Goal: Task Accomplishment & Management: Use online tool/utility

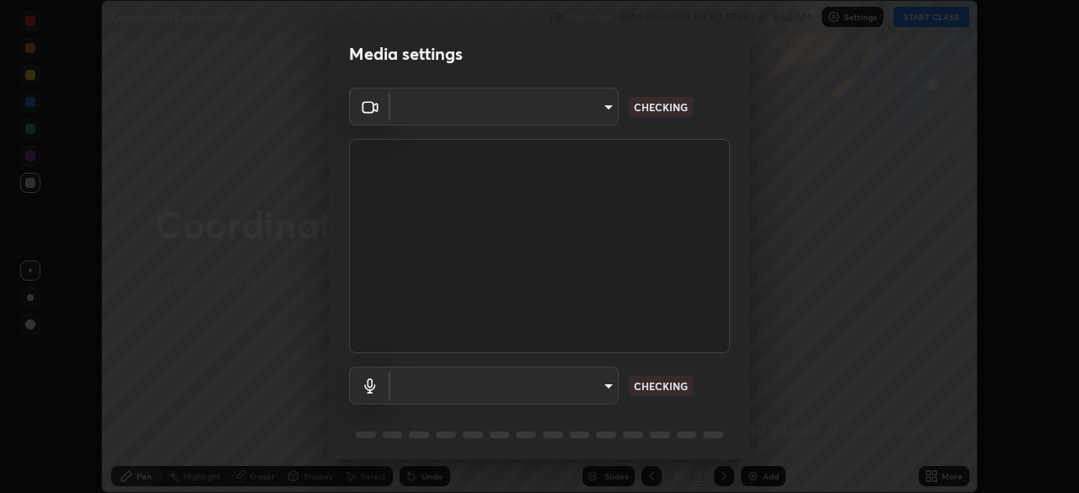
scroll to position [493, 1079]
type input "a9133dad2e918d9e43cacff0d24315f55d9a531cdf13b35ee7ee266ddbc74882"
type input "2ee99eba62caab97a2905d09126a2f4531f8a74366fa5192b0f1e1518bfa4558"
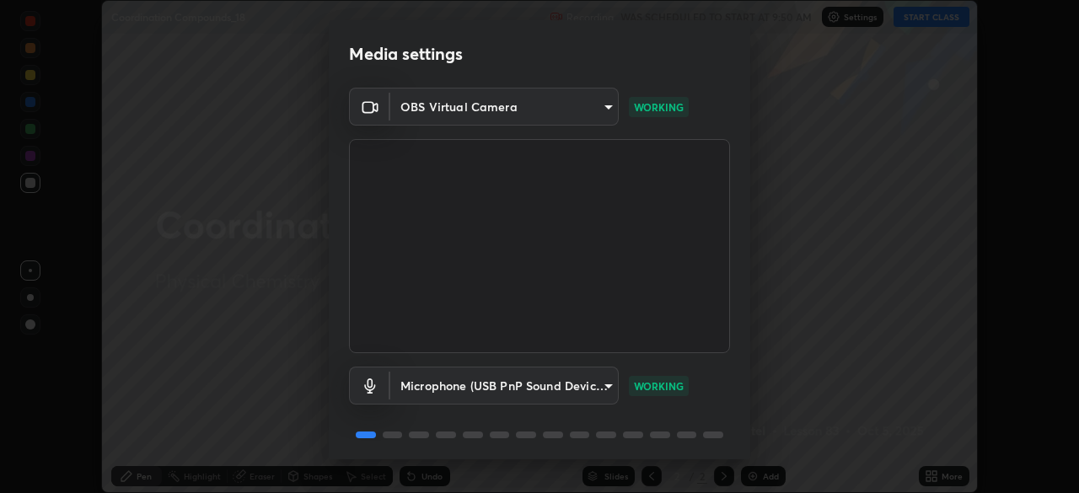
scroll to position [59, 0]
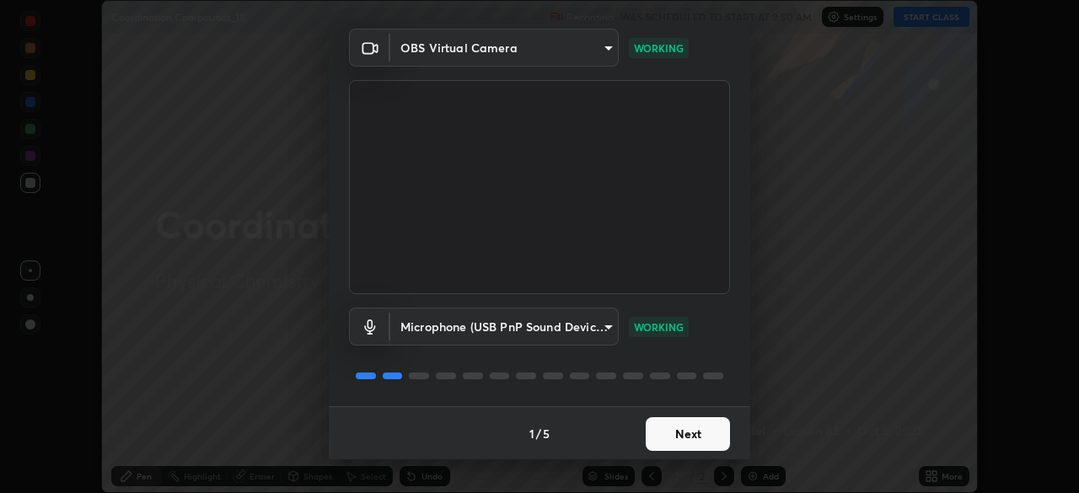
click at [691, 431] on button "Next" at bounding box center [687, 434] width 84 height 34
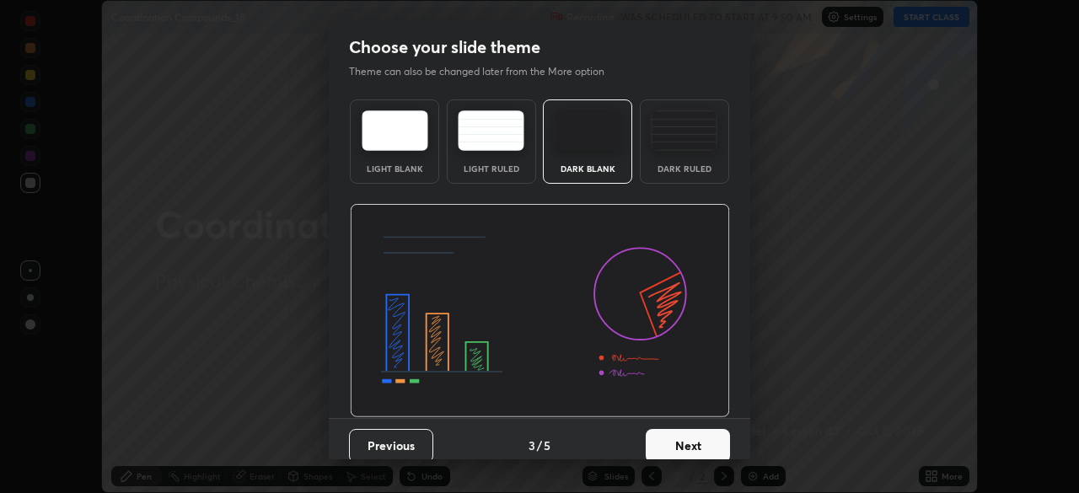
click at [694, 438] on button "Next" at bounding box center [687, 446] width 84 height 34
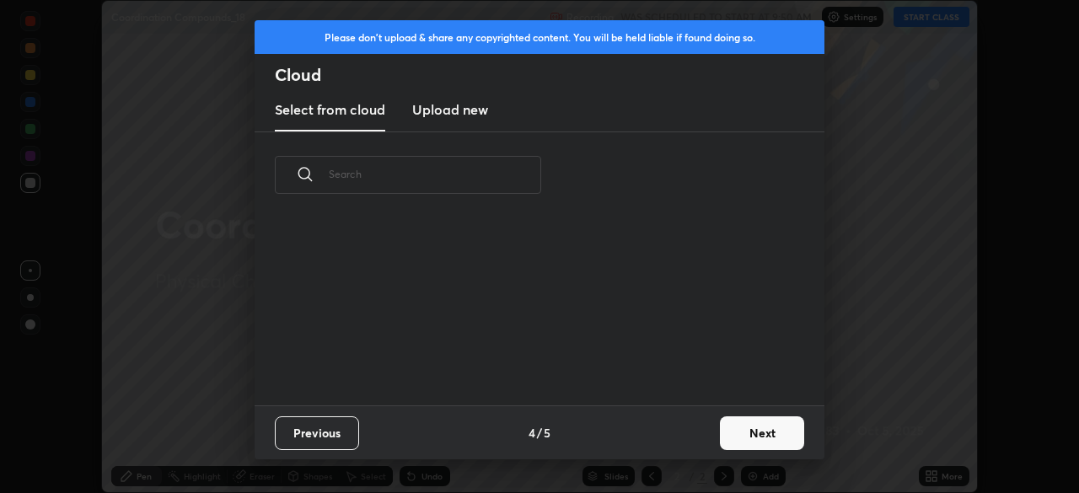
click at [725, 429] on button "Next" at bounding box center [762, 433] width 84 height 34
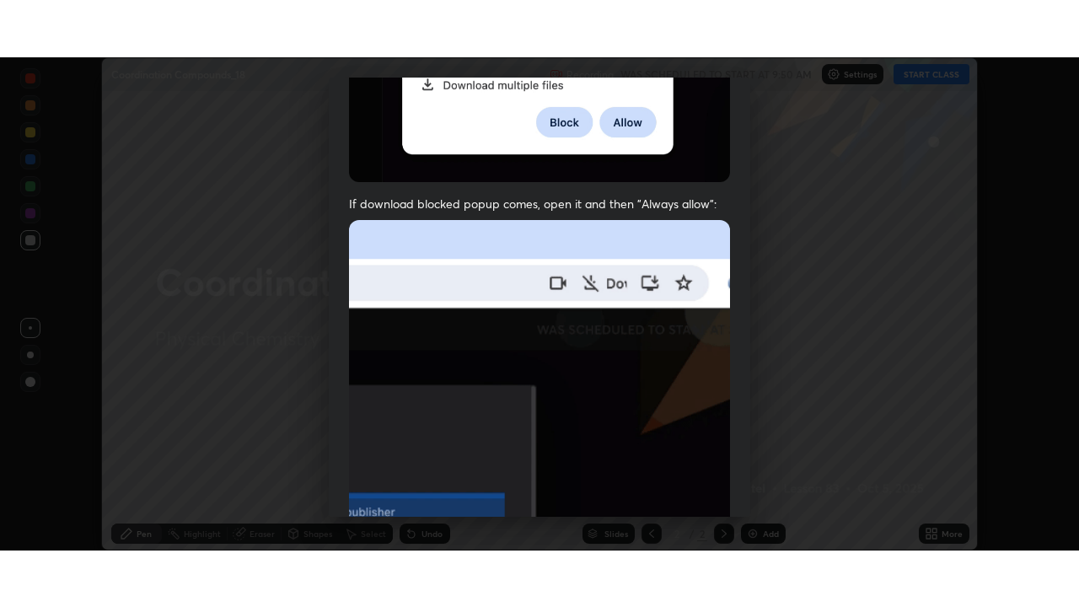
scroll to position [403, 0]
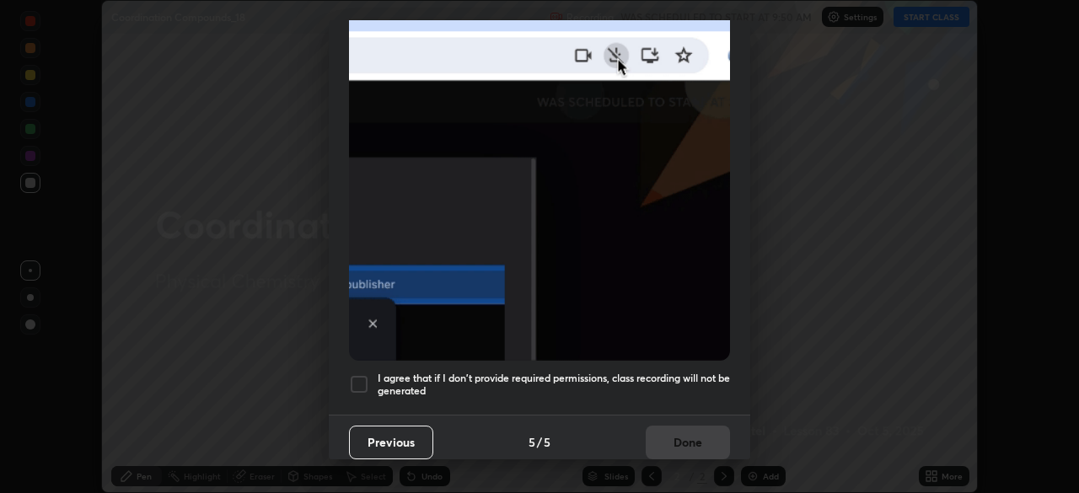
click at [656, 375] on h5 "I agree that if I don't provide required permissions, class recording will not …" at bounding box center [554, 385] width 352 height 26
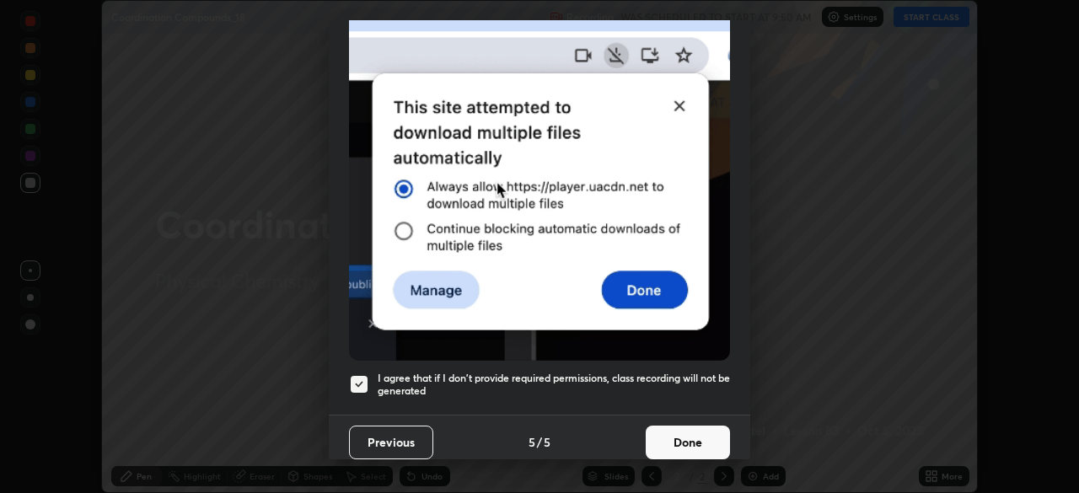
click at [678, 445] on button "Done" at bounding box center [687, 443] width 84 height 34
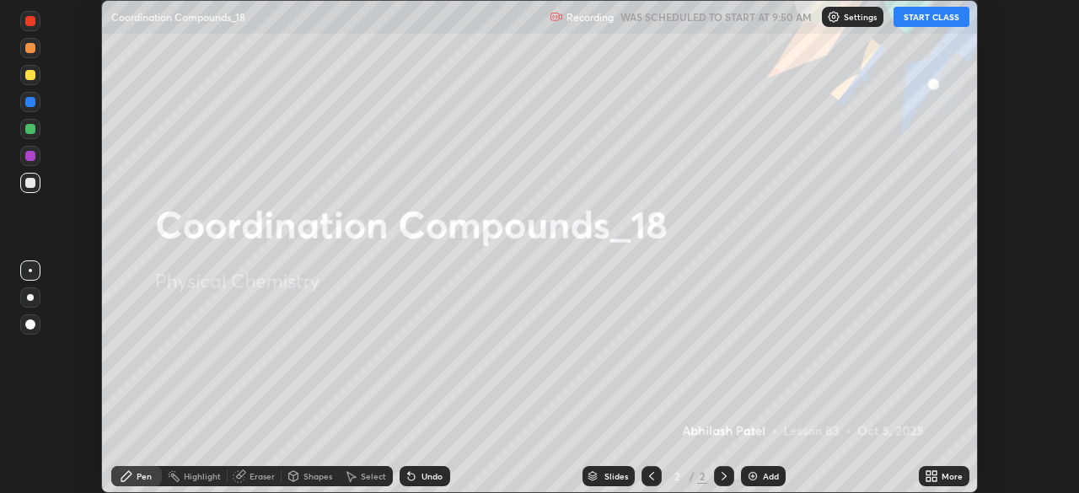
click at [934, 478] on icon at bounding box center [934, 479] width 4 height 4
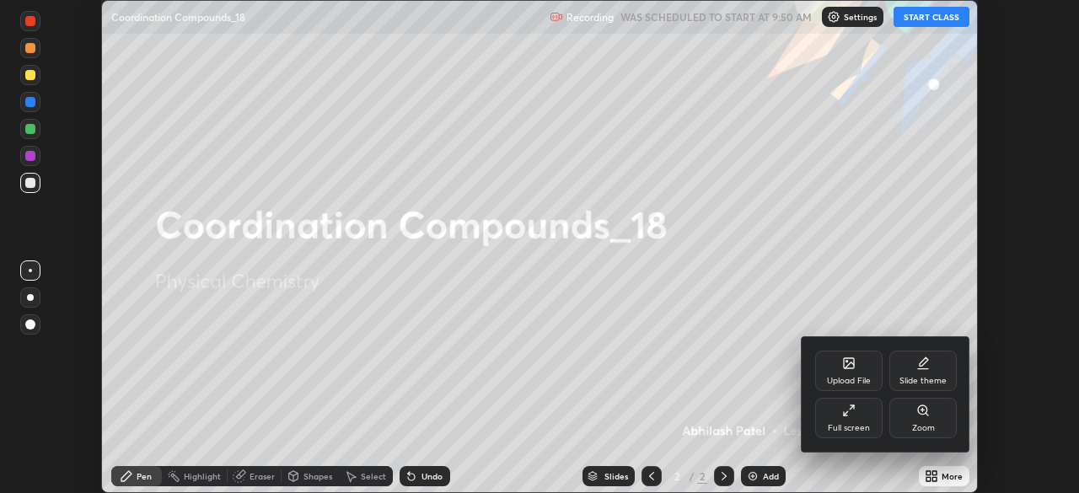
click at [865, 420] on div "Full screen" at bounding box center [848, 418] width 67 height 40
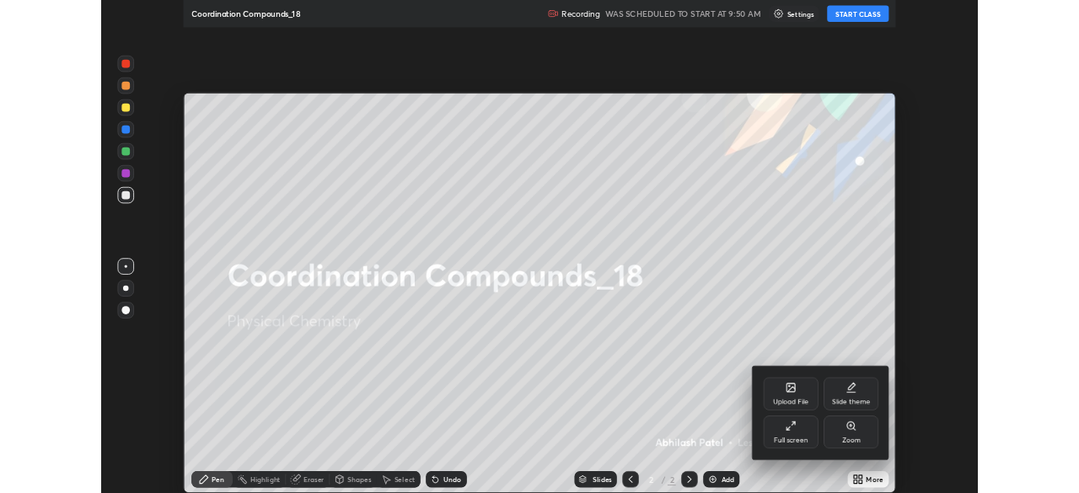
scroll to position [607, 1079]
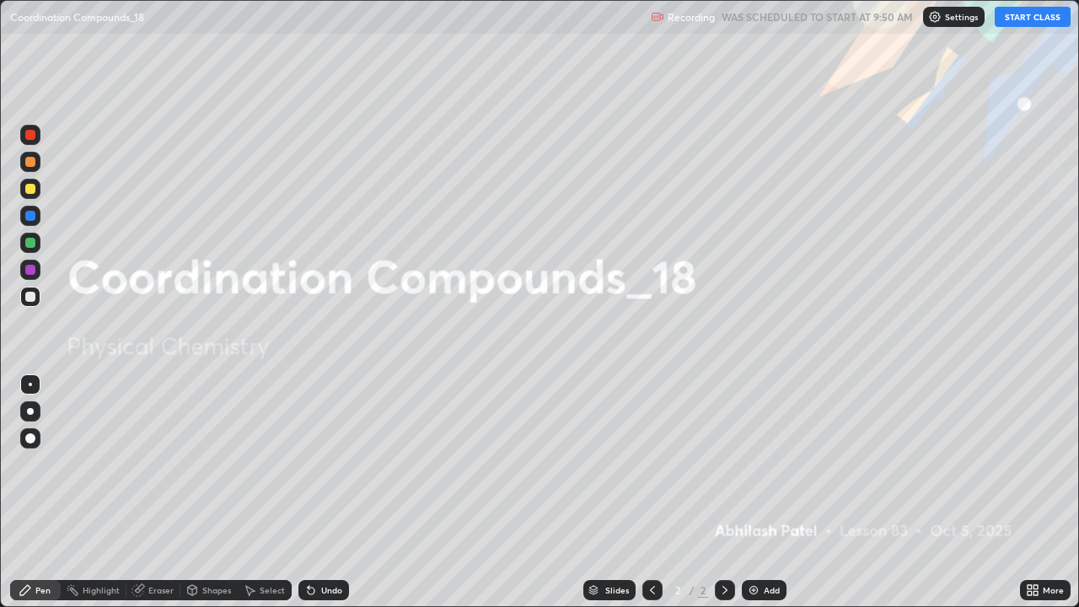
click at [1029, 13] on button "START CLASS" at bounding box center [1032, 17] width 76 height 20
click at [763, 492] on div "Add" at bounding box center [764, 590] width 45 height 20
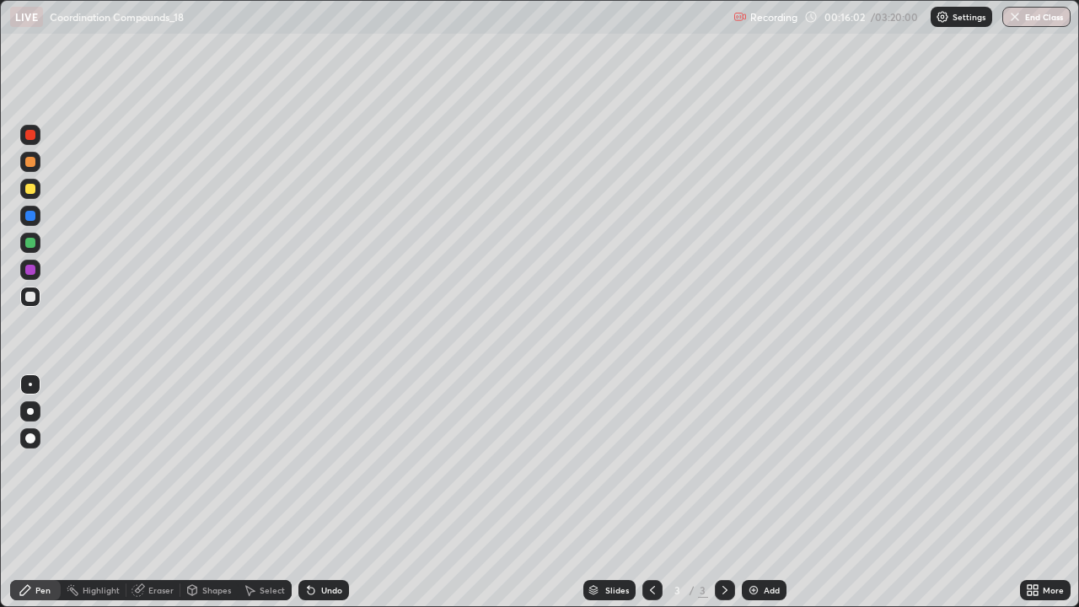
click at [32, 412] on div at bounding box center [30, 411] width 7 height 7
click at [330, 492] on div "Undo" at bounding box center [331, 590] width 21 height 8
click at [768, 492] on div "Add" at bounding box center [771, 590] width 16 height 8
click at [332, 492] on div "Undo" at bounding box center [323, 590] width 51 height 20
click at [329, 492] on div "Undo" at bounding box center [323, 590] width 51 height 20
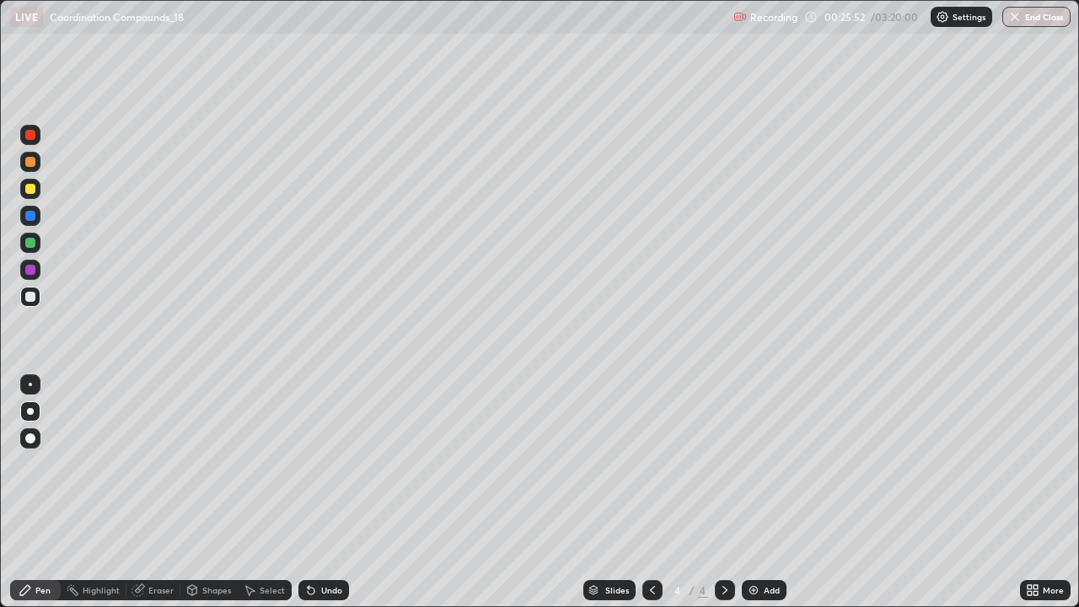
click at [313, 492] on icon at bounding box center [310, 589] width 13 height 13
click at [660, 492] on div at bounding box center [652, 590] width 20 height 20
click at [723, 492] on icon at bounding box center [724, 589] width 13 height 13
click at [761, 492] on div "Add" at bounding box center [764, 590] width 45 height 20
click at [323, 492] on div "Undo" at bounding box center [331, 590] width 21 height 8
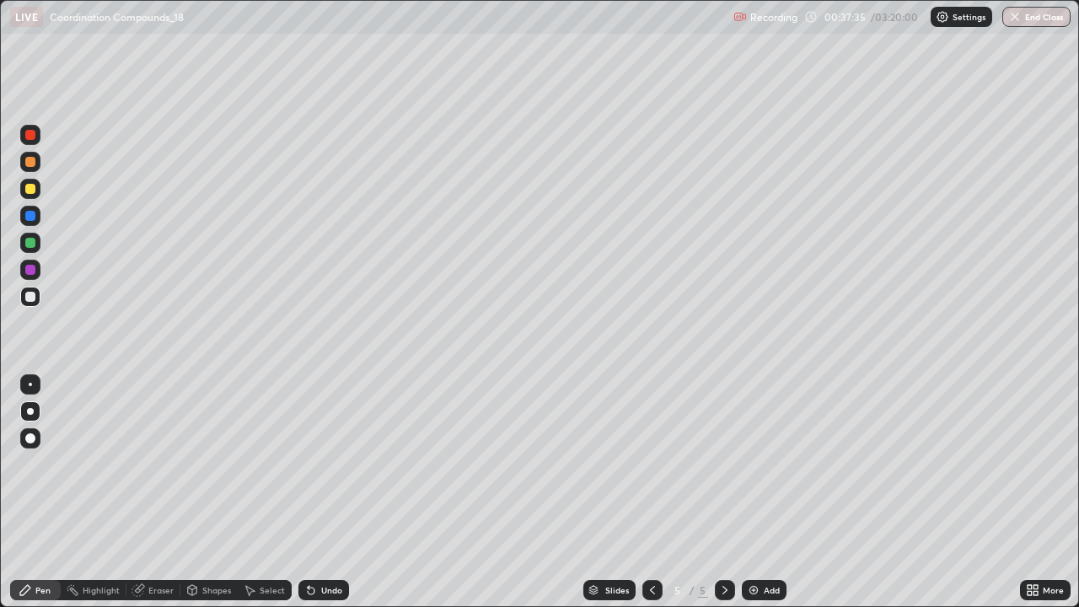
click at [777, 492] on div "Add" at bounding box center [771, 590] width 16 height 8
click at [209, 492] on div "Shapes" at bounding box center [216, 590] width 29 height 8
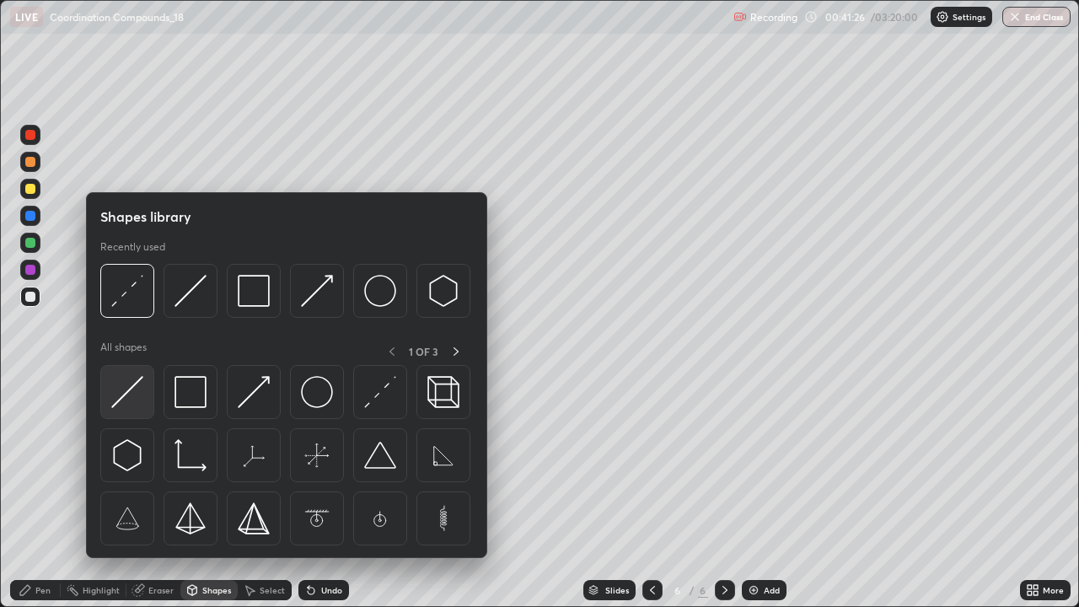
click at [124, 399] on img at bounding box center [127, 392] width 32 height 32
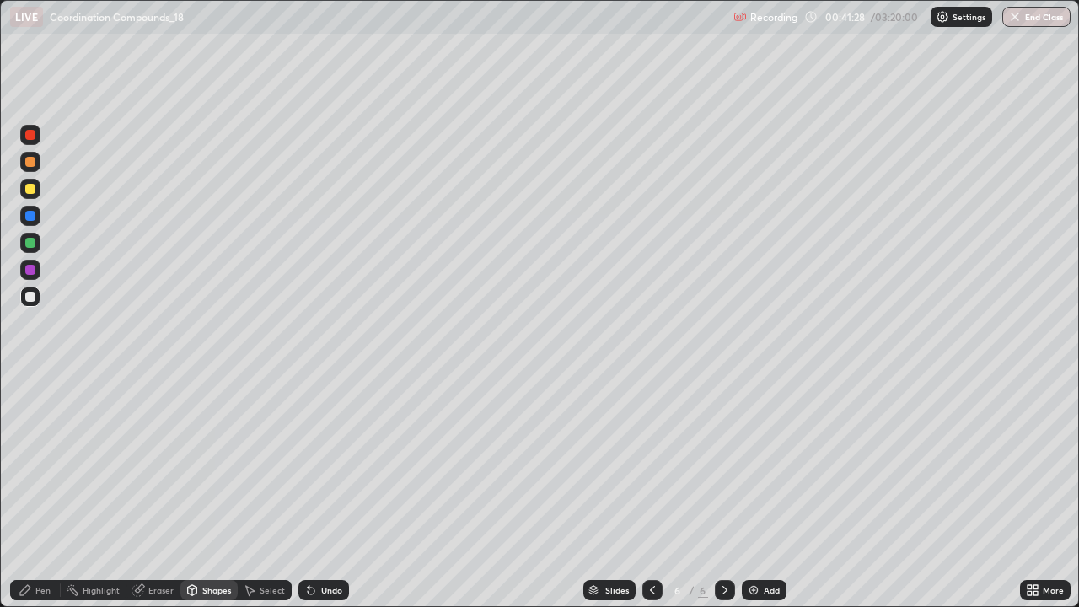
click at [54, 492] on div "Pen" at bounding box center [35, 590] width 51 height 20
click at [324, 492] on div "Undo" at bounding box center [331, 590] width 21 height 8
click at [331, 492] on div "Undo" at bounding box center [323, 590] width 51 height 20
click at [758, 492] on img at bounding box center [753, 589] width 13 height 13
click at [325, 492] on div "Undo" at bounding box center [331, 590] width 21 height 8
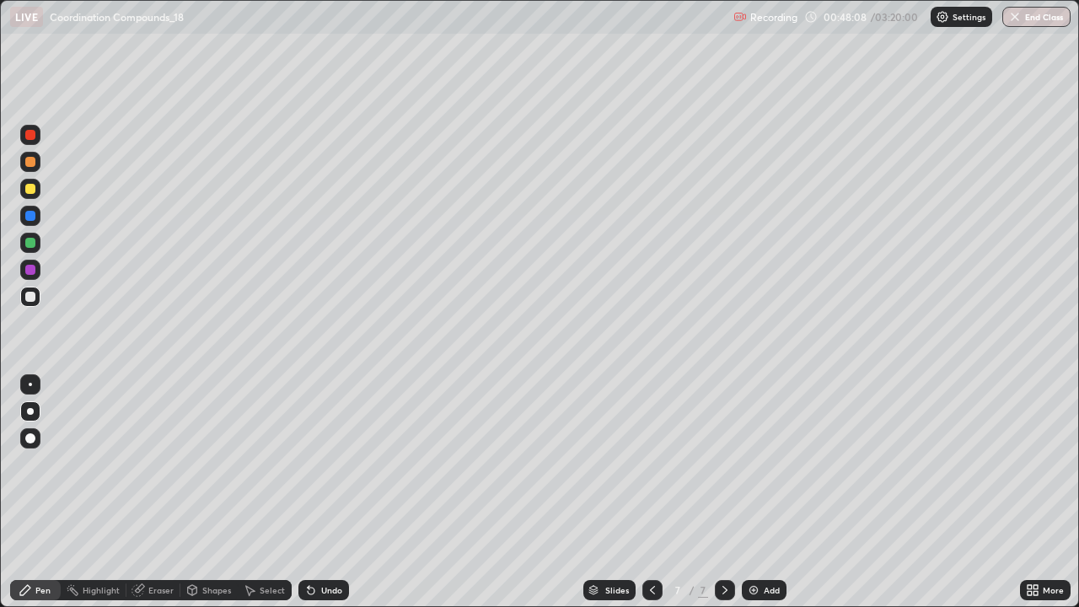
click at [329, 492] on div "Undo" at bounding box center [323, 590] width 51 height 20
click at [332, 492] on div "Undo" at bounding box center [331, 590] width 21 height 8
click at [330, 492] on div "Undo" at bounding box center [331, 590] width 21 height 8
click at [651, 492] on icon at bounding box center [651, 589] width 13 height 13
click at [650, 492] on icon at bounding box center [652, 590] width 5 height 8
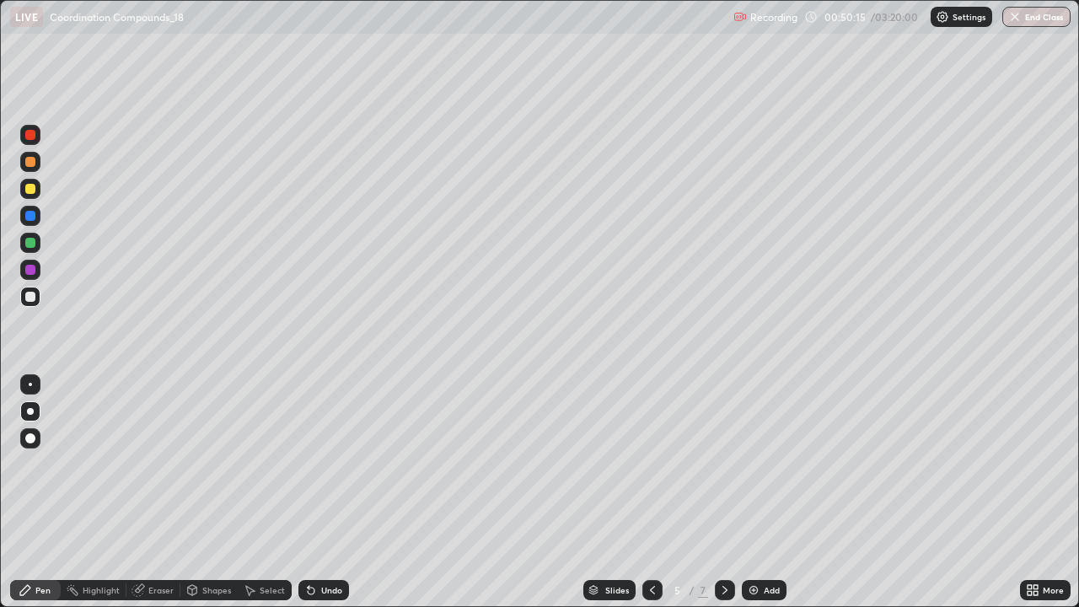
click at [648, 492] on icon at bounding box center [651, 589] width 13 height 13
click at [725, 492] on icon at bounding box center [724, 590] width 5 height 8
click at [722, 492] on icon at bounding box center [724, 589] width 13 height 13
click at [720, 492] on icon at bounding box center [724, 589] width 13 height 13
click at [723, 492] on icon at bounding box center [724, 589] width 13 height 13
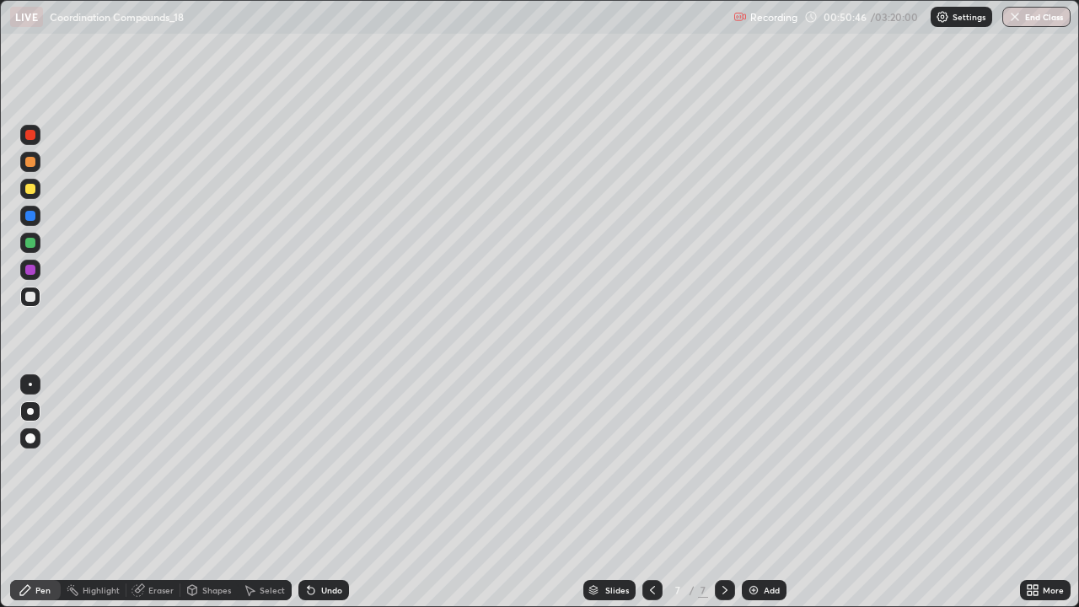
click at [757, 492] on img at bounding box center [753, 589] width 13 height 13
click at [651, 492] on icon at bounding box center [651, 589] width 13 height 13
click at [723, 492] on icon at bounding box center [724, 589] width 13 height 13
click at [42, 263] on div at bounding box center [30, 269] width 27 height 27
click at [31, 189] on div at bounding box center [30, 189] width 10 height 10
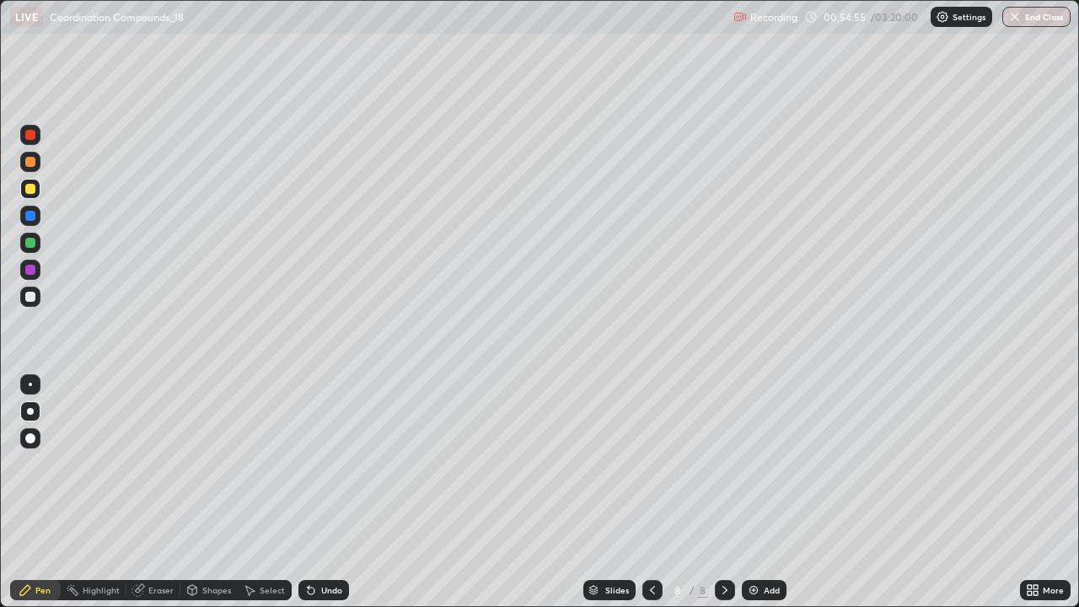
click at [763, 492] on div "Add" at bounding box center [764, 590] width 45 height 20
click at [321, 492] on div "Undo" at bounding box center [331, 590] width 21 height 8
click at [148, 492] on div "Eraser" at bounding box center [160, 590] width 25 height 8
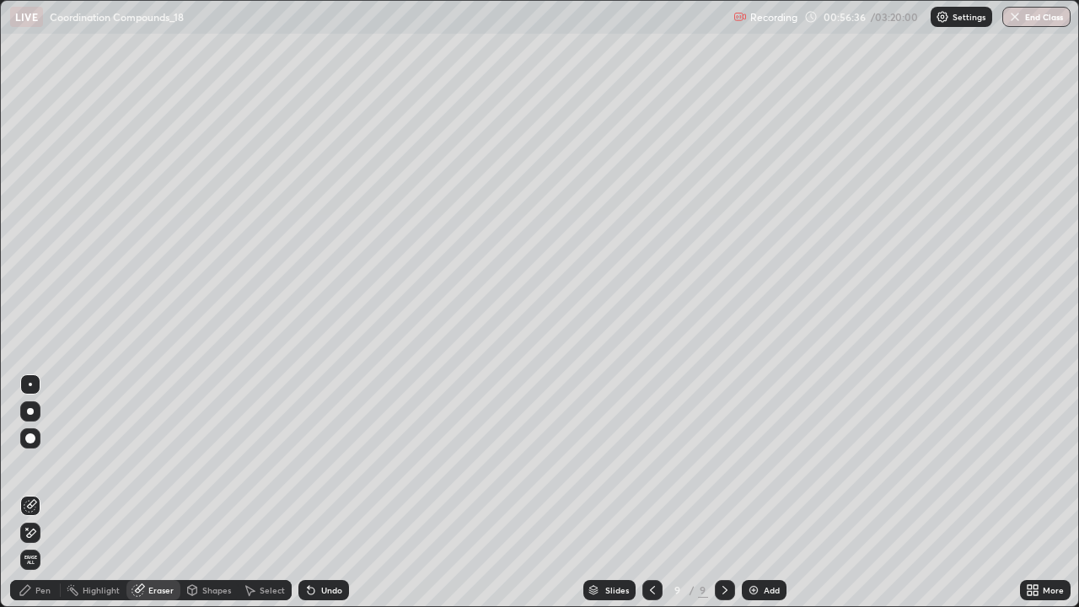
click at [32, 492] on icon at bounding box center [30, 533] width 13 height 14
click at [42, 492] on div "Pen" at bounding box center [42, 590] width 15 height 8
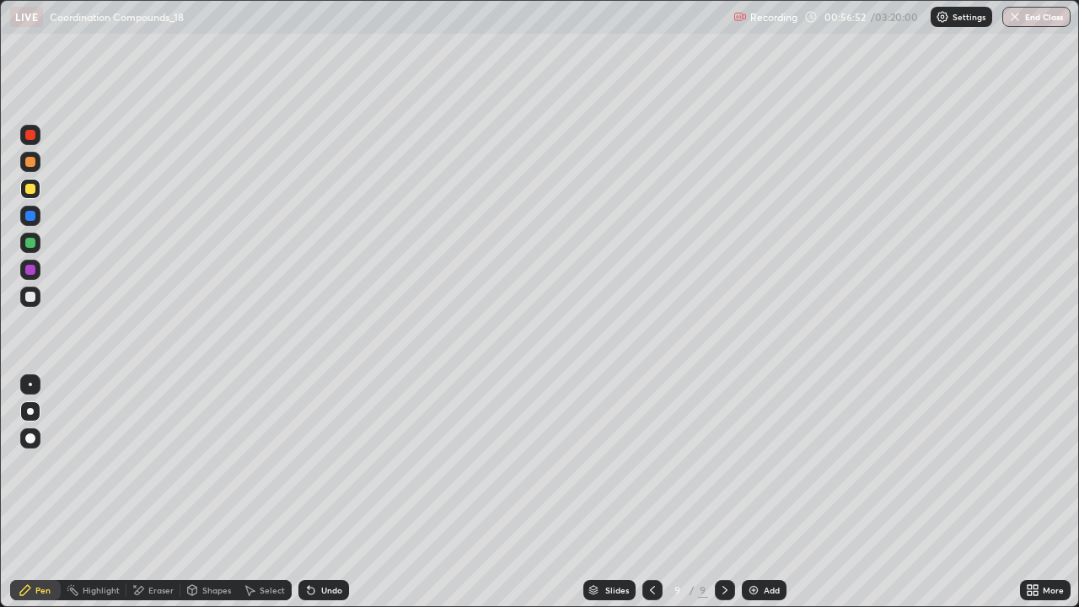
click at [150, 492] on div "Eraser" at bounding box center [160, 590] width 25 height 8
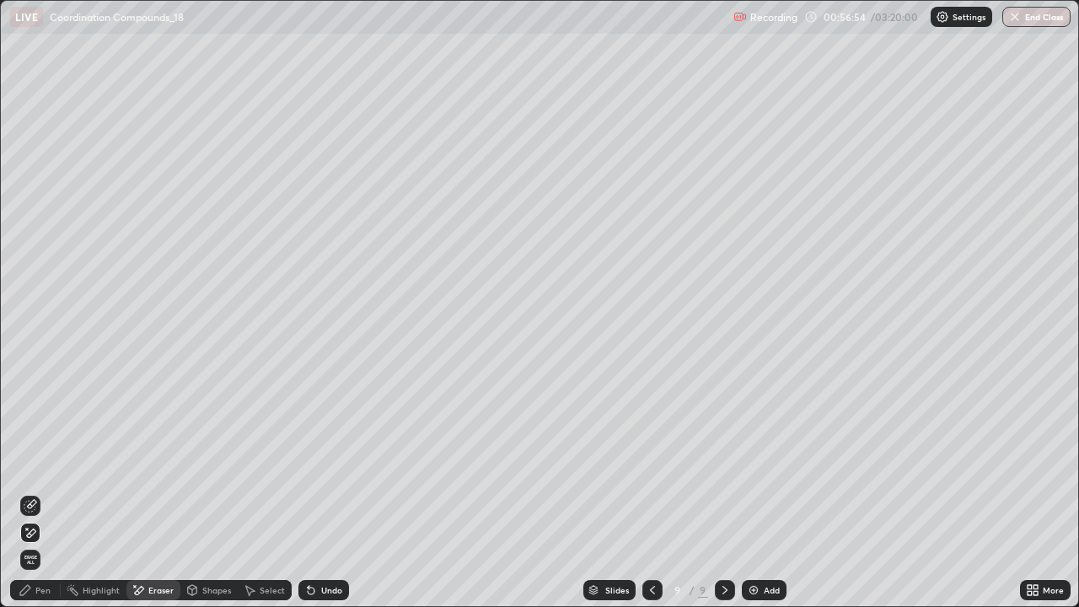
click at [37, 492] on div "Pen" at bounding box center [42, 590] width 15 height 8
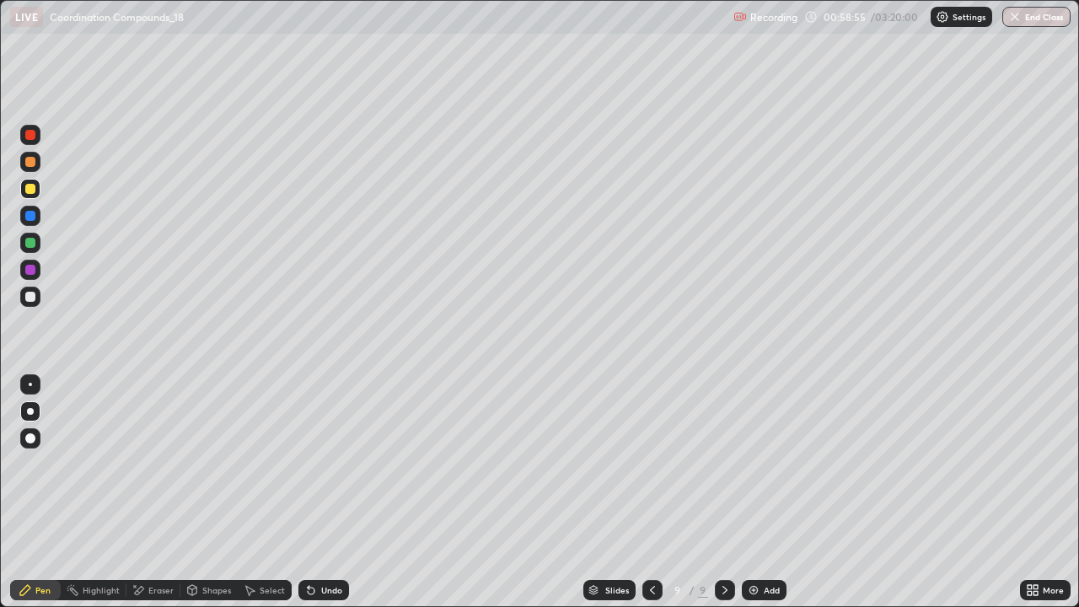
click at [760, 492] on div "Add" at bounding box center [764, 590] width 45 height 20
click at [313, 492] on div "Undo" at bounding box center [323, 590] width 51 height 20
click at [313, 492] on icon at bounding box center [310, 589] width 13 height 13
click at [202, 492] on div "Shapes" at bounding box center [216, 590] width 29 height 8
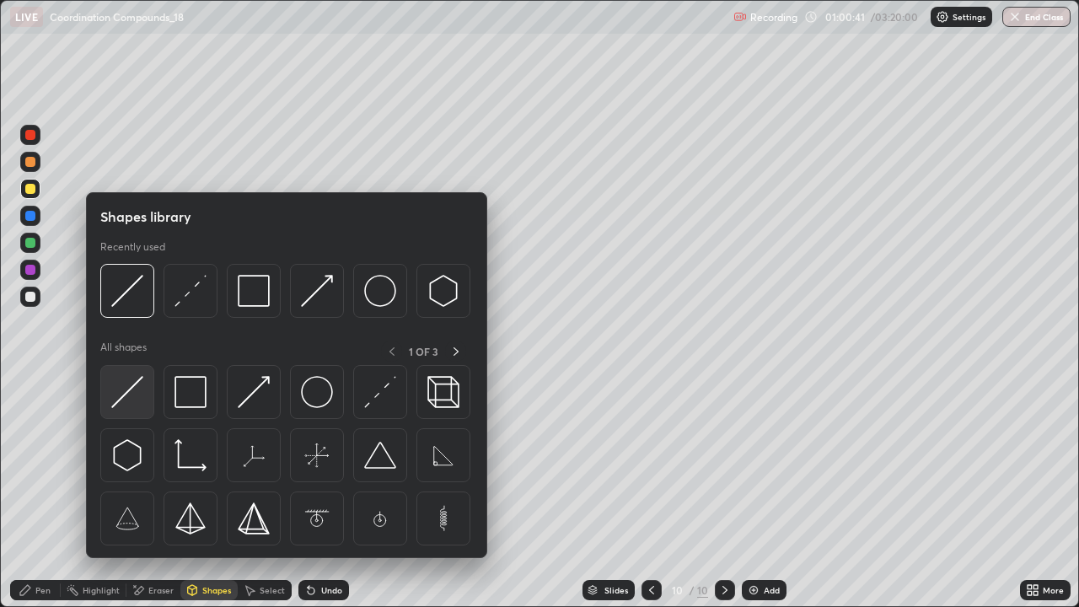
click at [128, 388] on img at bounding box center [127, 392] width 32 height 32
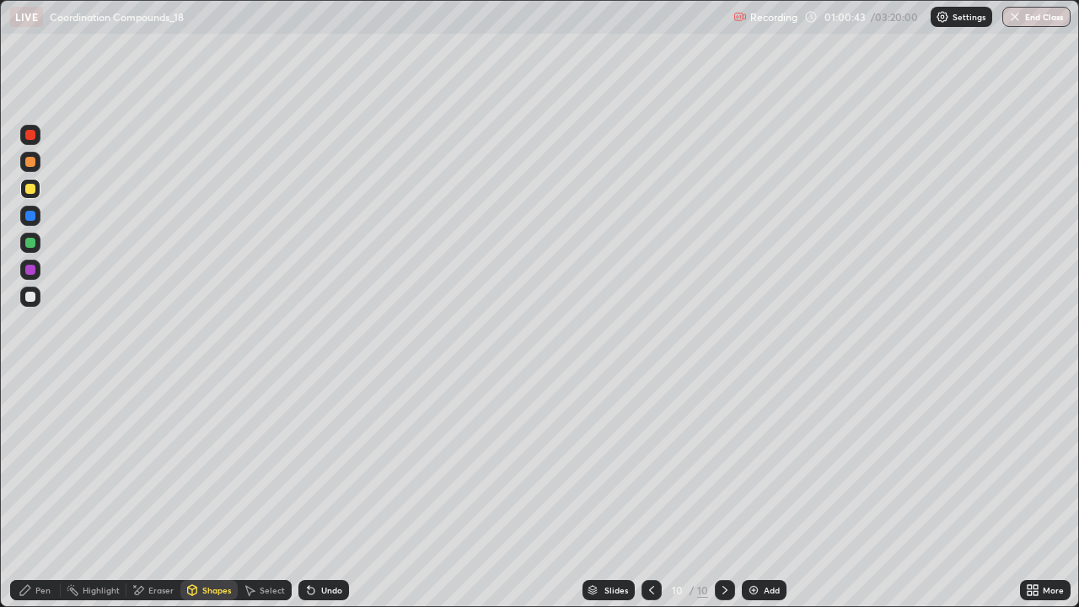
click at [57, 492] on div "Pen" at bounding box center [35, 590] width 51 height 20
click at [315, 492] on icon at bounding box center [310, 589] width 13 height 13
click at [316, 492] on div "Undo" at bounding box center [323, 590] width 51 height 20
click at [315, 492] on div "Undo" at bounding box center [323, 590] width 51 height 20
click at [322, 492] on div "Undo" at bounding box center [331, 590] width 21 height 8
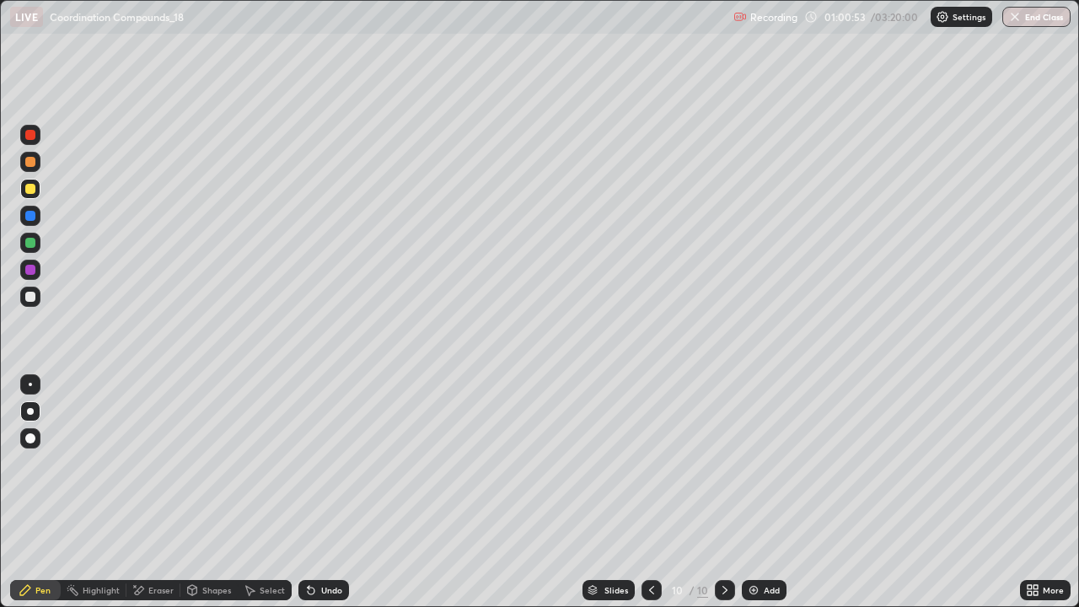
click at [323, 492] on div "Undo" at bounding box center [323, 590] width 51 height 20
click at [325, 492] on div "Undo" at bounding box center [331, 590] width 21 height 8
click at [324, 492] on div "Undo" at bounding box center [331, 590] width 21 height 8
click at [322, 492] on div "Undo" at bounding box center [331, 590] width 21 height 8
click at [324, 492] on div "Undo" at bounding box center [331, 590] width 21 height 8
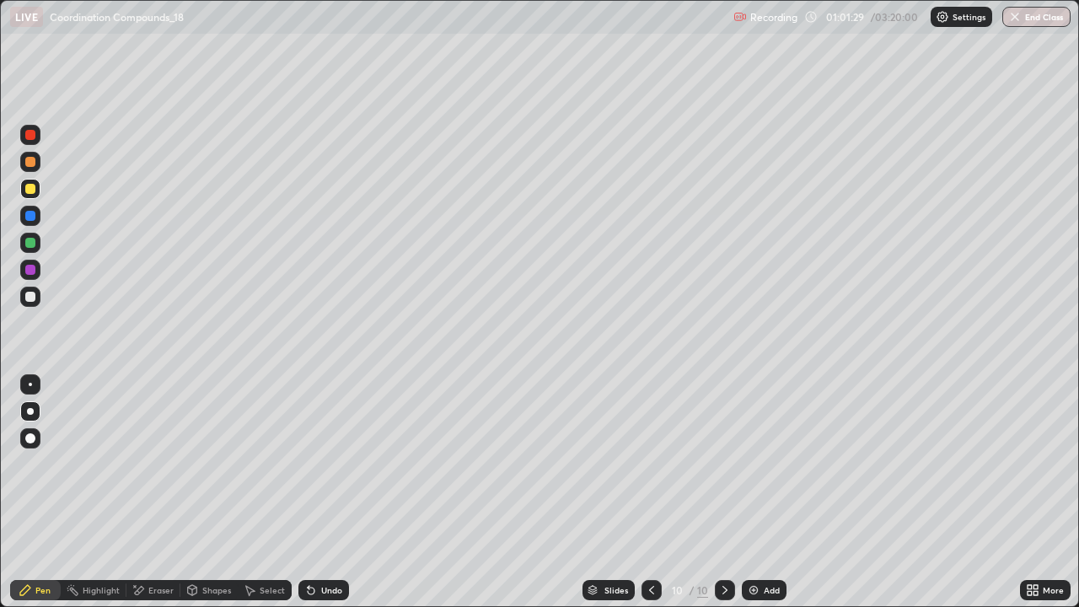
click at [343, 492] on div "Undo" at bounding box center [323, 590] width 51 height 20
click at [345, 492] on div "Undo" at bounding box center [323, 590] width 51 height 20
click at [174, 492] on div "Eraser" at bounding box center [153, 590] width 54 height 20
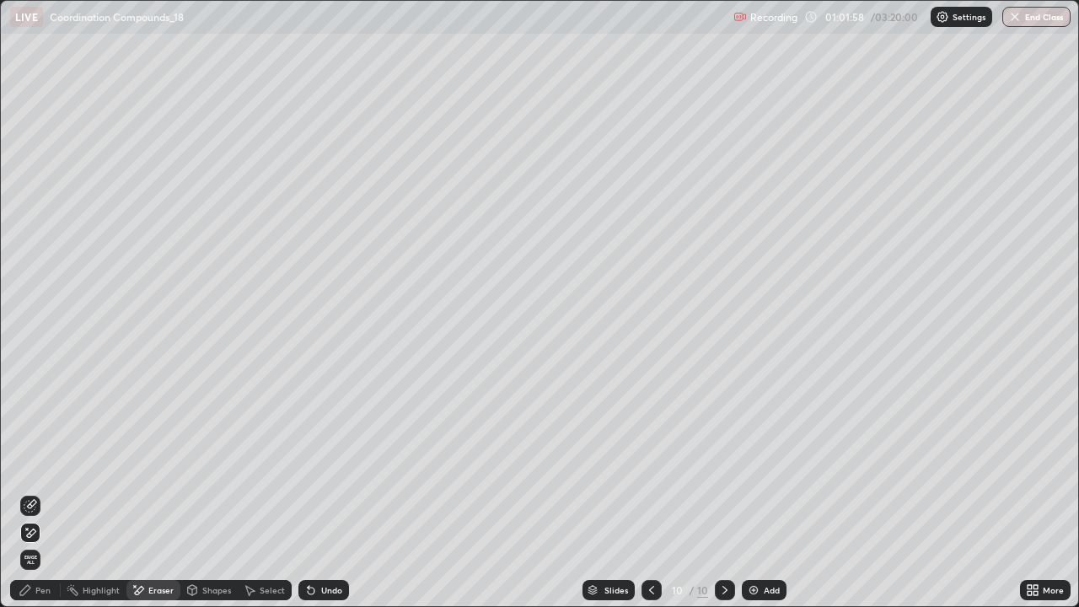
click at [329, 492] on div "Undo" at bounding box center [323, 590] width 51 height 20
click at [327, 492] on div "Undo" at bounding box center [331, 590] width 21 height 8
click at [329, 492] on div "Undo" at bounding box center [331, 590] width 21 height 8
click at [328, 492] on div "Undo" at bounding box center [331, 590] width 21 height 8
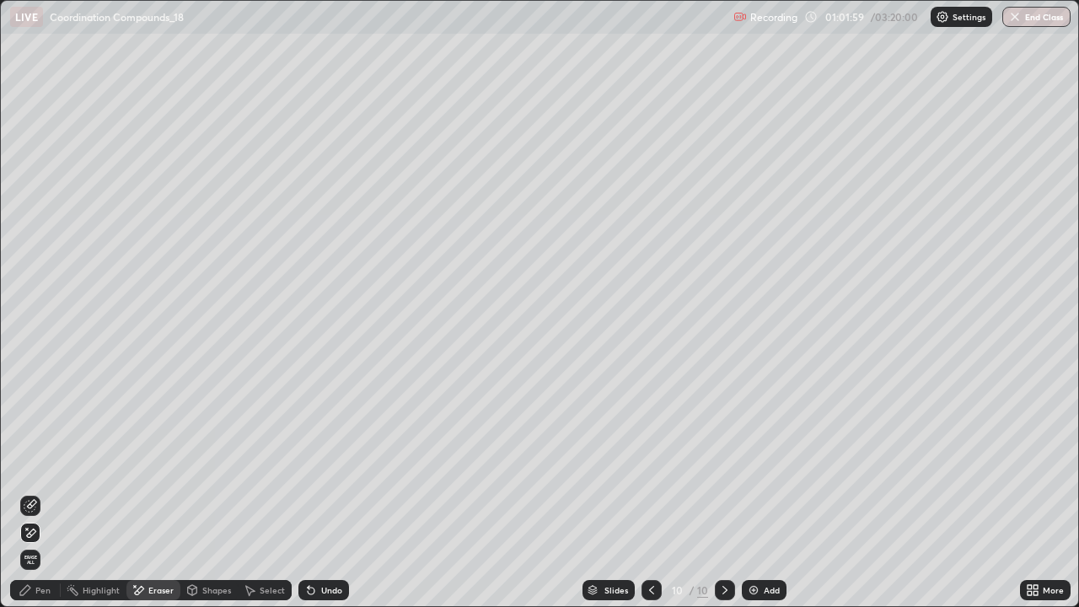
click at [329, 492] on div "Undo" at bounding box center [331, 590] width 21 height 8
click at [327, 492] on div "Undo" at bounding box center [323, 590] width 51 height 20
click at [51, 492] on div "Pen" at bounding box center [35, 590] width 51 height 20
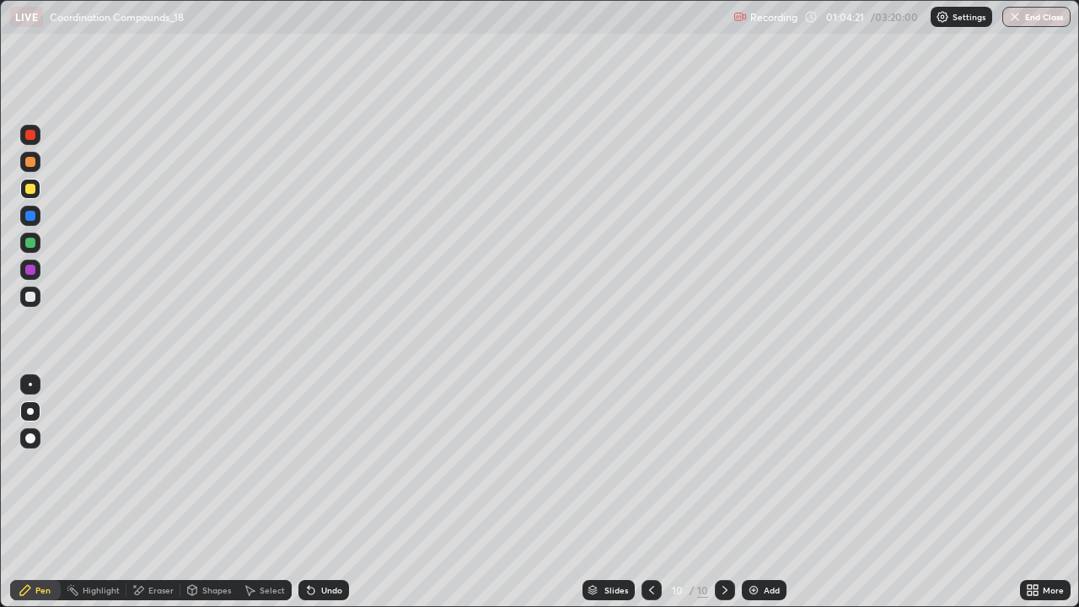
click at [770, 492] on div "Add" at bounding box center [771, 590] width 16 height 8
click at [323, 492] on div "Undo" at bounding box center [323, 590] width 51 height 20
click at [759, 492] on div "Add" at bounding box center [764, 590] width 45 height 20
click at [34, 294] on div at bounding box center [30, 297] width 10 height 10
click at [763, 492] on div "Add" at bounding box center [771, 590] width 16 height 8
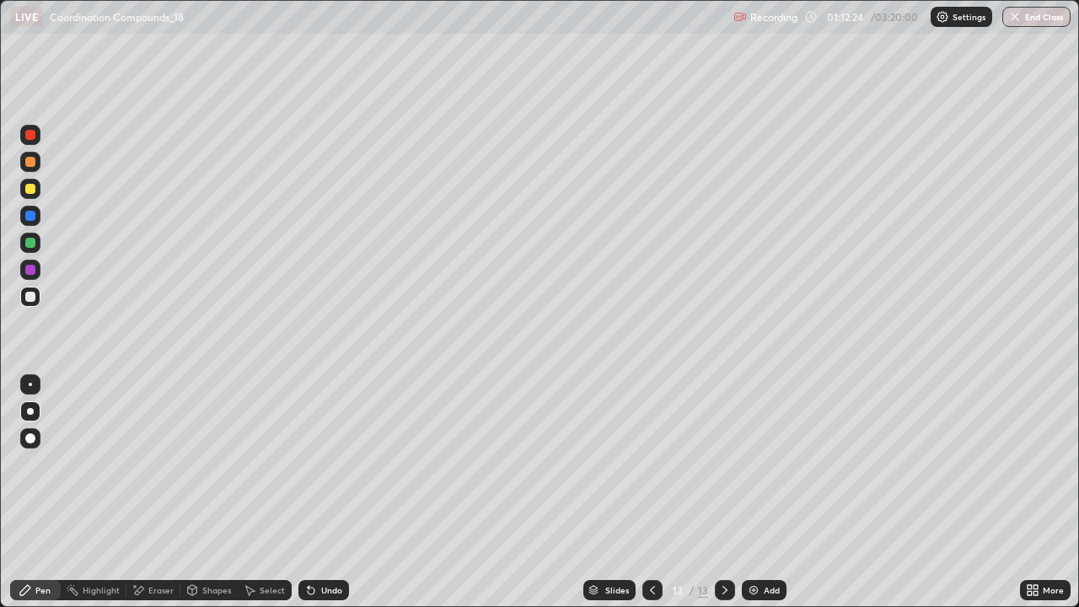
click at [331, 492] on div "Undo" at bounding box center [323, 590] width 51 height 20
click at [325, 492] on div "Undo" at bounding box center [331, 590] width 21 height 8
click at [319, 492] on div "Undo" at bounding box center [323, 590] width 51 height 20
click at [334, 492] on div "Undo" at bounding box center [331, 590] width 21 height 8
click at [767, 492] on div "Add" at bounding box center [771, 590] width 16 height 8
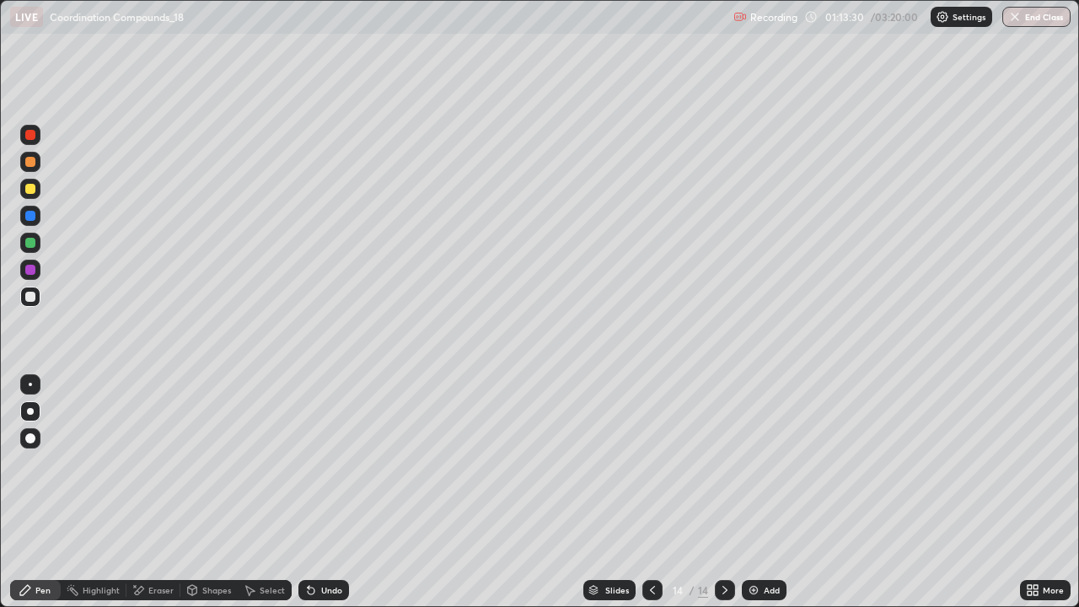
click at [321, 492] on div "Undo" at bounding box center [331, 590] width 21 height 8
click at [319, 492] on div "Undo" at bounding box center [320, 590] width 57 height 34
click at [764, 492] on div "Add" at bounding box center [764, 590] width 45 height 20
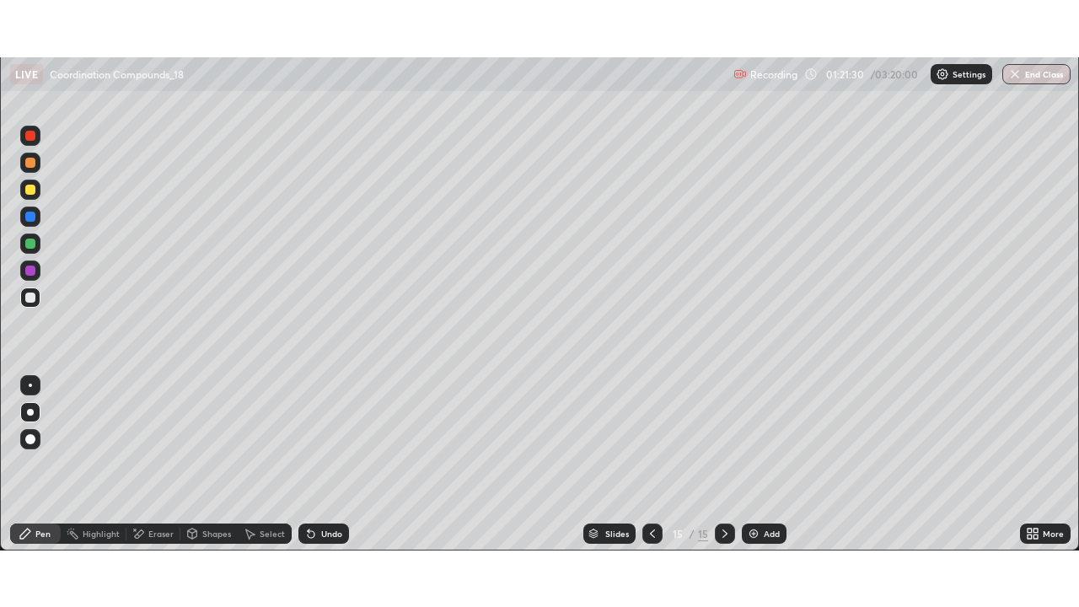
scroll to position [83774, 83189]
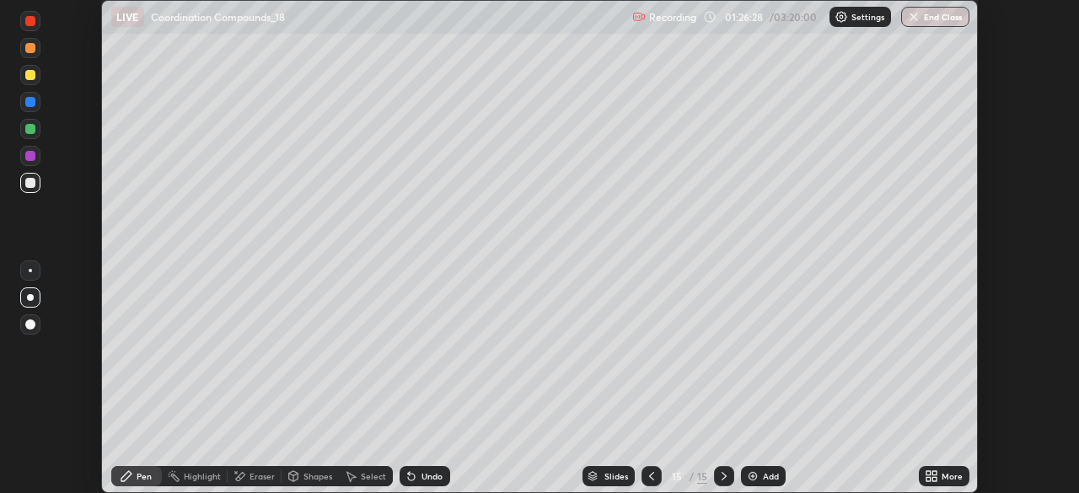
click at [925, 474] on icon at bounding box center [930, 475] width 13 height 13
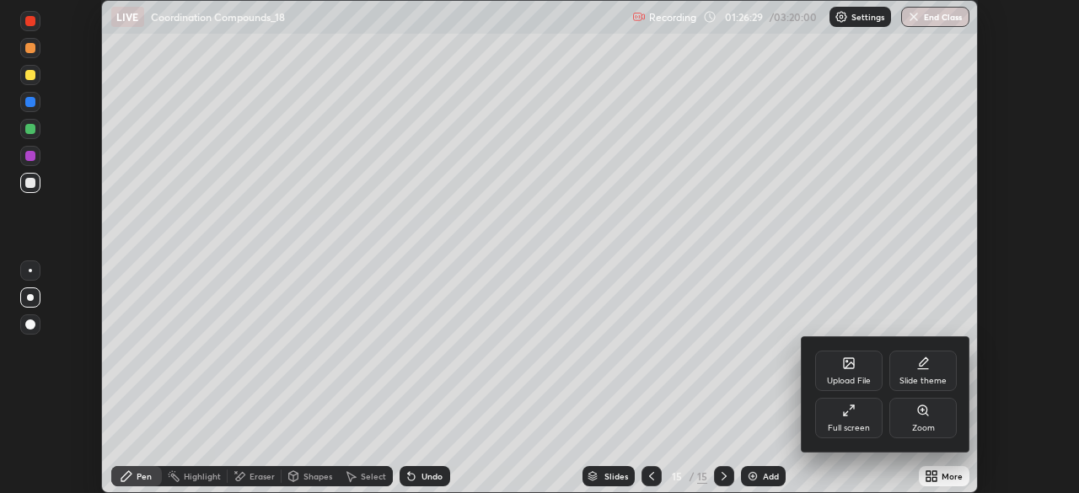
click at [860, 422] on div "Full screen" at bounding box center [848, 418] width 67 height 40
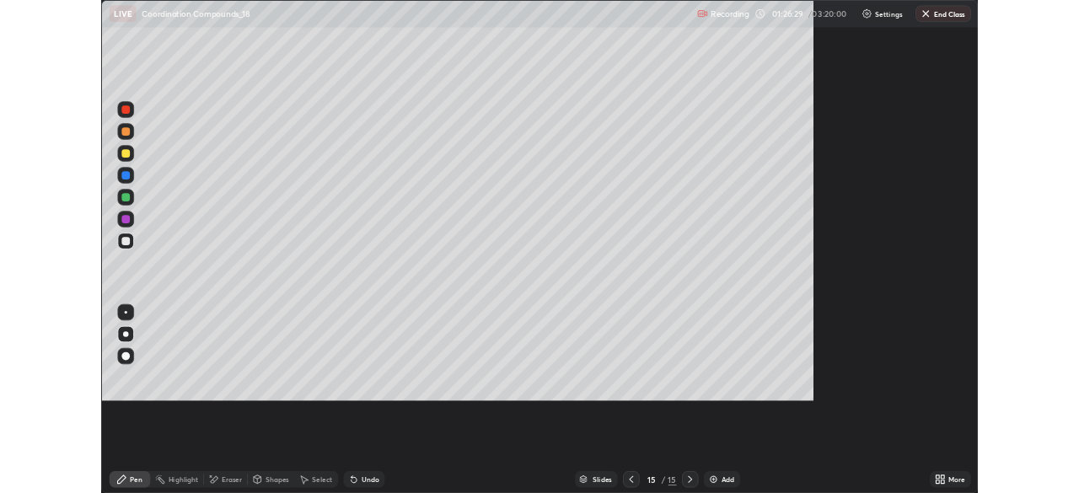
scroll to position [607, 1079]
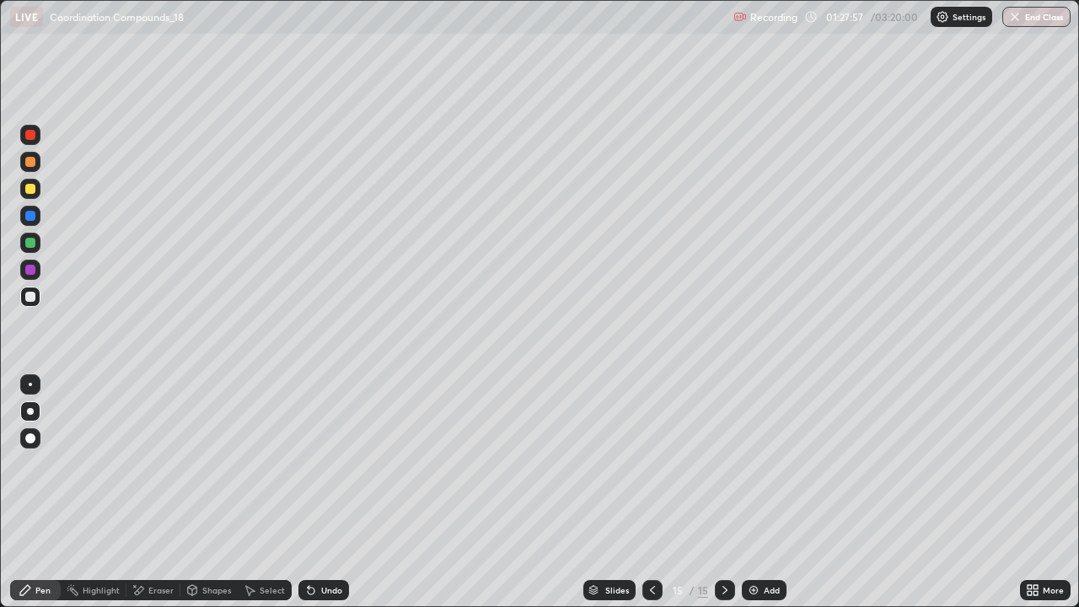
click at [756, 492] on img at bounding box center [753, 589] width 13 height 13
click at [322, 492] on div "Undo" at bounding box center [331, 590] width 21 height 8
click at [325, 492] on div "Undo" at bounding box center [323, 590] width 51 height 20
click at [763, 492] on div "Add" at bounding box center [771, 590] width 16 height 8
click at [321, 492] on div "Undo" at bounding box center [331, 590] width 21 height 8
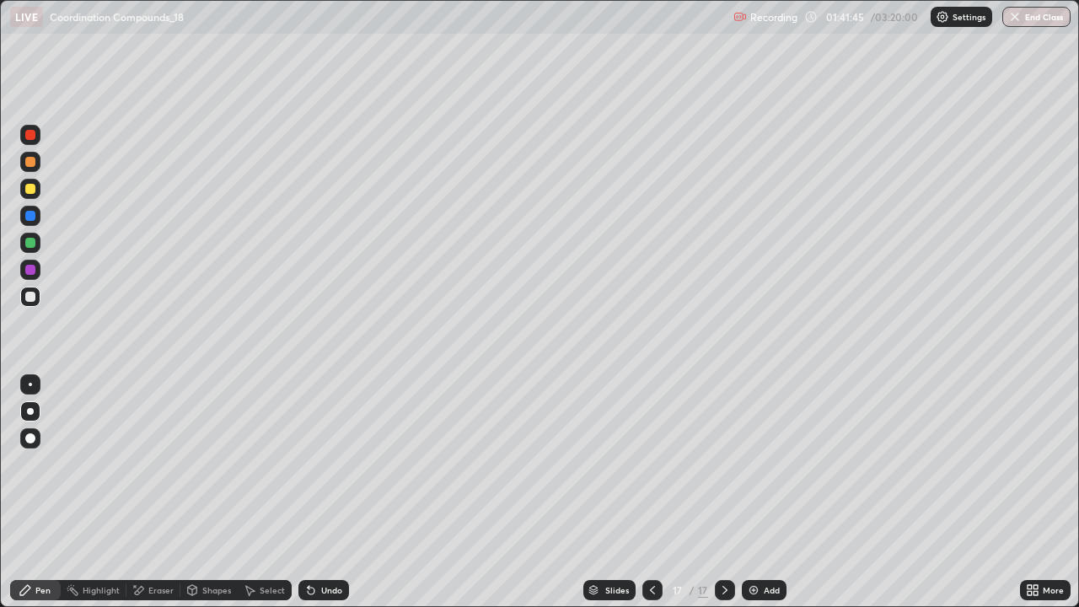
click at [766, 492] on div "Add" at bounding box center [771, 590] width 16 height 8
click at [333, 492] on div "Undo" at bounding box center [323, 590] width 51 height 20
click at [323, 492] on div "Undo" at bounding box center [323, 590] width 51 height 20
click at [321, 492] on div "Undo" at bounding box center [331, 590] width 21 height 8
click at [326, 492] on div "Undo" at bounding box center [323, 590] width 51 height 20
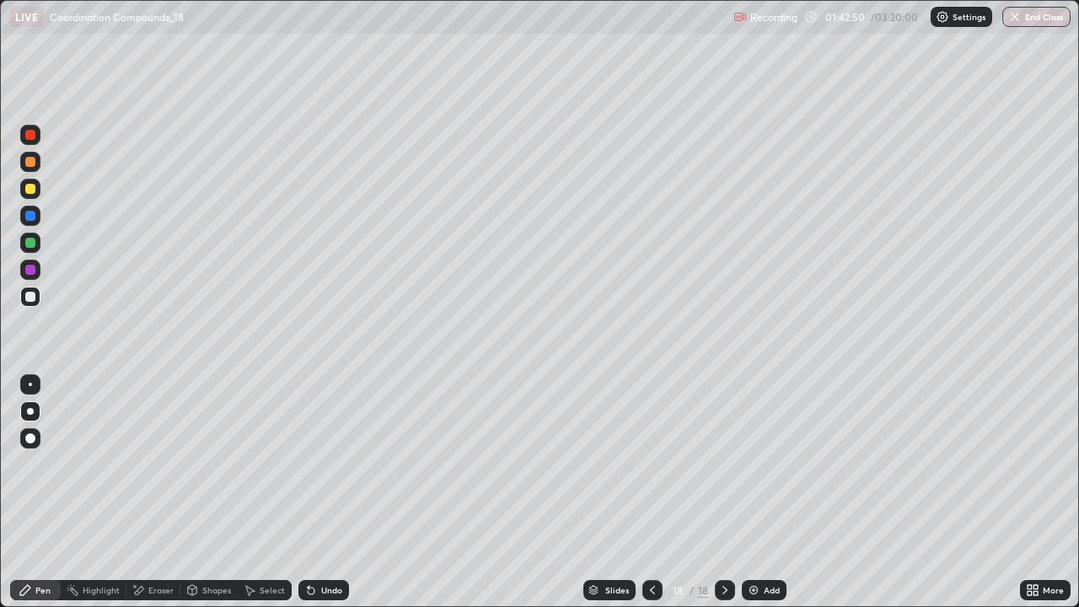
click at [276, 492] on div "Select" at bounding box center [272, 590] width 25 height 8
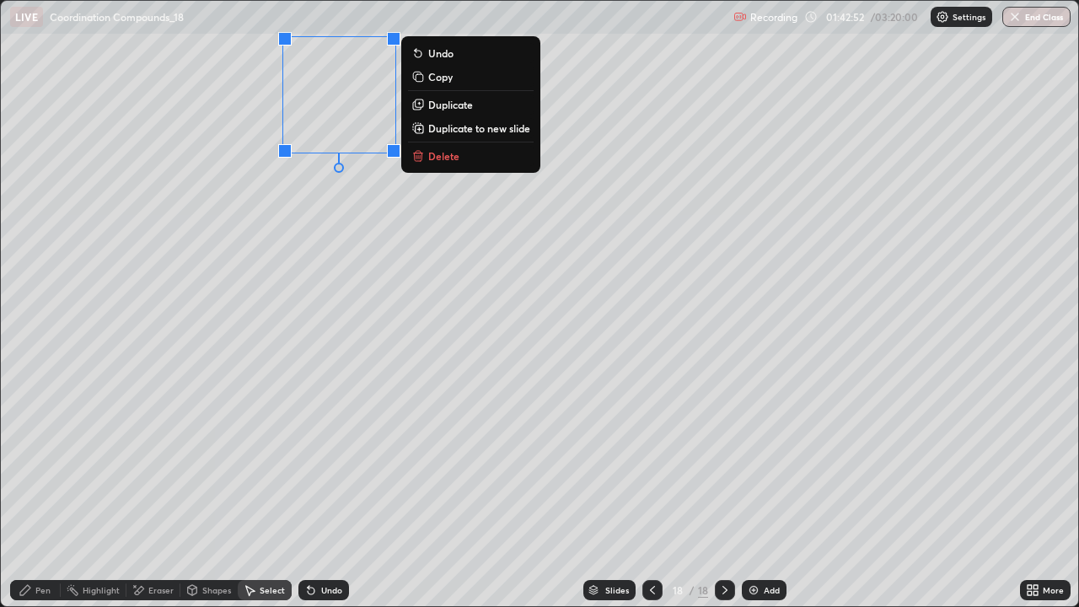
click at [439, 102] on p "Duplicate" at bounding box center [450, 104] width 45 height 13
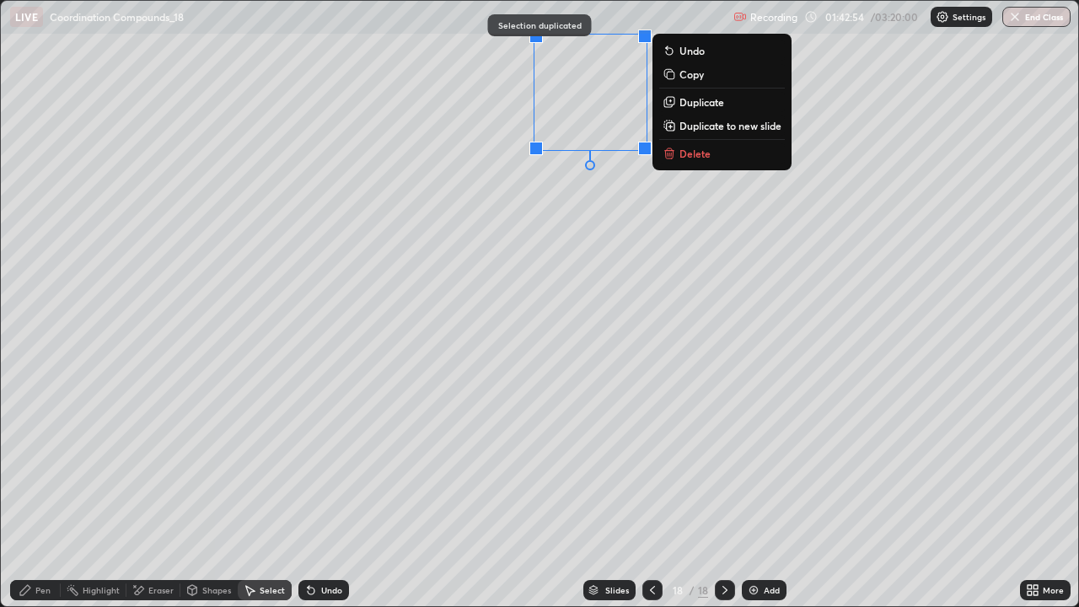
click at [696, 98] on p "Duplicate" at bounding box center [701, 101] width 45 height 13
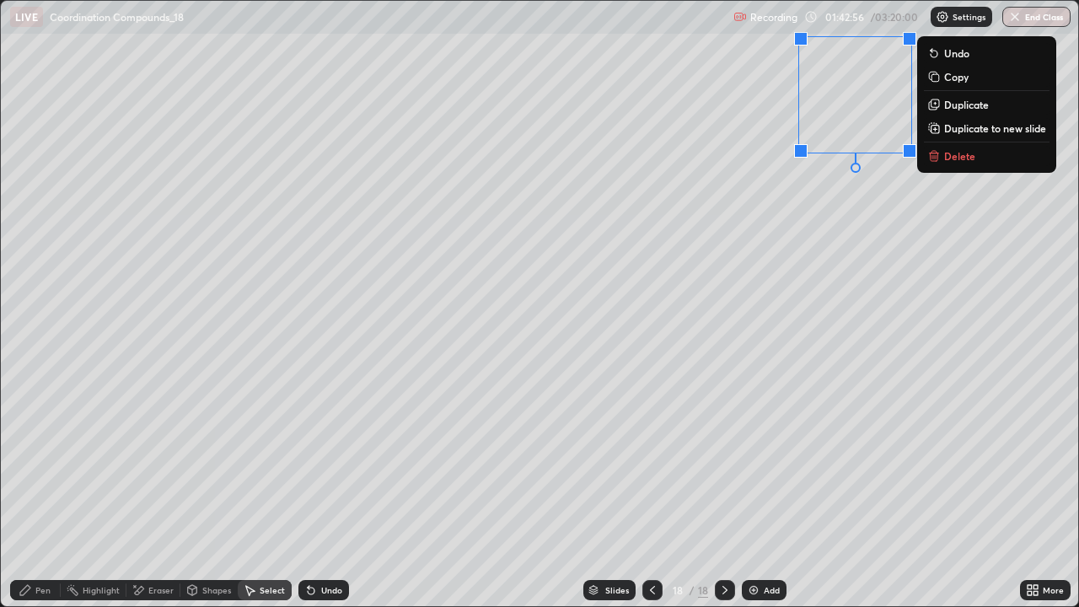
click at [920, 209] on div "0 ° Undo Copy Duplicate Duplicate to new slide Delete" at bounding box center [540, 304] width 1078 height 606
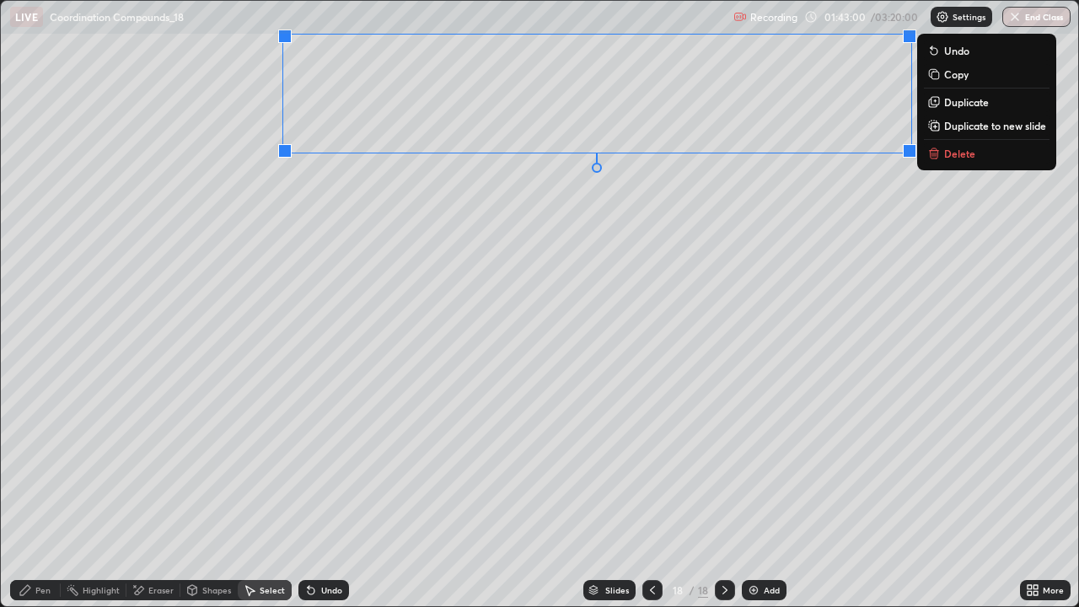
click at [962, 103] on p "Duplicate" at bounding box center [966, 101] width 45 height 13
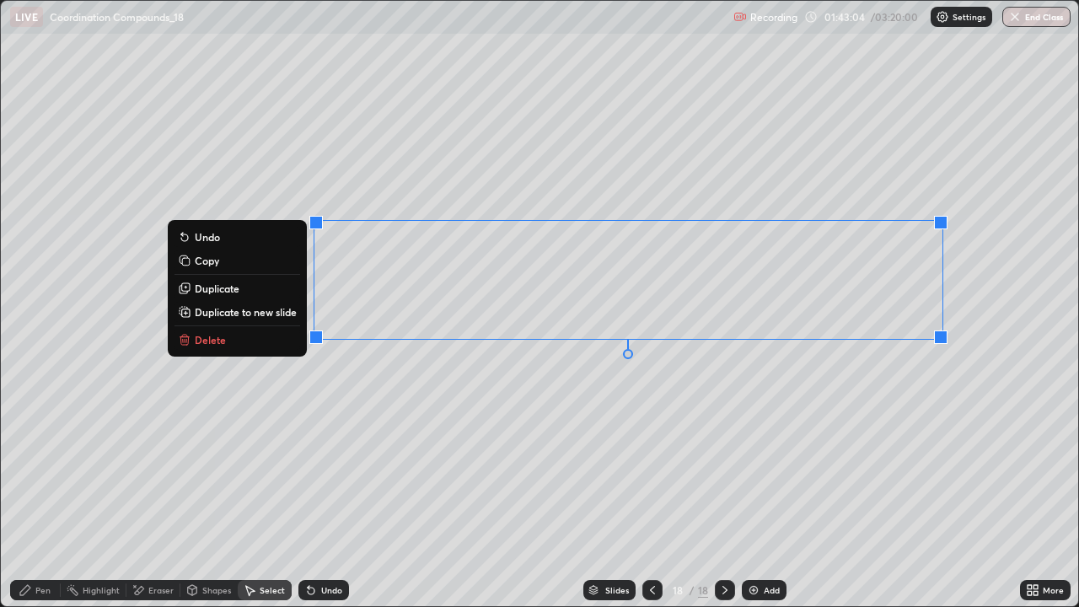
click at [269, 290] on button "Duplicate" at bounding box center [237, 288] width 126 height 20
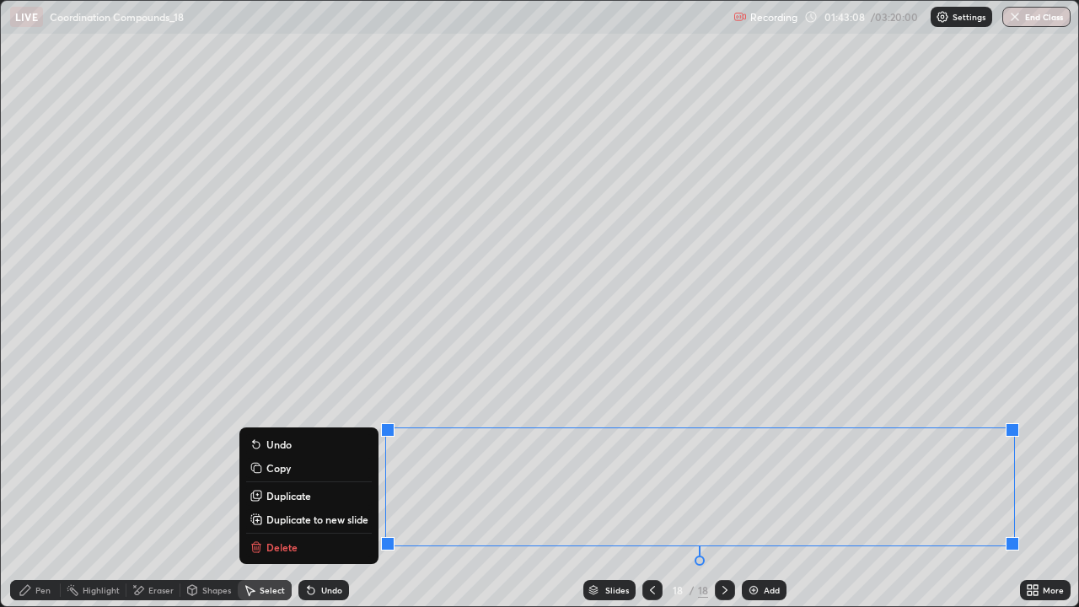
click at [677, 360] on div "0 ° Undo Copy Duplicate Duplicate to new slide Delete" at bounding box center [540, 304] width 1078 height 606
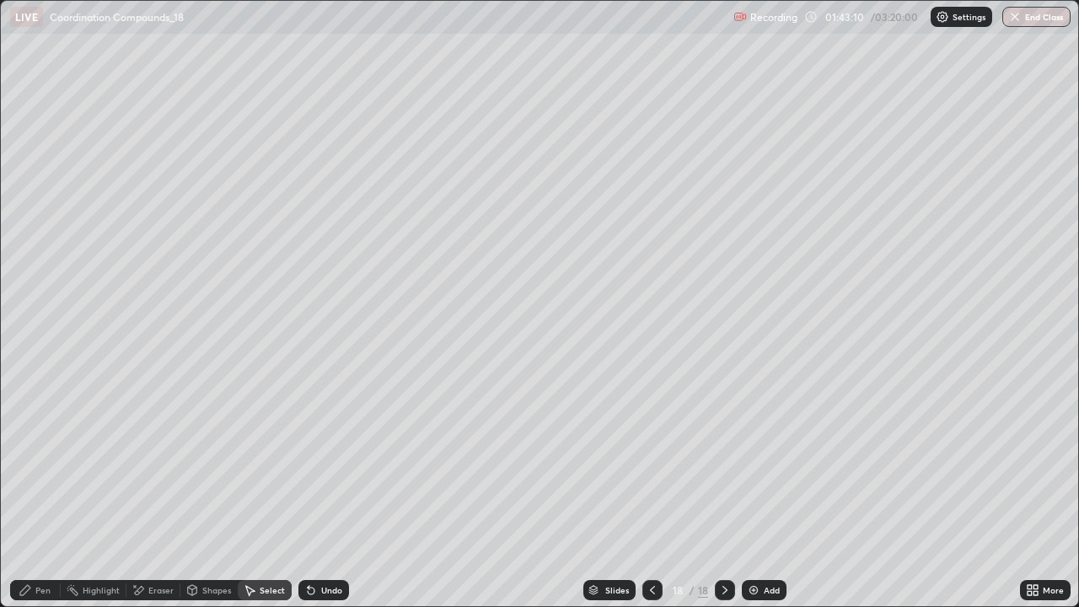
click at [51, 492] on div "Pen" at bounding box center [35, 590] width 51 height 20
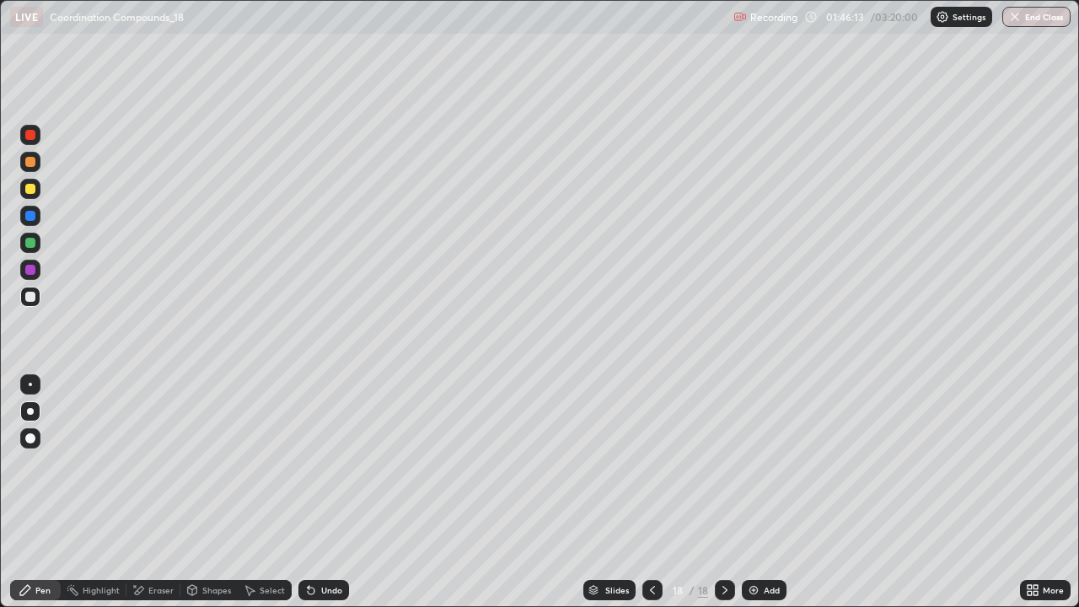
click at [38, 194] on div at bounding box center [30, 189] width 20 height 20
click at [204, 492] on div "Shapes" at bounding box center [216, 590] width 29 height 8
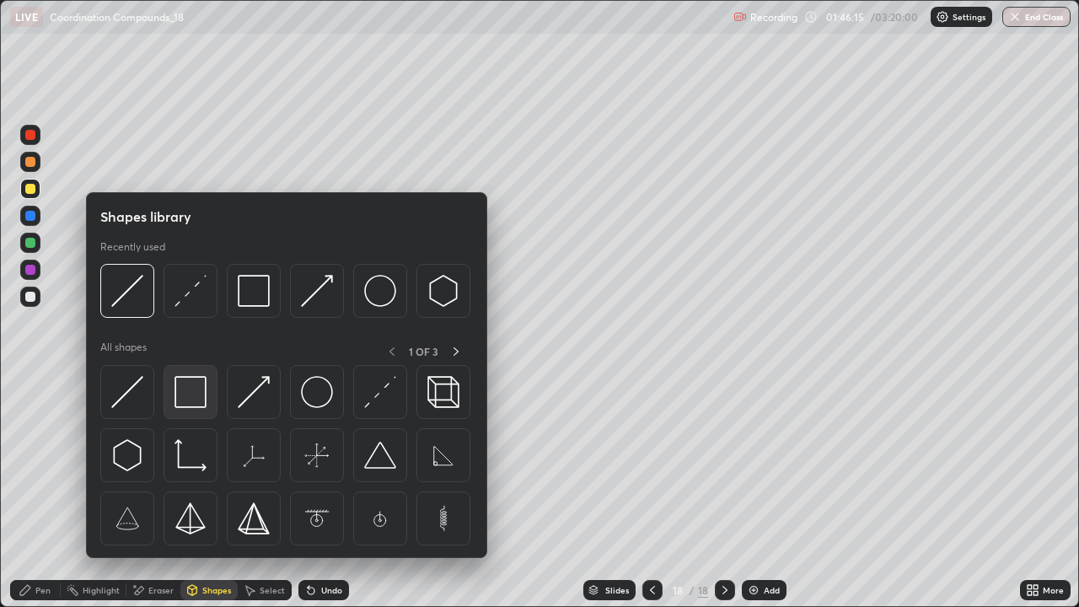
click at [190, 383] on img at bounding box center [190, 392] width 32 height 32
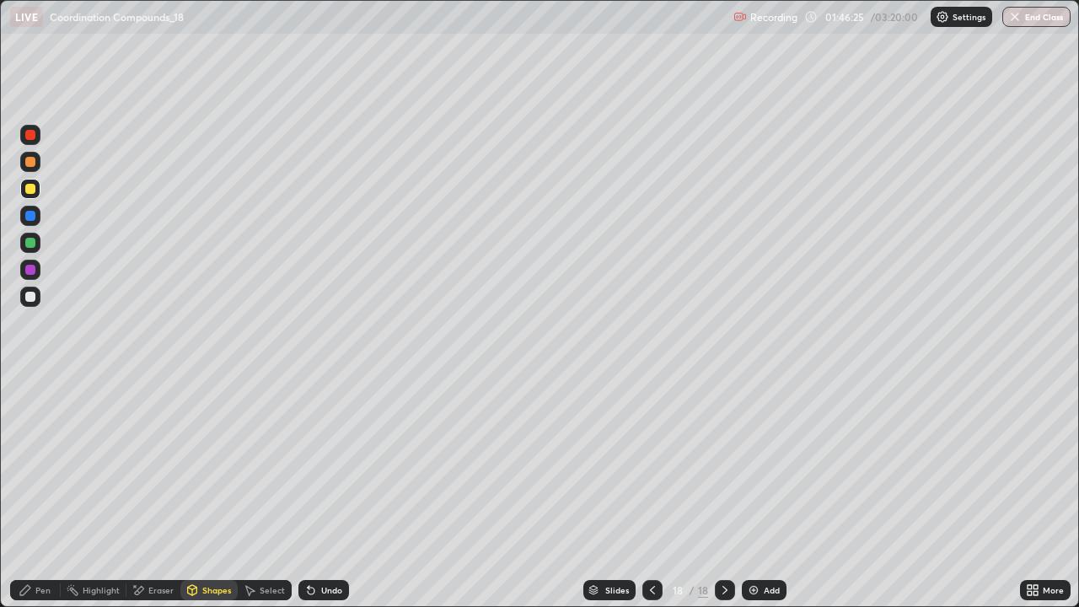
click at [51, 492] on div "Pen" at bounding box center [35, 590] width 51 height 20
click at [273, 492] on div "Select" at bounding box center [272, 590] width 25 height 8
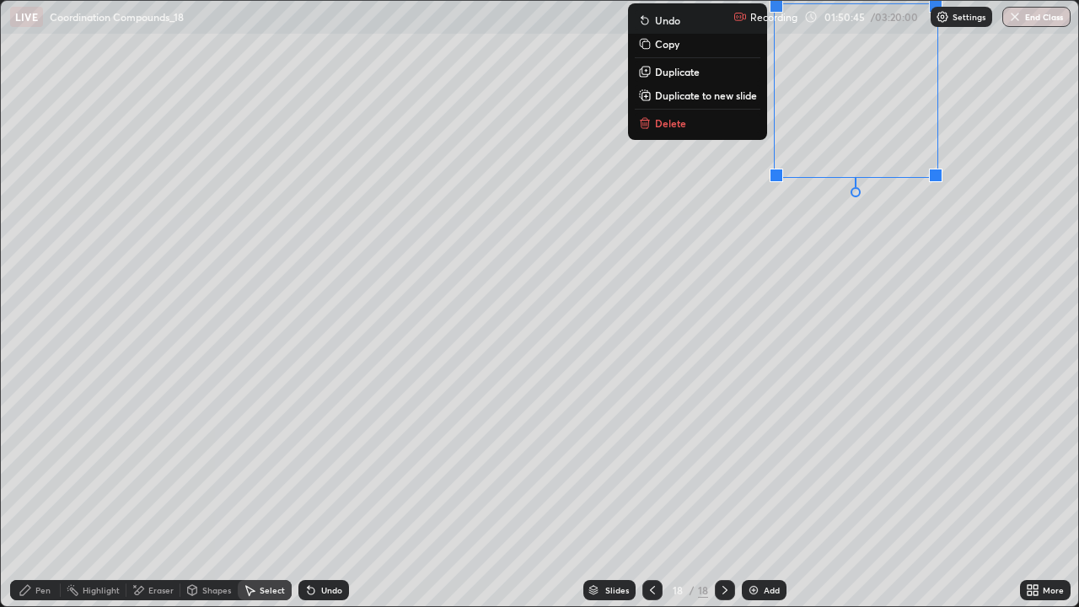
click at [751, 217] on div "0 ° Undo Copy Duplicate Duplicate to new slide Delete" at bounding box center [540, 304] width 1078 height 606
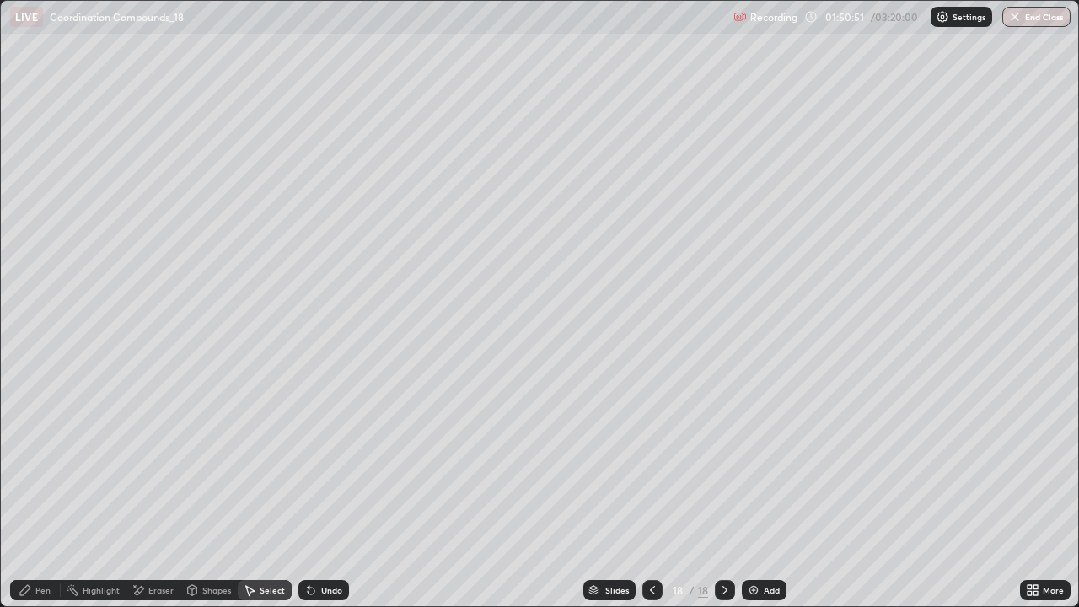
click at [340, 492] on div "Undo" at bounding box center [323, 590] width 51 height 20
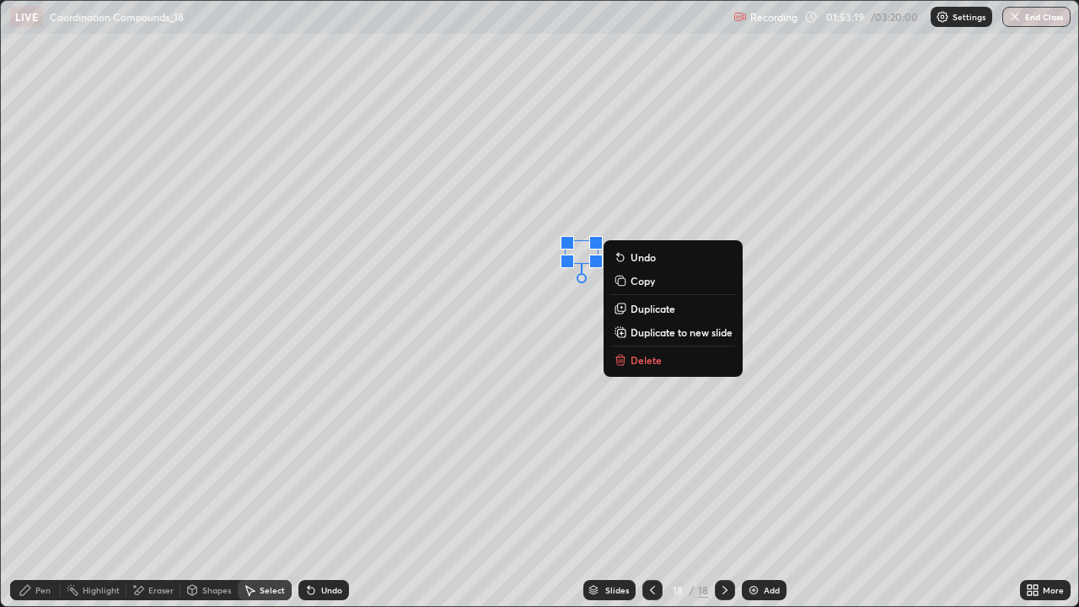
click at [585, 460] on div "0 ° Undo Copy Duplicate Duplicate to new slide Delete" at bounding box center [540, 304] width 1078 height 606
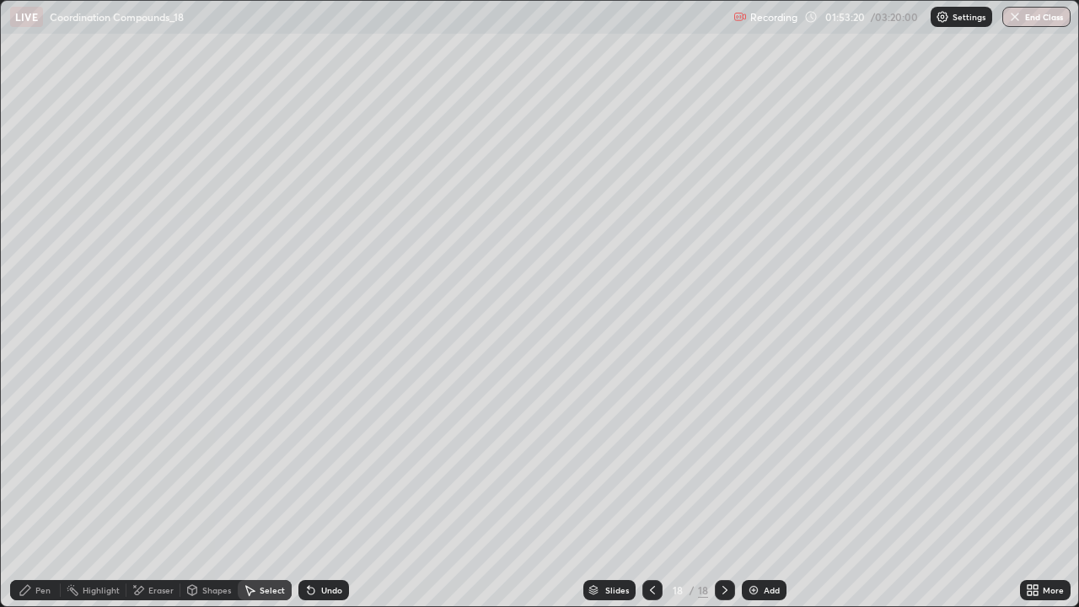
click at [56, 492] on div "Pen" at bounding box center [35, 590] width 51 height 20
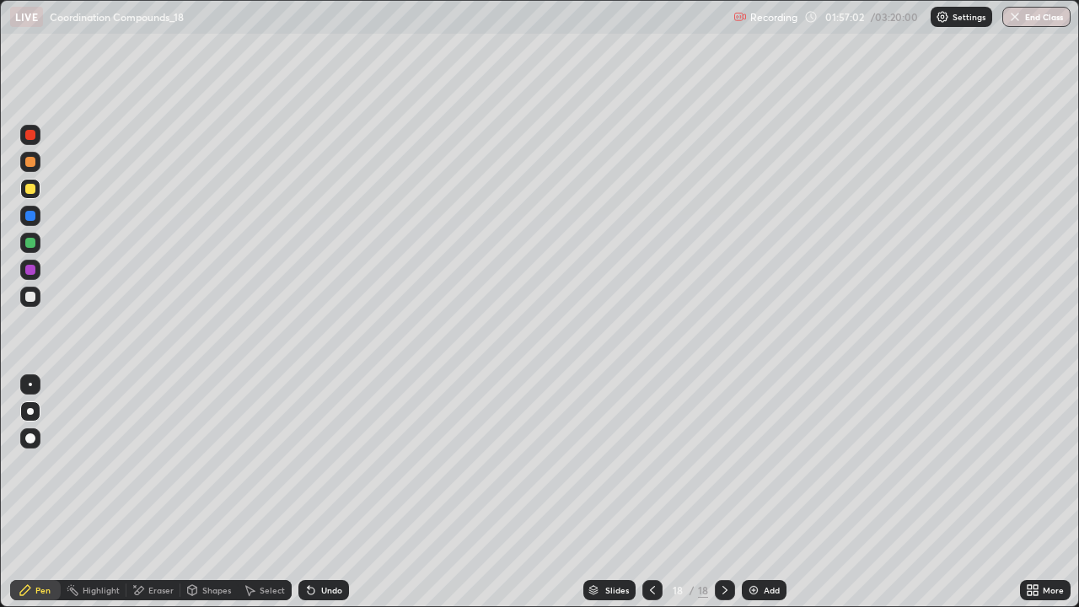
click at [322, 492] on div "Undo" at bounding box center [331, 590] width 21 height 8
click at [750, 492] on img at bounding box center [753, 589] width 13 height 13
click at [27, 163] on div at bounding box center [30, 162] width 10 height 10
click at [329, 492] on div "Undo" at bounding box center [331, 590] width 21 height 8
click at [331, 492] on div "Undo" at bounding box center [331, 590] width 21 height 8
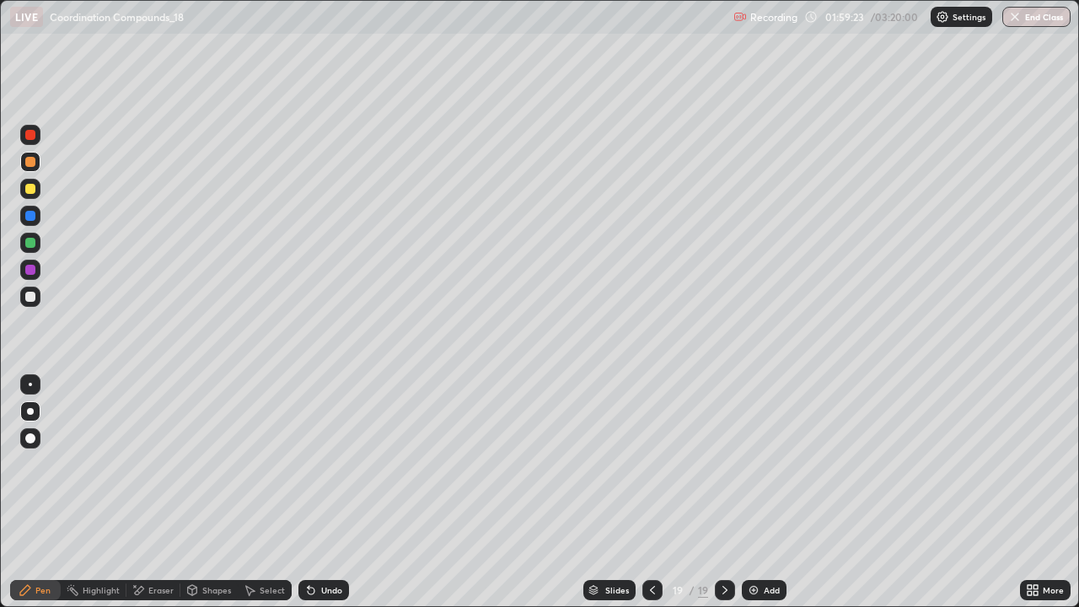
click at [332, 492] on div "Undo" at bounding box center [331, 590] width 21 height 8
click at [329, 492] on div "Undo" at bounding box center [331, 590] width 21 height 8
click at [330, 492] on div "Undo" at bounding box center [331, 590] width 21 height 8
click at [37, 239] on div at bounding box center [30, 243] width 20 height 20
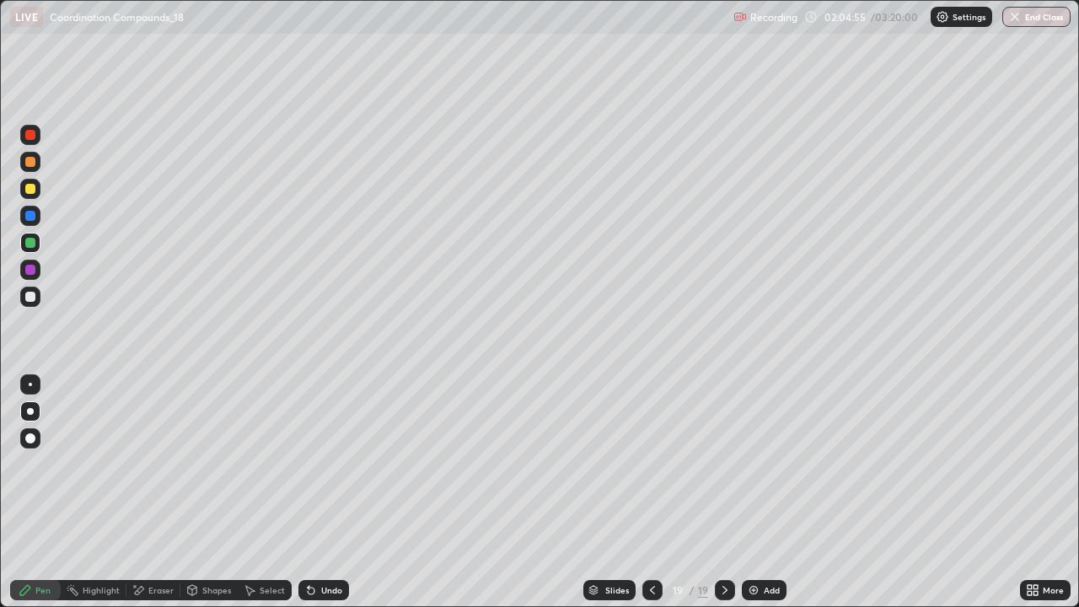
click at [774, 492] on div "Add" at bounding box center [771, 590] width 16 height 8
click at [31, 217] on div at bounding box center [30, 216] width 10 height 10
click at [29, 192] on div at bounding box center [30, 189] width 10 height 10
click at [769, 492] on div "Add" at bounding box center [772, 590] width 16 height 8
click at [315, 492] on div "Undo" at bounding box center [323, 590] width 51 height 20
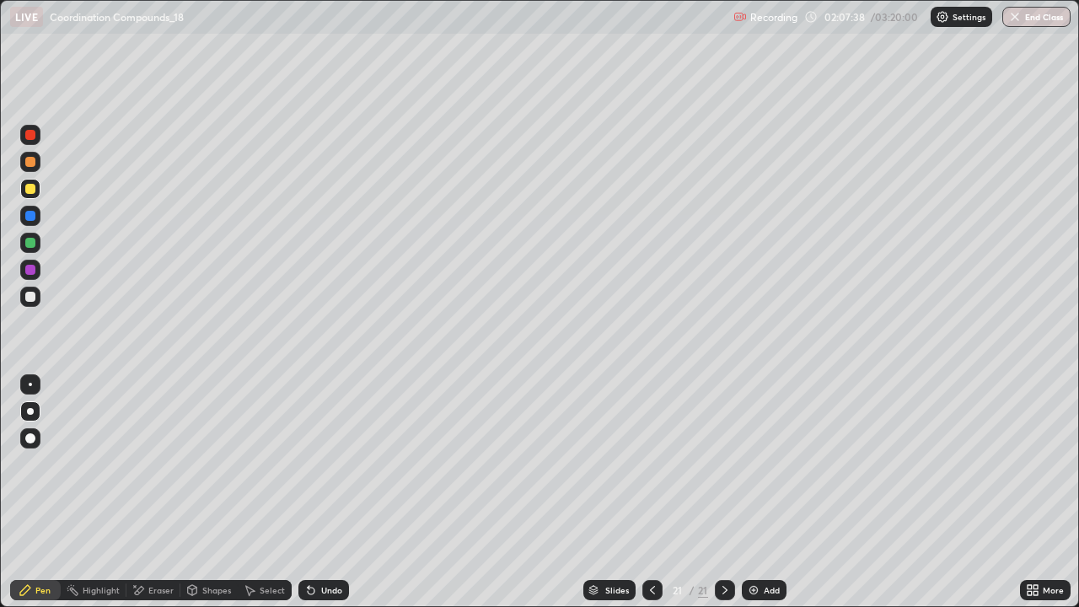
click at [332, 492] on div "Undo" at bounding box center [331, 590] width 21 height 8
click at [336, 492] on div "Undo" at bounding box center [323, 590] width 51 height 20
click at [30, 384] on div at bounding box center [30, 384] width 3 height 3
click at [34, 304] on div at bounding box center [30, 297] width 20 height 20
click at [34, 241] on div at bounding box center [30, 243] width 10 height 10
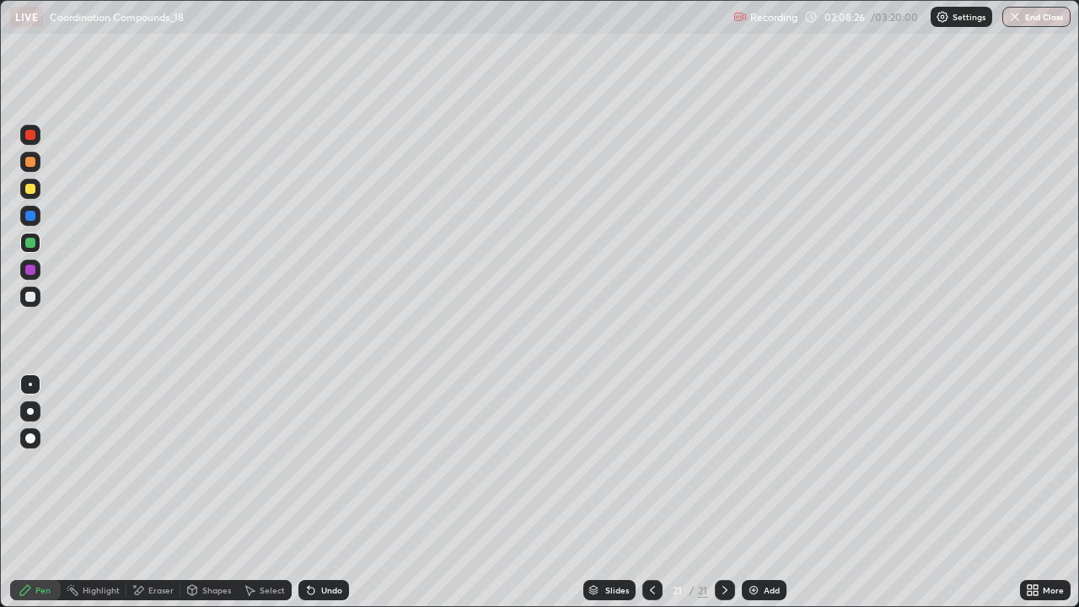
click at [322, 492] on div "Undo" at bounding box center [331, 590] width 21 height 8
click at [39, 297] on div at bounding box center [30, 297] width 20 height 20
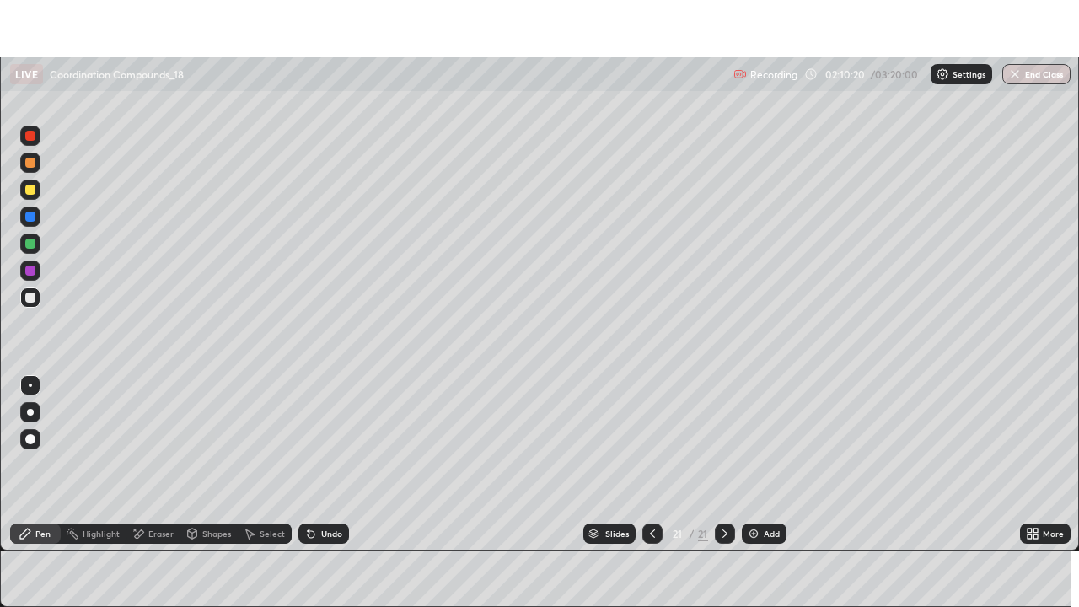
scroll to position [83774, 83189]
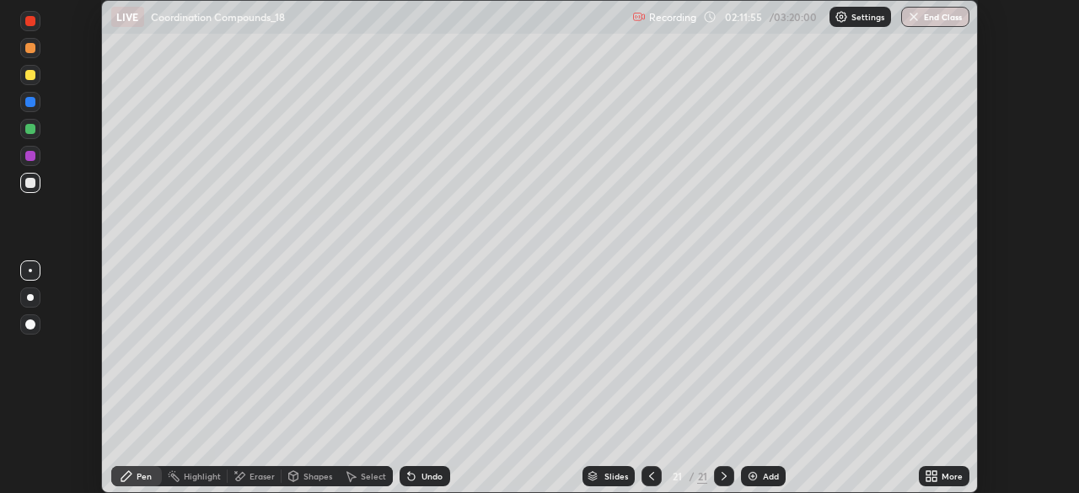
click at [936, 473] on icon at bounding box center [934, 473] width 4 height 4
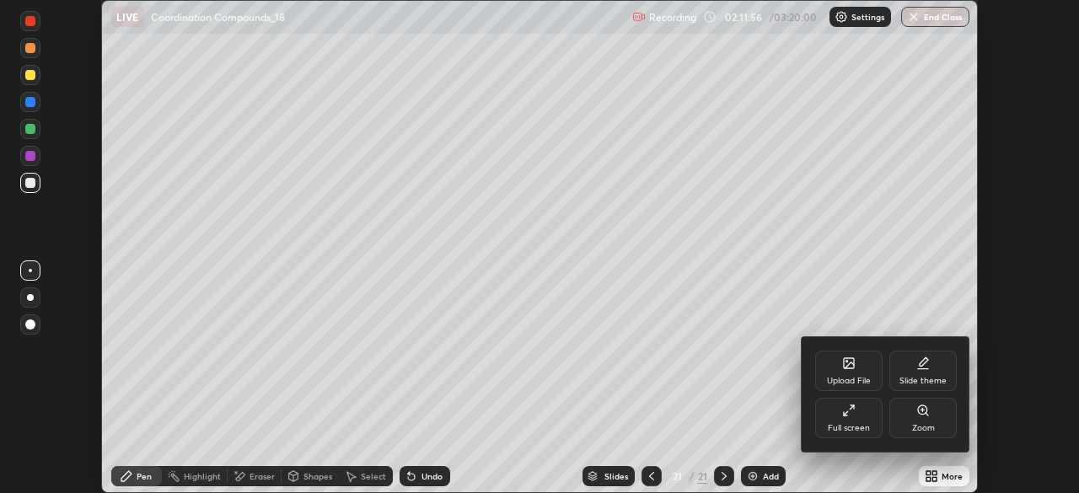
click at [866, 418] on div "Full screen" at bounding box center [848, 418] width 67 height 40
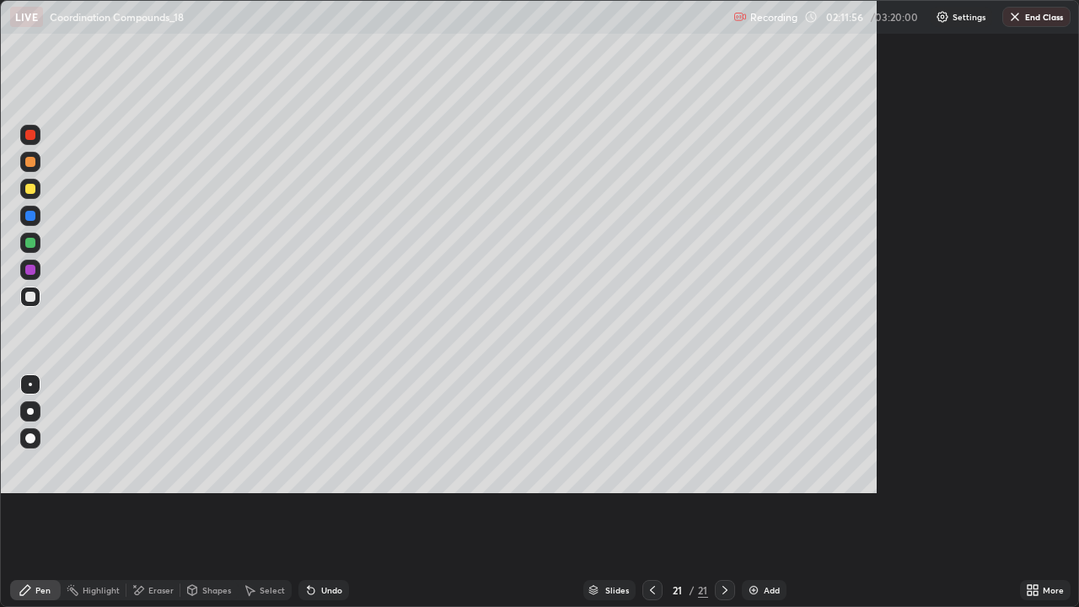
scroll to position [607, 1079]
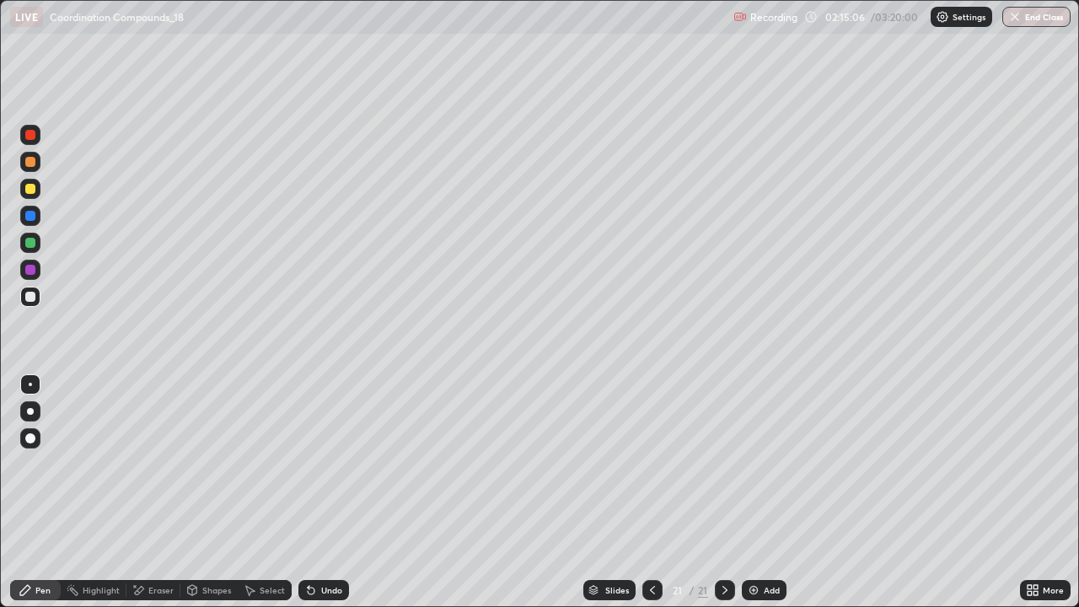
click at [763, 492] on div "Add" at bounding box center [764, 590] width 45 height 20
click at [36, 406] on div at bounding box center [30, 411] width 20 height 20
click at [325, 492] on div "Undo" at bounding box center [323, 590] width 51 height 20
click at [39, 270] on div at bounding box center [30, 270] width 20 height 20
click at [36, 249] on div at bounding box center [30, 243] width 20 height 20
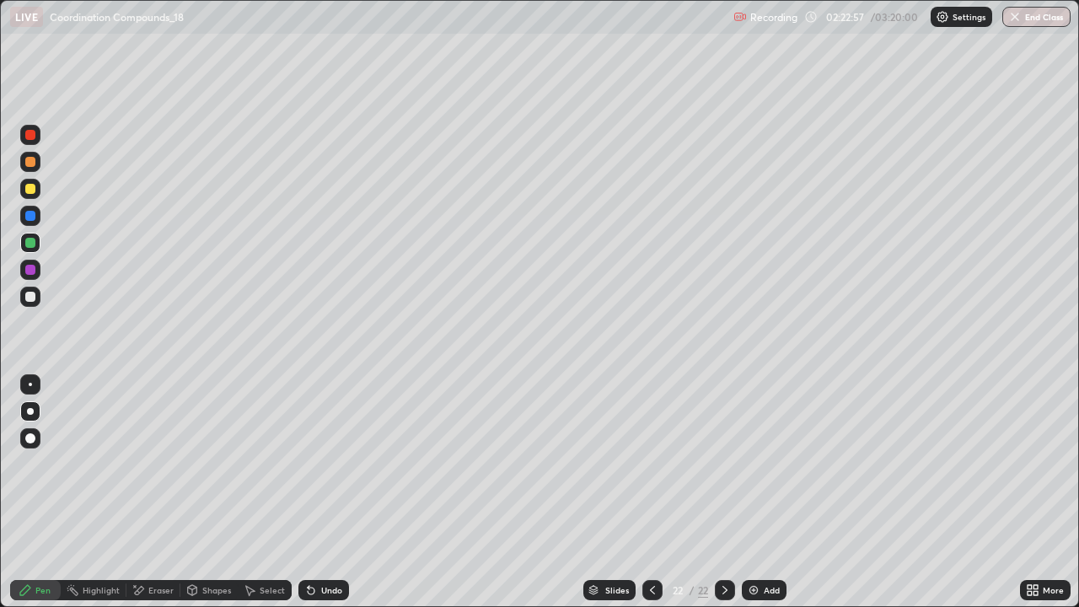
click at [763, 492] on div "Add" at bounding box center [764, 590] width 45 height 20
click at [35, 297] on div at bounding box center [30, 297] width 10 height 10
click at [27, 189] on div at bounding box center [30, 189] width 10 height 10
click at [769, 492] on div "Add" at bounding box center [771, 590] width 16 height 8
click at [335, 492] on div "Undo" at bounding box center [323, 590] width 51 height 20
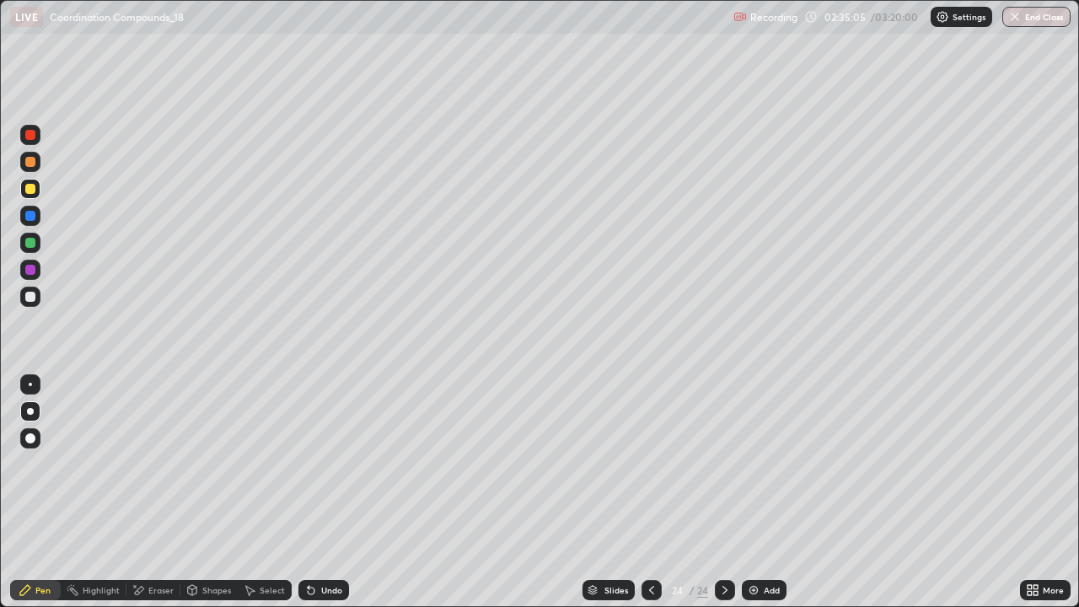
click at [322, 492] on div "Undo" at bounding box center [331, 590] width 21 height 8
click at [308, 492] on icon at bounding box center [309, 587] width 2 height 2
click at [333, 492] on div "Undo" at bounding box center [323, 590] width 51 height 20
click at [320, 492] on div "Undo" at bounding box center [323, 590] width 51 height 20
click at [317, 492] on div "Undo" at bounding box center [323, 590] width 51 height 20
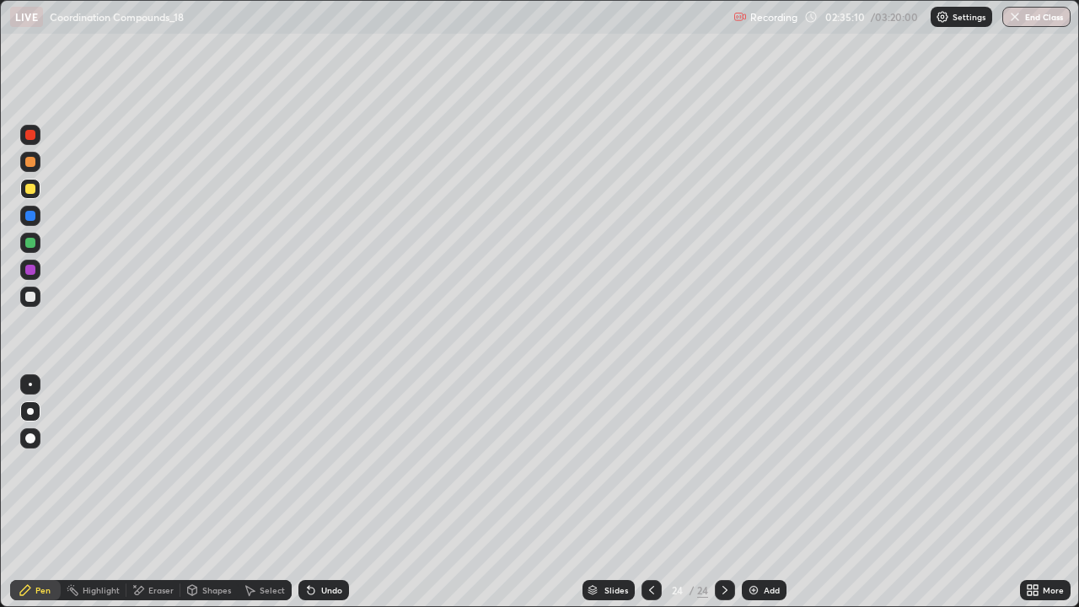
click at [315, 492] on icon at bounding box center [310, 589] width 13 height 13
click at [308, 492] on icon at bounding box center [311, 590] width 7 height 7
click at [312, 492] on icon at bounding box center [310, 589] width 13 height 13
click at [314, 492] on icon at bounding box center [310, 589] width 13 height 13
click at [315, 492] on div "Undo" at bounding box center [323, 590] width 51 height 20
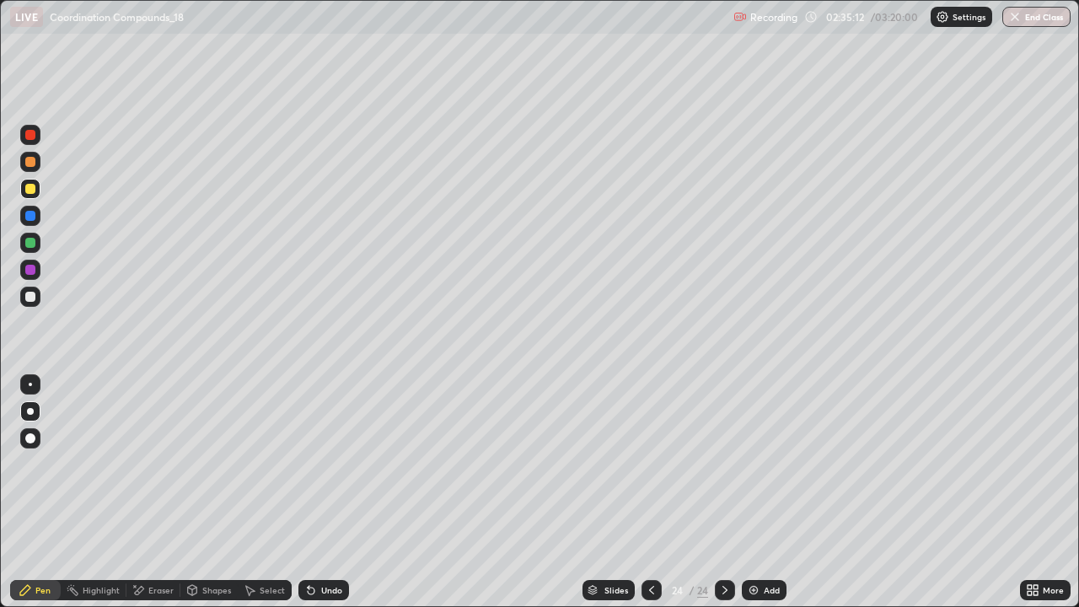
click at [318, 492] on div "Undo" at bounding box center [323, 590] width 51 height 20
click at [206, 492] on div "Shapes" at bounding box center [216, 590] width 29 height 8
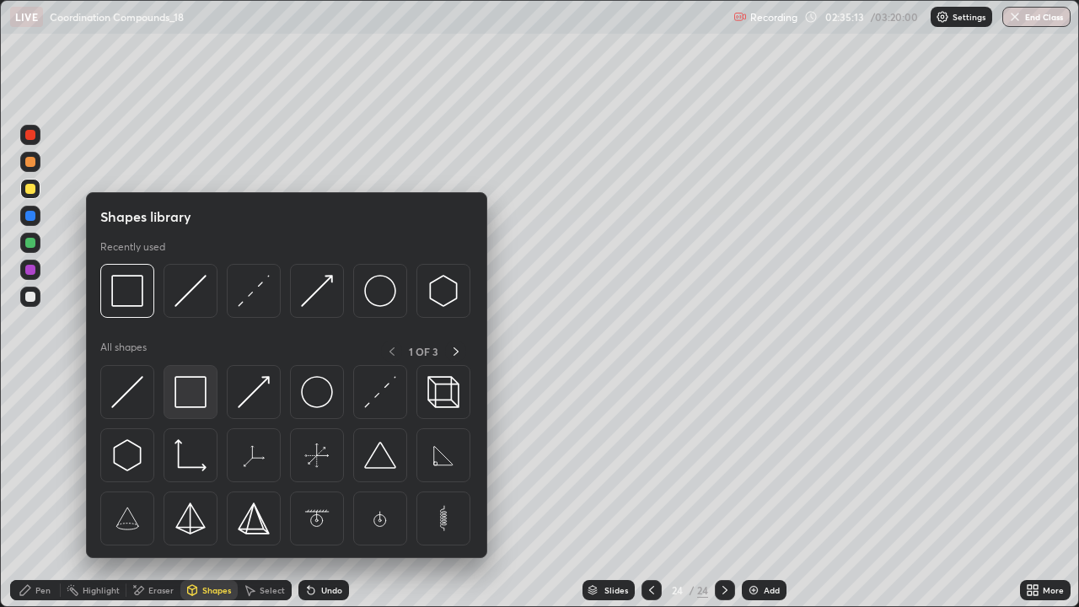
click at [200, 396] on img at bounding box center [190, 392] width 32 height 32
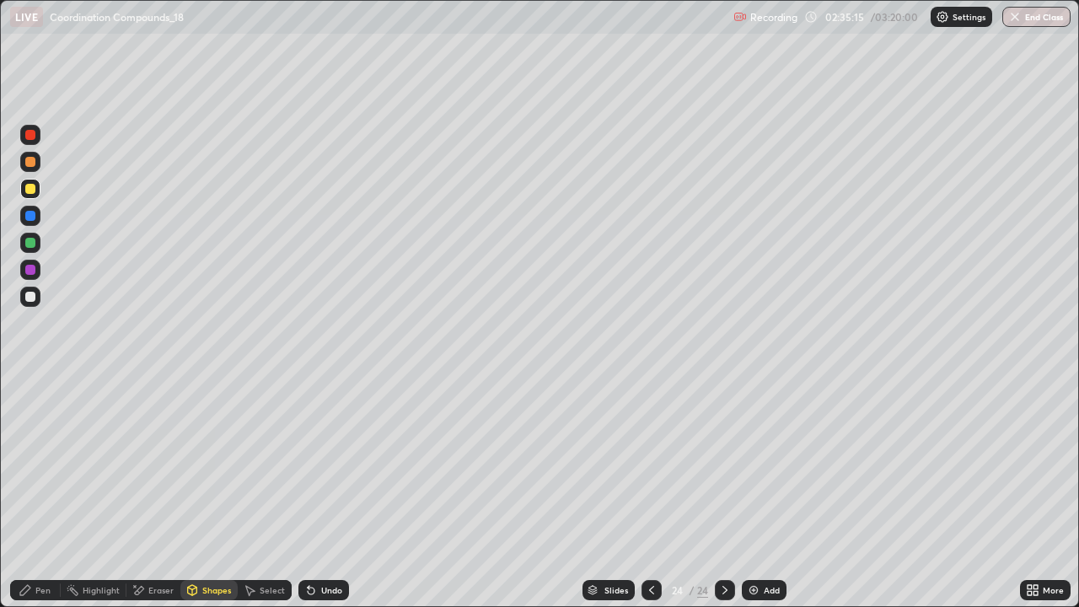
click at [44, 492] on div "Pen" at bounding box center [42, 590] width 15 height 8
click at [34, 265] on div at bounding box center [30, 270] width 10 height 10
click at [647, 492] on icon at bounding box center [651, 589] width 13 height 13
click at [649, 492] on icon at bounding box center [651, 589] width 13 height 13
click at [762, 492] on div "Add" at bounding box center [764, 590] width 45 height 20
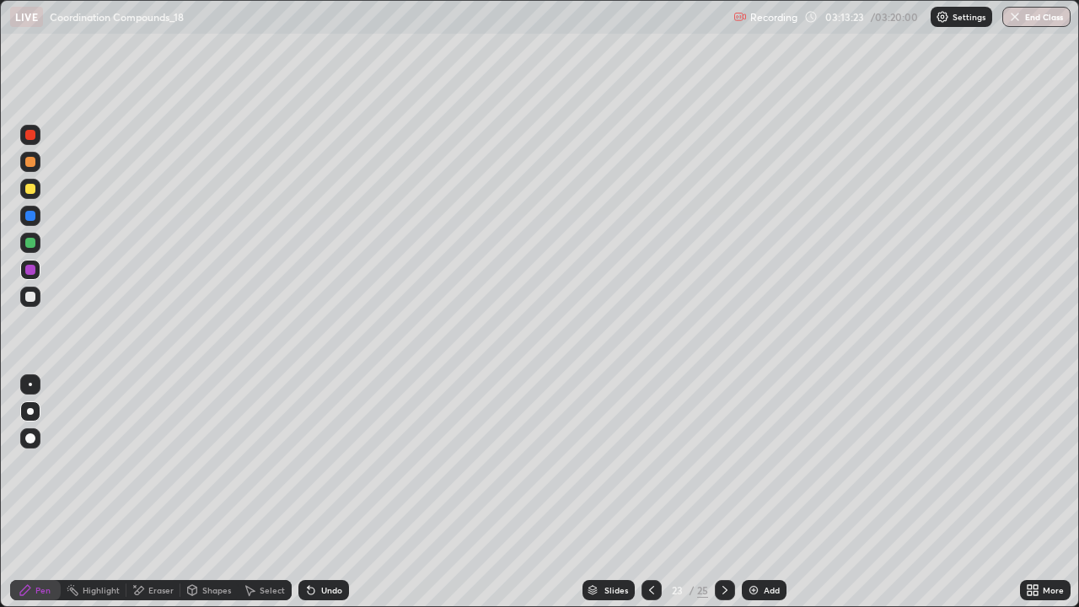
click at [38, 302] on div at bounding box center [30, 297] width 20 height 20
click at [886, 19] on div "/ 03:20:00" at bounding box center [896, 17] width 52 height 10
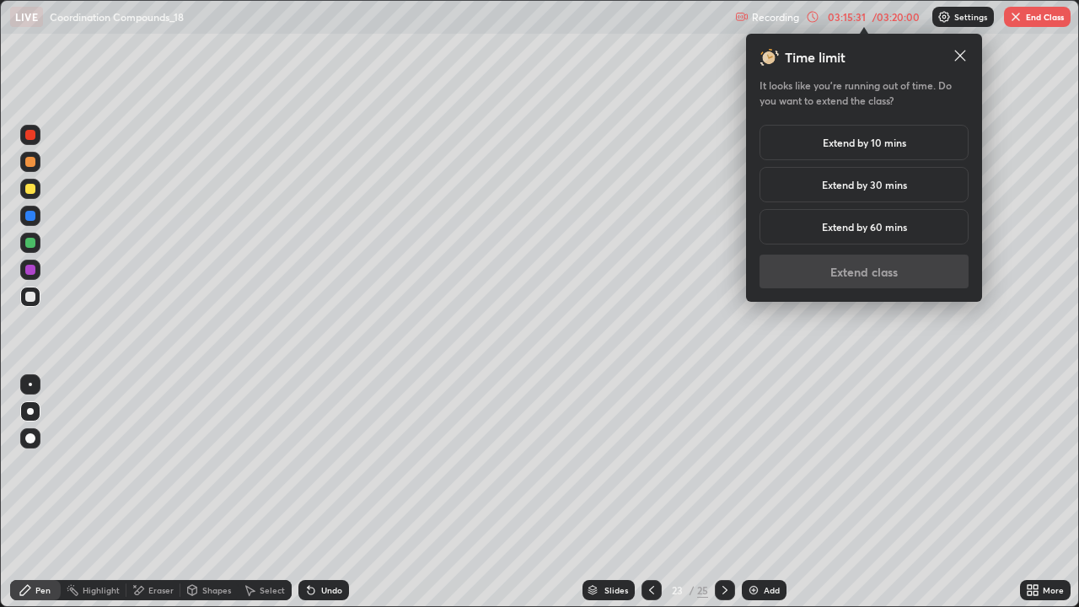
click at [902, 145] on h5 "Extend by 10 mins" at bounding box center [863, 142] width 83 height 15
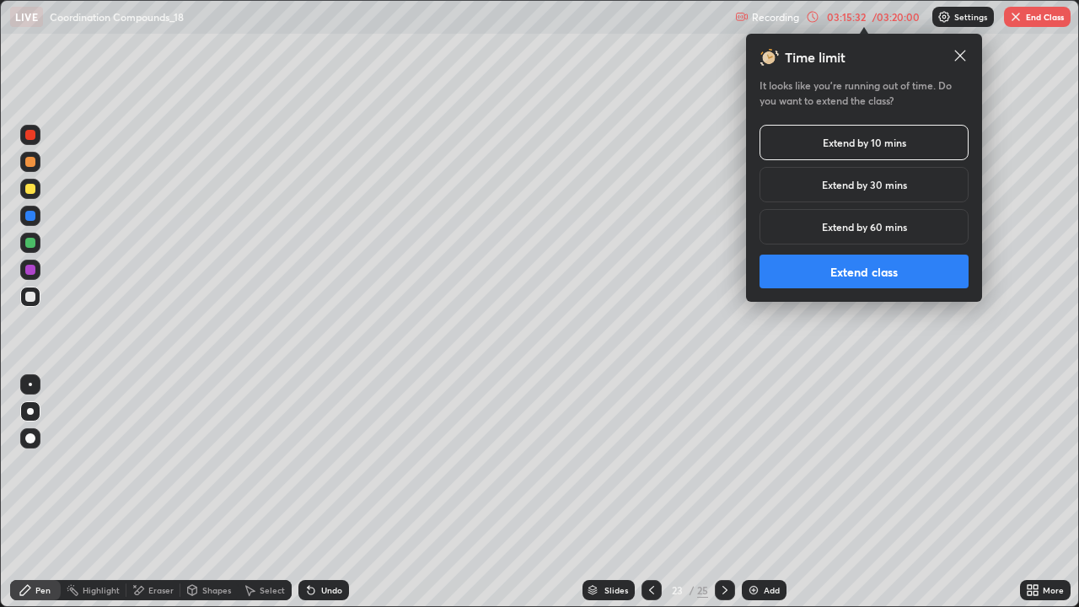
click at [888, 194] on div "Extend by 30 mins" at bounding box center [863, 184] width 209 height 35
click at [883, 277] on button "Extend class" at bounding box center [863, 271] width 209 height 34
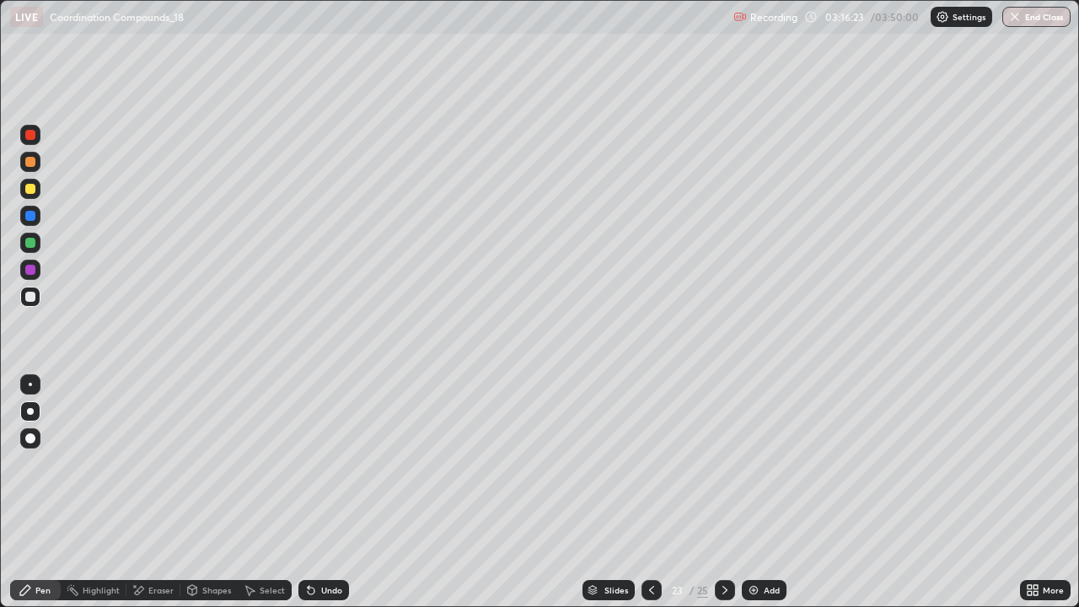
click at [755, 492] on div "Add" at bounding box center [764, 590] width 45 height 20
click at [343, 492] on div "Undo" at bounding box center [323, 590] width 51 height 20
click at [30, 190] on div at bounding box center [30, 189] width 10 height 10
click at [37, 162] on div at bounding box center [30, 162] width 20 height 20
click at [329, 492] on div "Undo" at bounding box center [331, 590] width 21 height 8
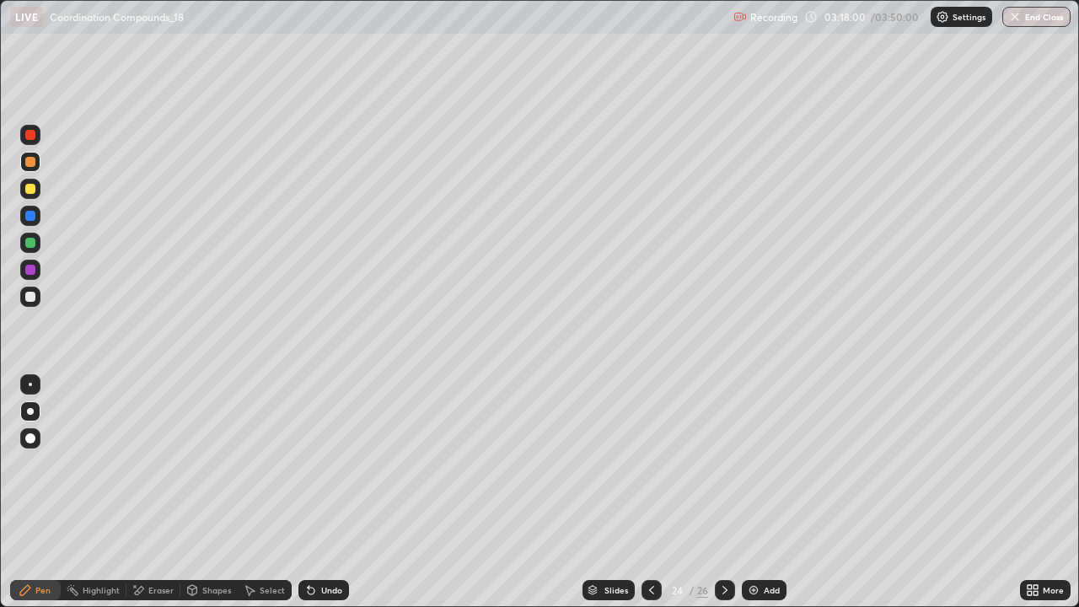
click at [335, 492] on div "Undo" at bounding box center [331, 590] width 21 height 8
click at [334, 492] on div "Undo" at bounding box center [331, 590] width 21 height 8
click at [332, 492] on div "Undo" at bounding box center [331, 590] width 21 height 8
click at [334, 492] on div "Undo" at bounding box center [331, 590] width 21 height 8
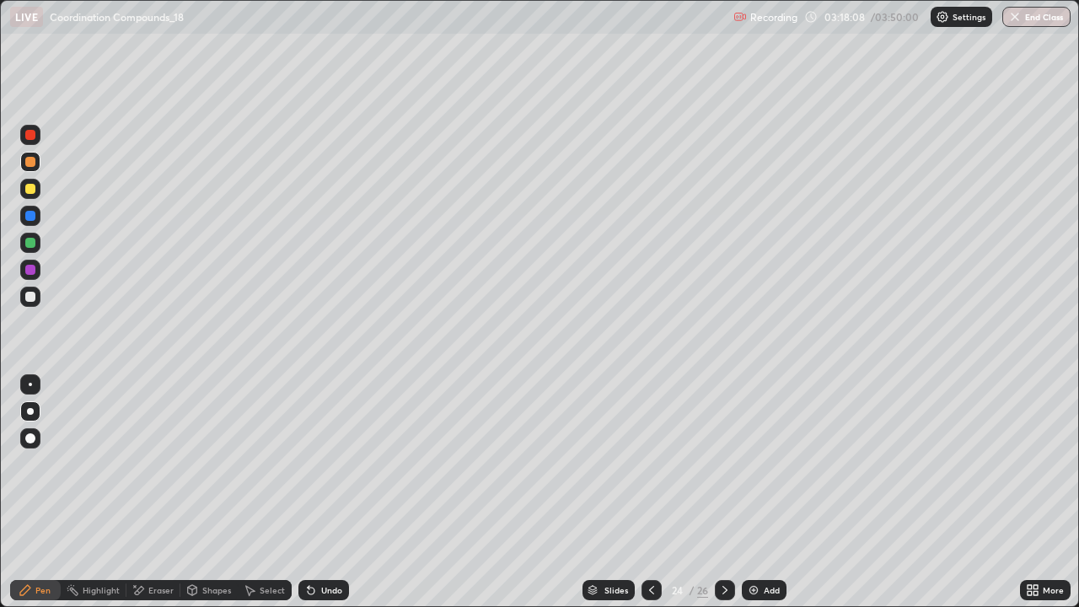
click at [334, 492] on div "Undo" at bounding box center [331, 590] width 21 height 8
click at [170, 492] on div "Eraser" at bounding box center [160, 590] width 25 height 8
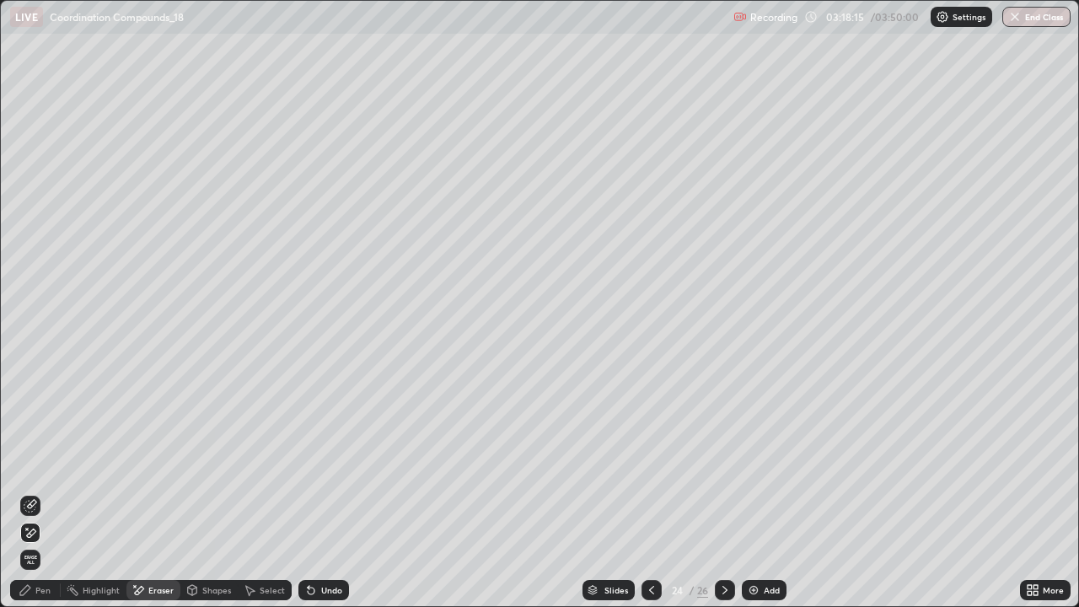
click at [212, 492] on div "Shapes" at bounding box center [216, 590] width 29 height 8
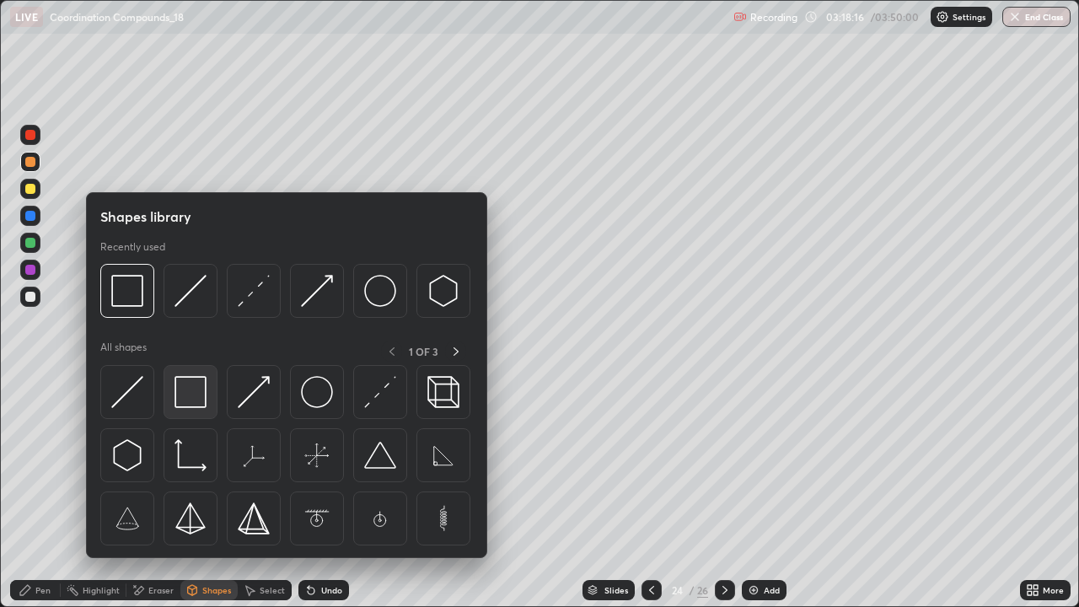
click at [190, 380] on img at bounding box center [190, 392] width 32 height 32
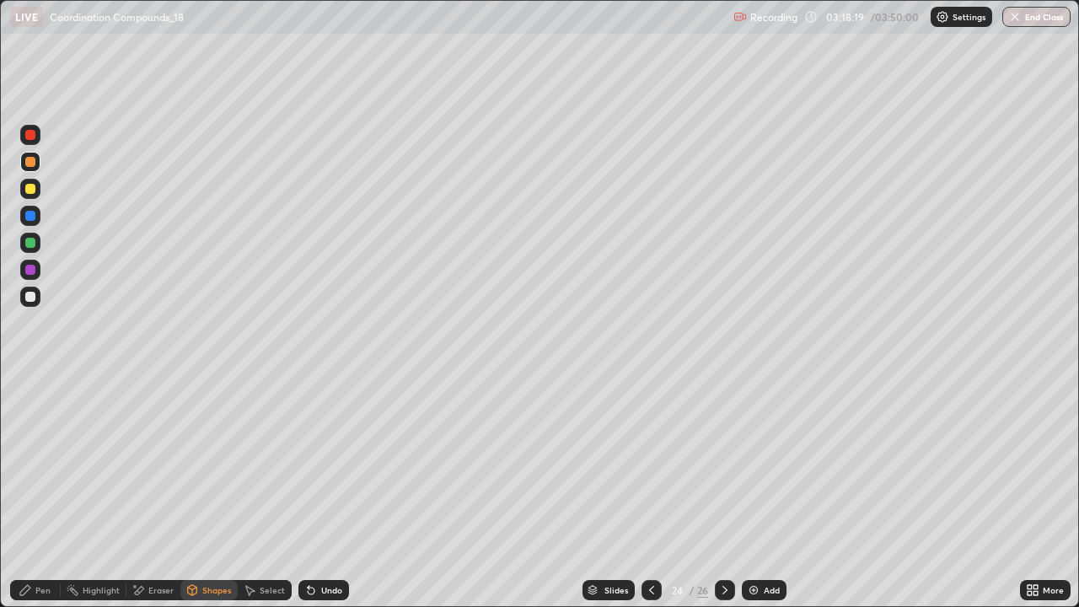
click at [51, 492] on div "Pen" at bounding box center [35, 590] width 51 height 20
click at [328, 492] on div "Undo" at bounding box center [331, 590] width 21 height 8
click at [329, 492] on div "Undo" at bounding box center [331, 590] width 21 height 8
click at [326, 492] on div "Undo" at bounding box center [331, 590] width 21 height 8
click at [37, 301] on div at bounding box center [30, 297] width 20 height 20
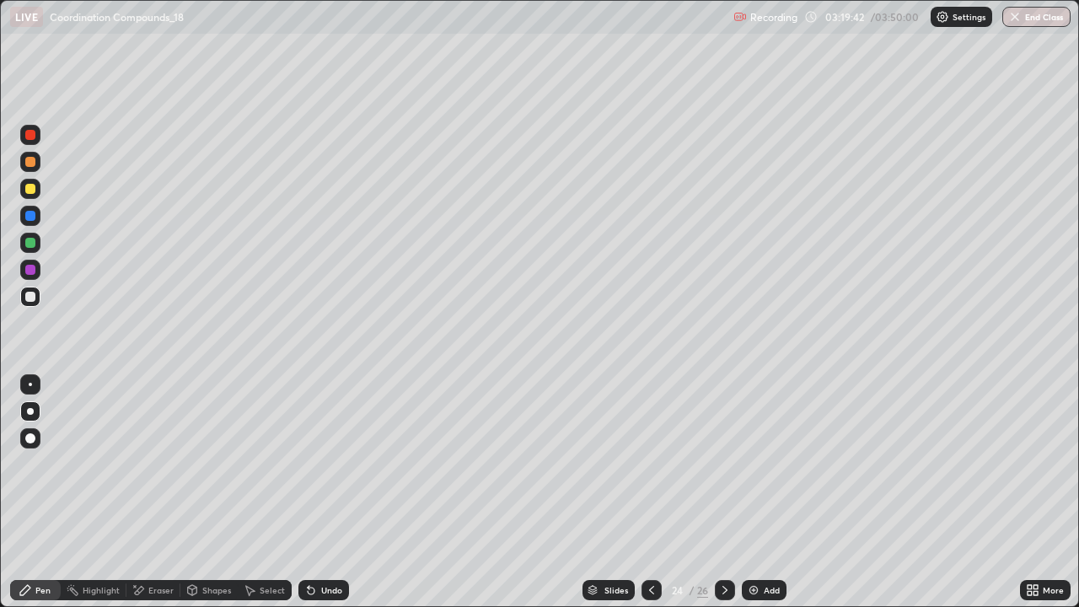
click at [324, 492] on div "Undo" at bounding box center [331, 590] width 21 height 8
click at [38, 251] on div at bounding box center [30, 242] width 20 height 27
click at [339, 492] on div "Undo" at bounding box center [331, 590] width 21 height 8
click at [340, 492] on div "Undo" at bounding box center [323, 590] width 51 height 20
click at [343, 492] on div "Undo" at bounding box center [323, 590] width 51 height 20
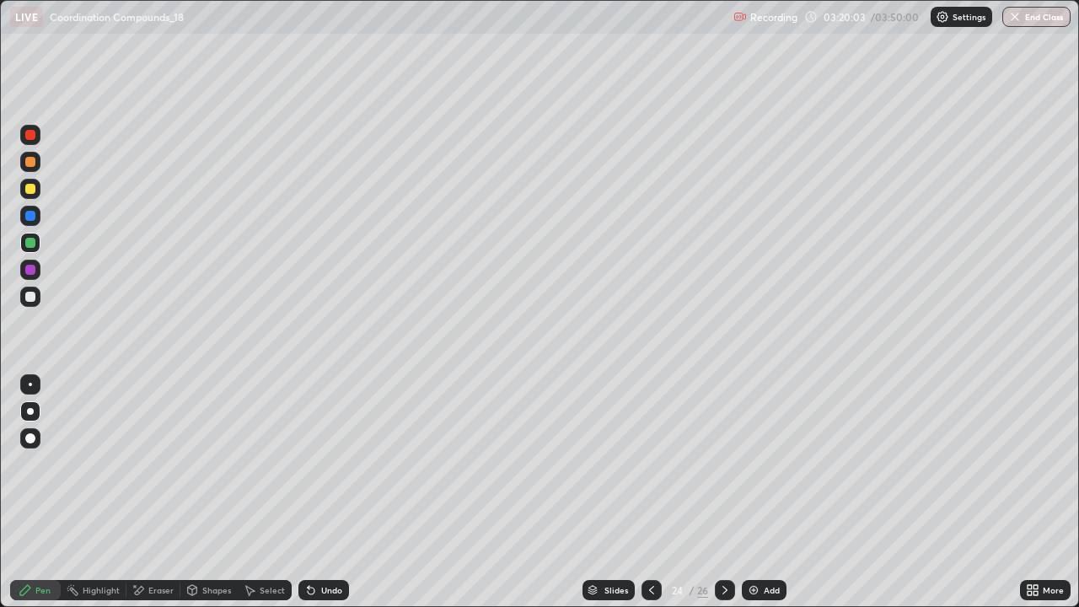
click at [342, 492] on div "Undo" at bounding box center [323, 590] width 51 height 20
click at [341, 492] on div "Undo" at bounding box center [323, 590] width 51 height 20
click at [343, 492] on div "Undo" at bounding box center [323, 590] width 51 height 20
click at [341, 492] on div "Undo" at bounding box center [323, 590] width 51 height 20
click at [342, 492] on div "Undo" at bounding box center [323, 590] width 51 height 20
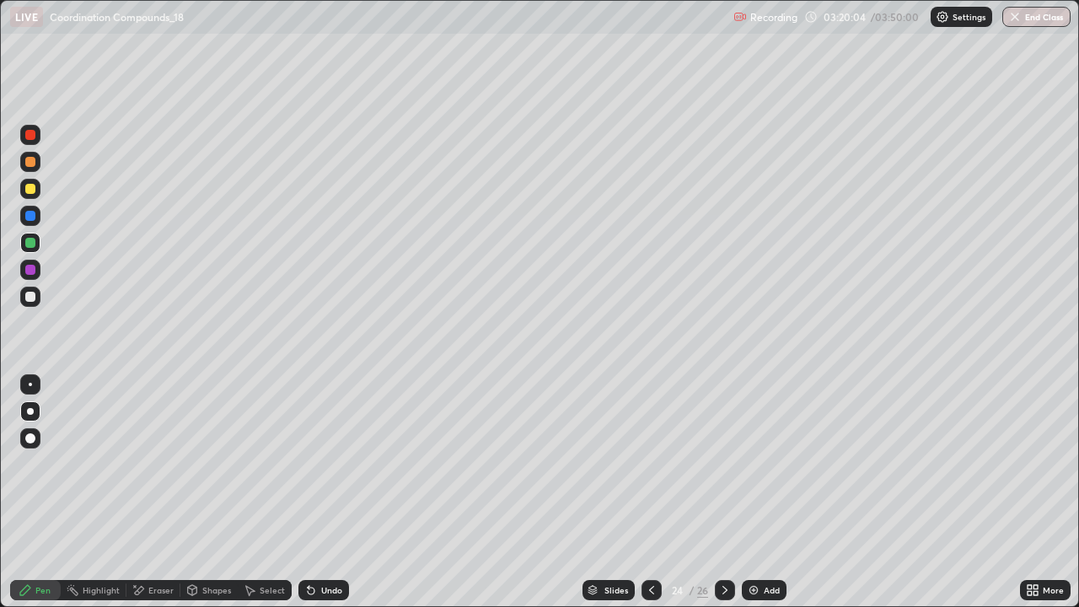
click at [339, 492] on div "Undo" at bounding box center [323, 590] width 51 height 20
click at [342, 492] on div "Undo" at bounding box center [323, 590] width 51 height 20
click at [343, 492] on div "Undo" at bounding box center [323, 590] width 51 height 20
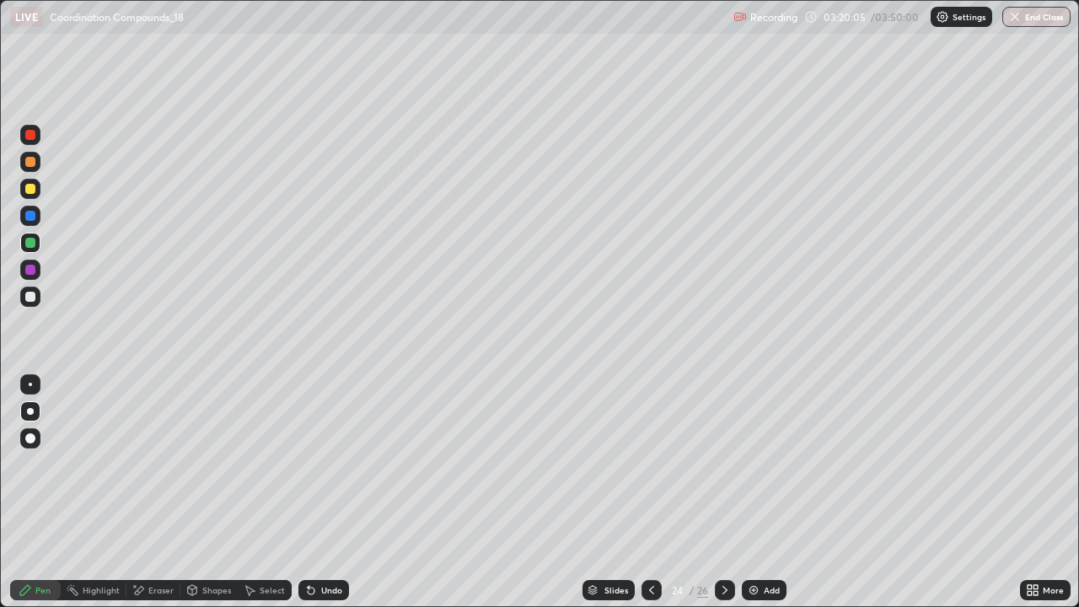
click at [342, 492] on div "Undo" at bounding box center [323, 590] width 51 height 20
click at [345, 492] on div "Undo" at bounding box center [323, 590] width 51 height 20
click at [765, 492] on div "Add" at bounding box center [771, 590] width 16 height 8
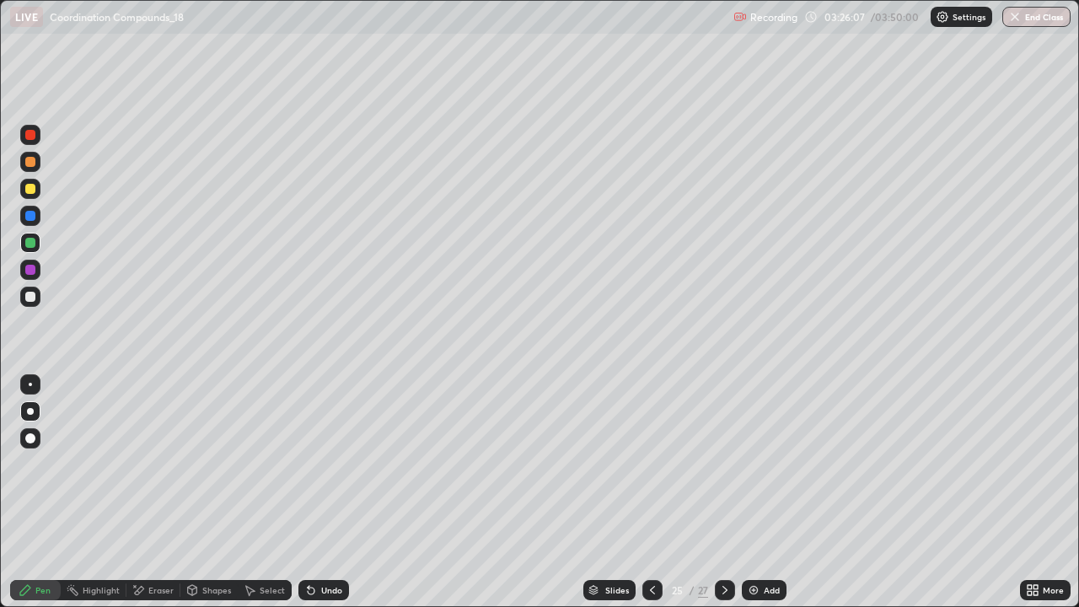
click at [219, 492] on div "Shapes" at bounding box center [216, 590] width 29 height 8
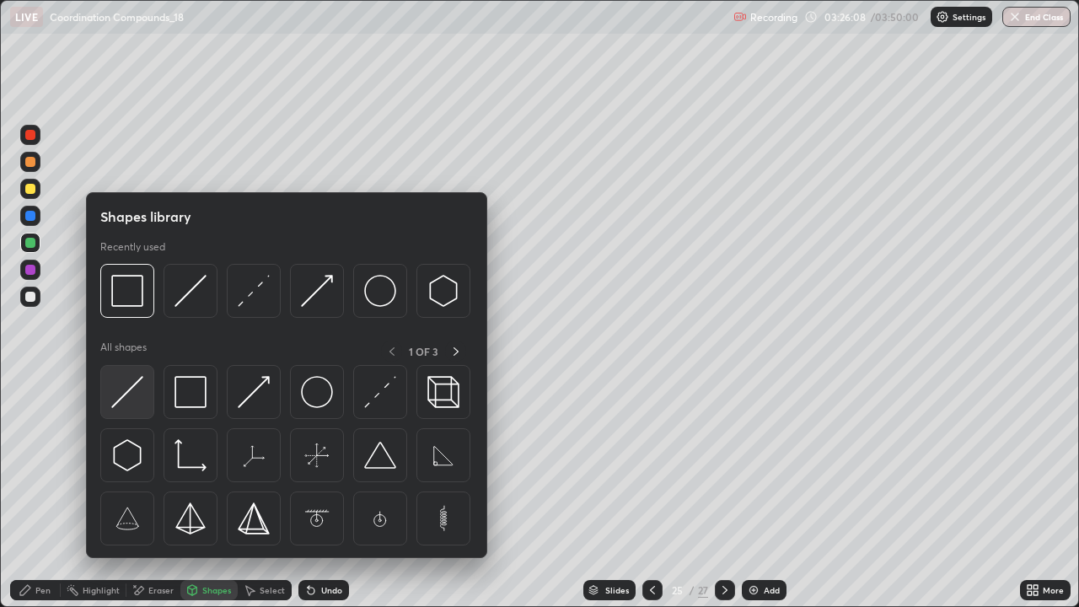
click at [142, 381] on img at bounding box center [127, 392] width 32 height 32
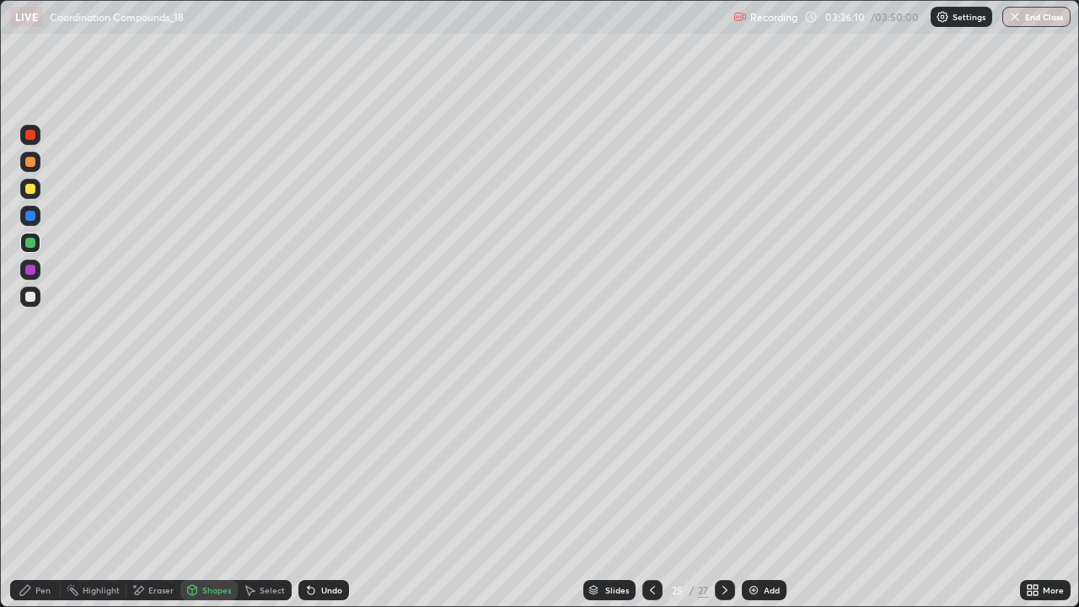
click at [50, 492] on div "Pen" at bounding box center [42, 590] width 15 height 8
click at [331, 492] on div "Undo" at bounding box center [331, 590] width 21 height 8
click at [31, 190] on div at bounding box center [30, 189] width 10 height 10
click at [327, 492] on div "Undo" at bounding box center [331, 590] width 21 height 8
click at [344, 492] on div "Undo" at bounding box center [323, 590] width 51 height 20
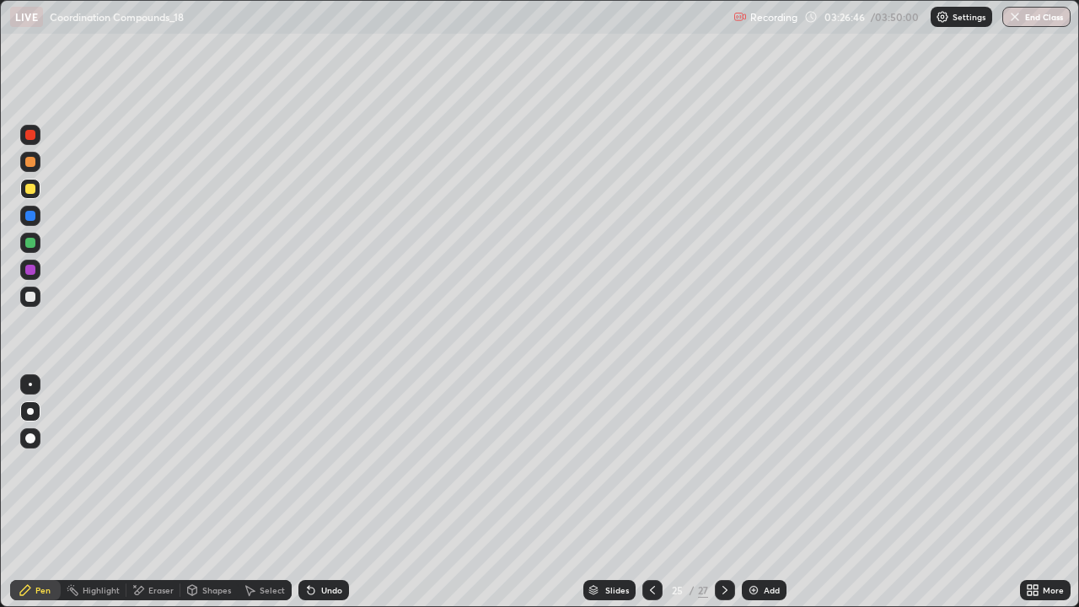
click at [37, 266] on div at bounding box center [30, 270] width 20 height 20
click at [278, 492] on div "Select" at bounding box center [272, 590] width 25 height 8
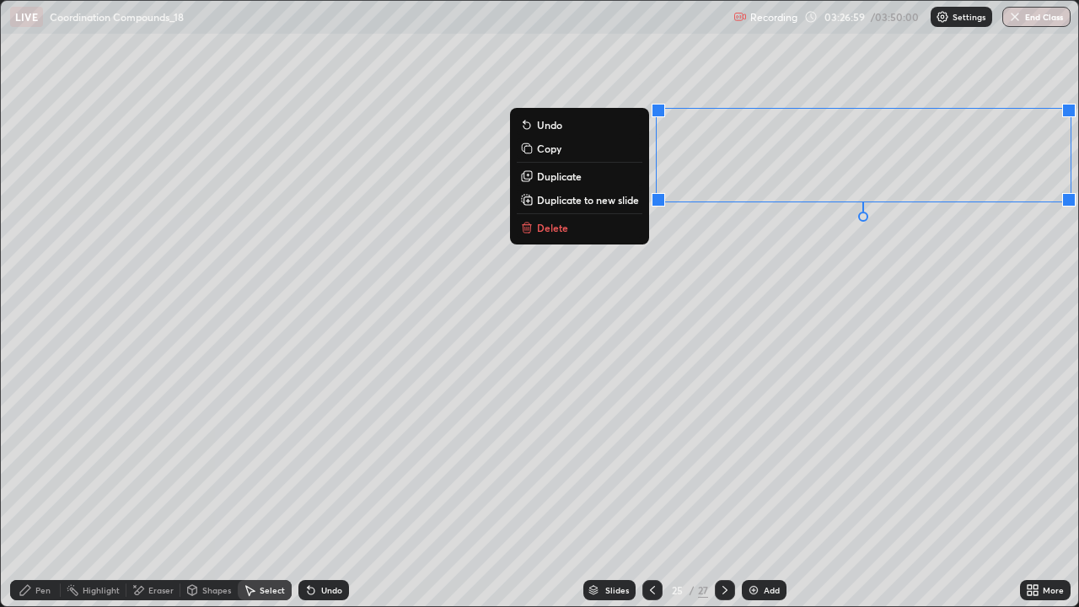
click at [613, 175] on button "Duplicate" at bounding box center [580, 176] width 126 height 20
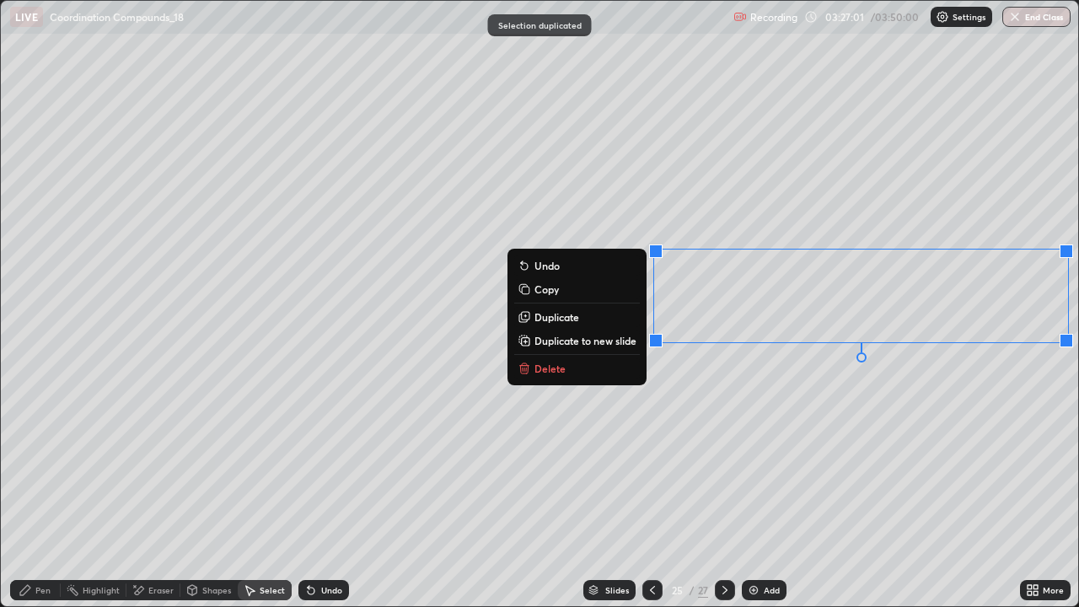
click at [821, 205] on div "0 ° Undo Copy Duplicate Duplicate to new slide Delete" at bounding box center [540, 304] width 1078 height 606
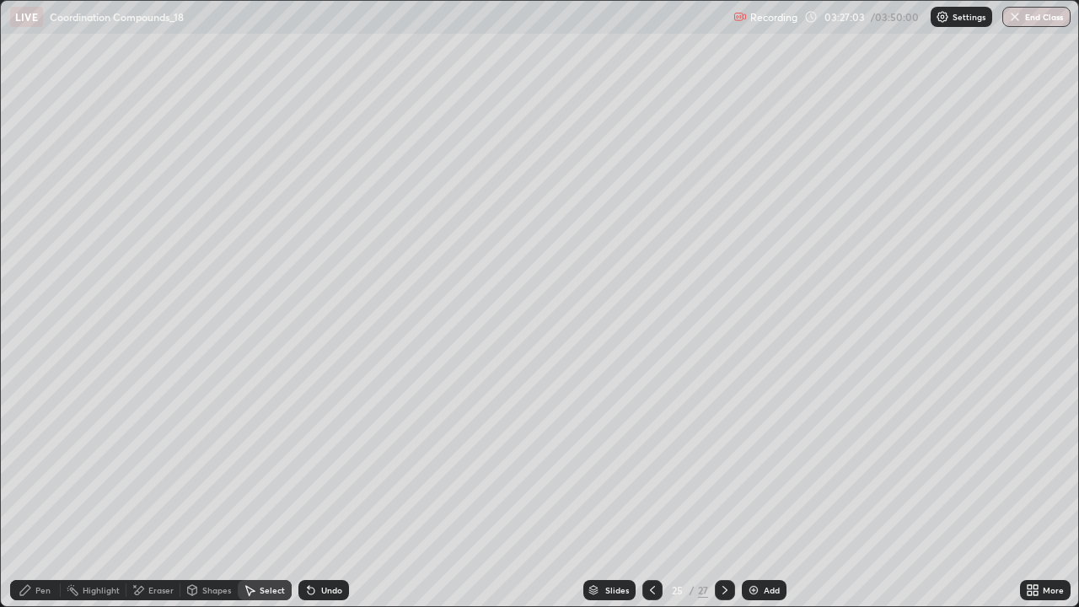
click at [154, 492] on div "Eraser" at bounding box center [160, 590] width 25 height 8
click at [219, 492] on div "Shapes" at bounding box center [216, 590] width 29 height 8
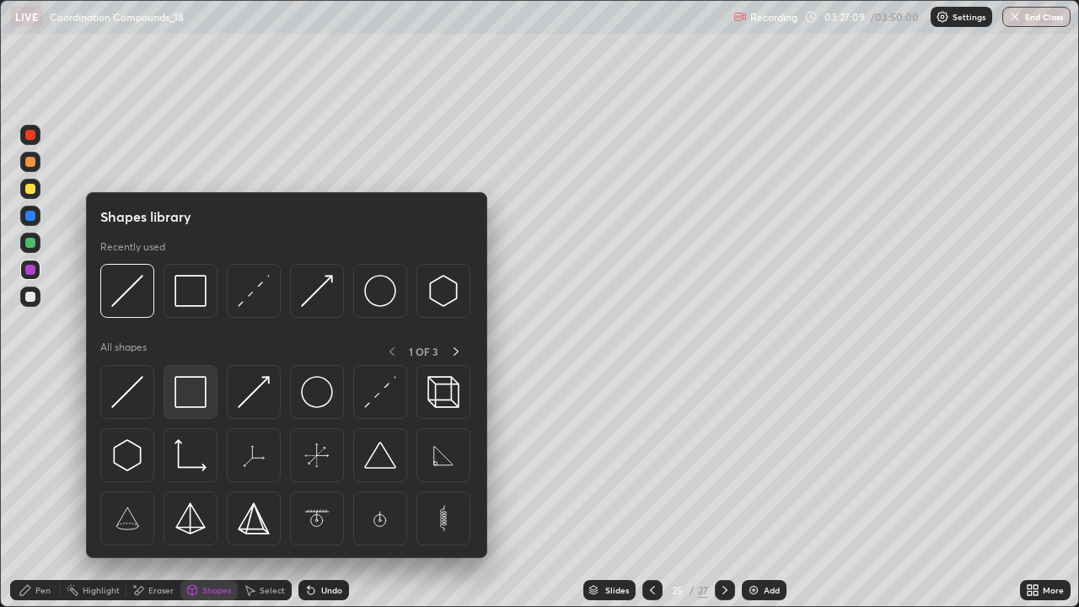
click at [185, 390] on img at bounding box center [190, 392] width 32 height 32
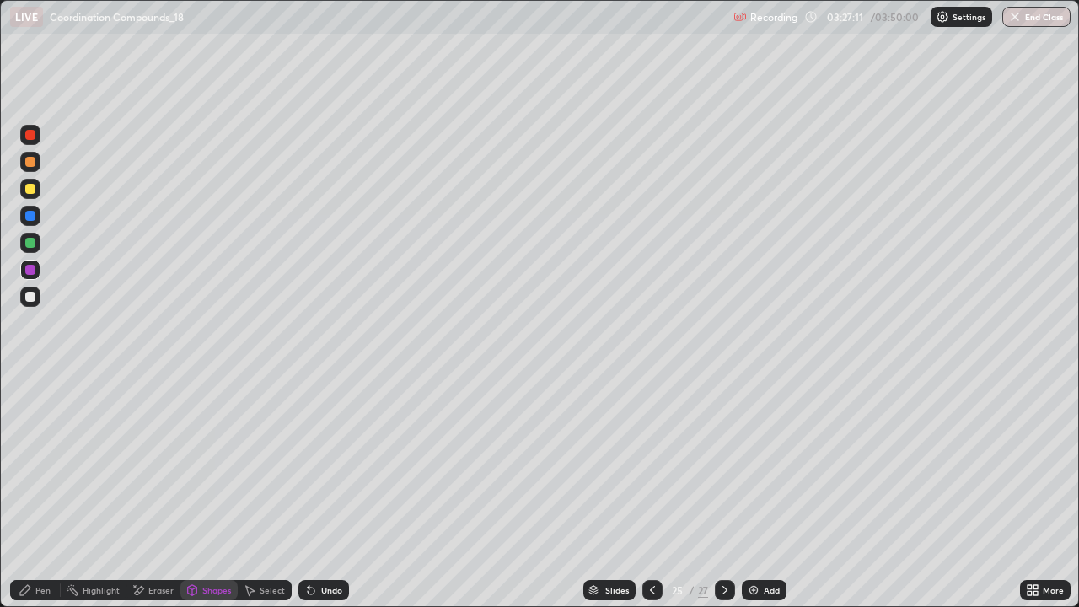
click at [204, 492] on div "Shapes" at bounding box center [208, 590] width 57 height 20
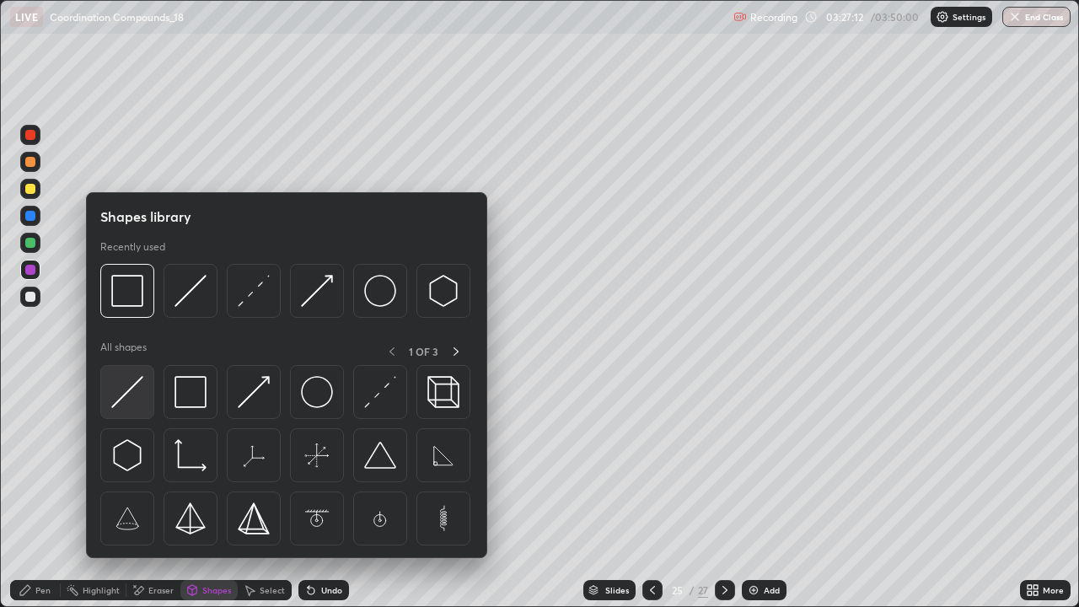
click at [137, 388] on img at bounding box center [127, 392] width 32 height 32
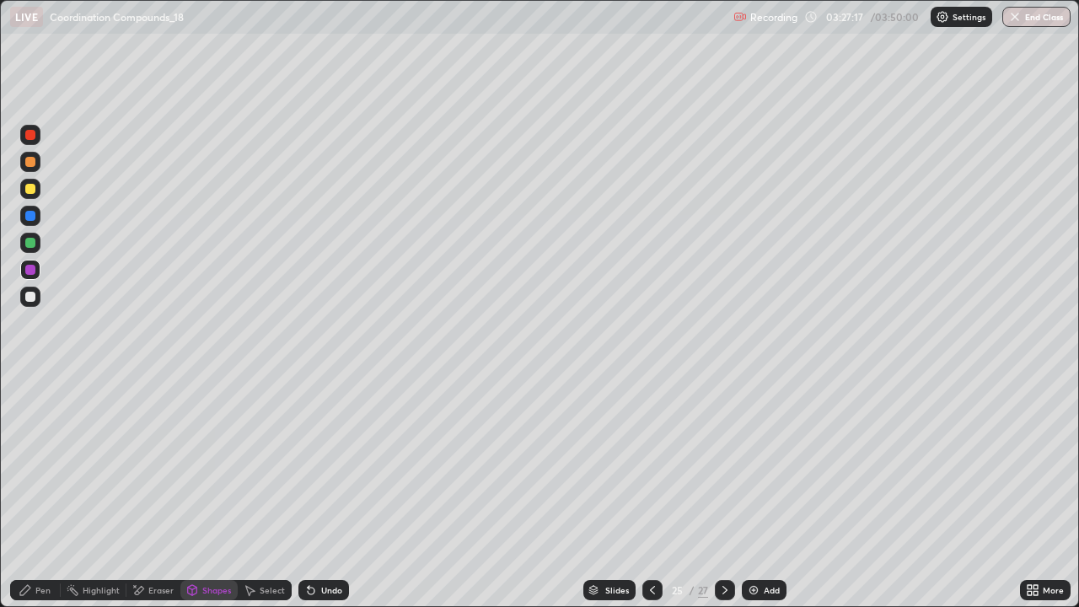
click at [46, 492] on div "Pen" at bounding box center [42, 590] width 15 height 8
click at [29, 196] on div at bounding box center [30, 189] width 20 height 20
click at [335, 492] on div "Undo" at bounding box center [331, 590] width 21 height 8
click at [325, 492] on div "Undo" at bounding box center [331, 590] width 21 height 8
click at [318, 492] on div "Undo" at bounding box center [323, 590] width 51 height 20
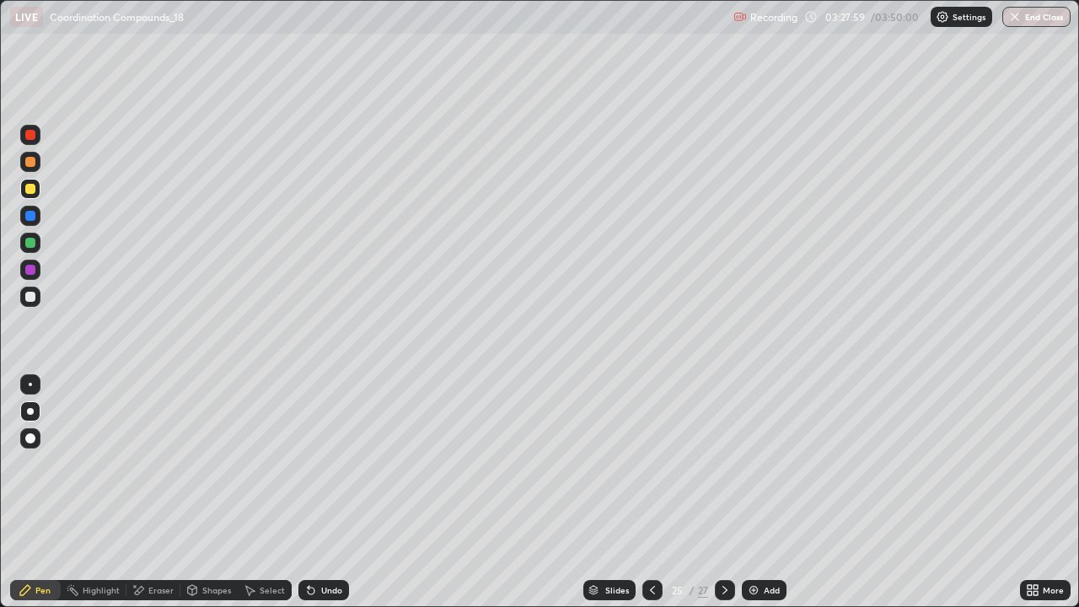
click at [217, 492] on div "Shapes" at bounding box center [208, 590] width 57 height 20
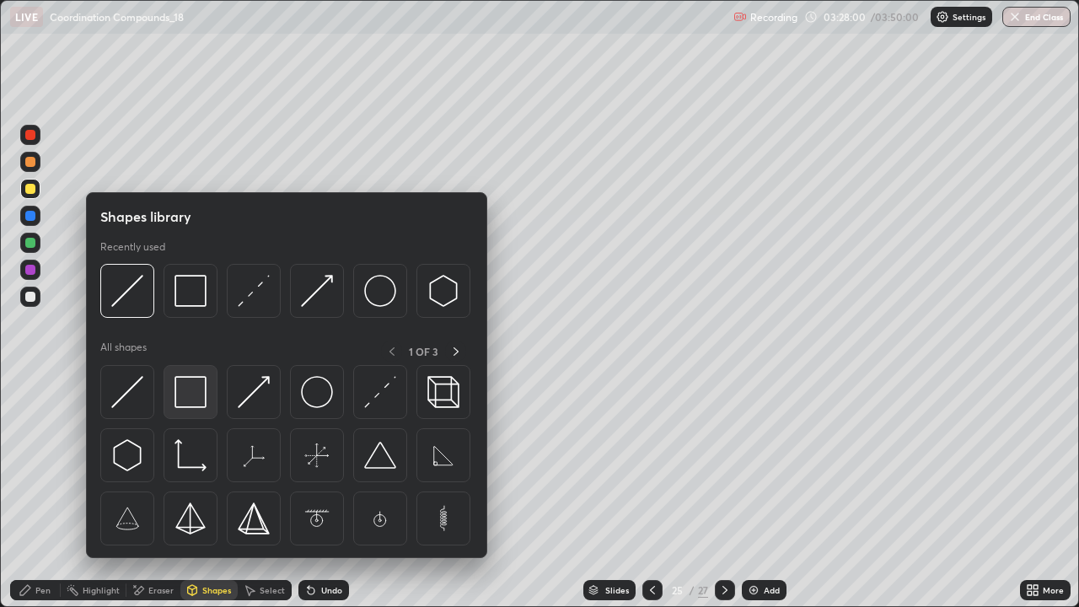
click at [202, 393] on img at bounding box center [190, 392] width 32 height 32
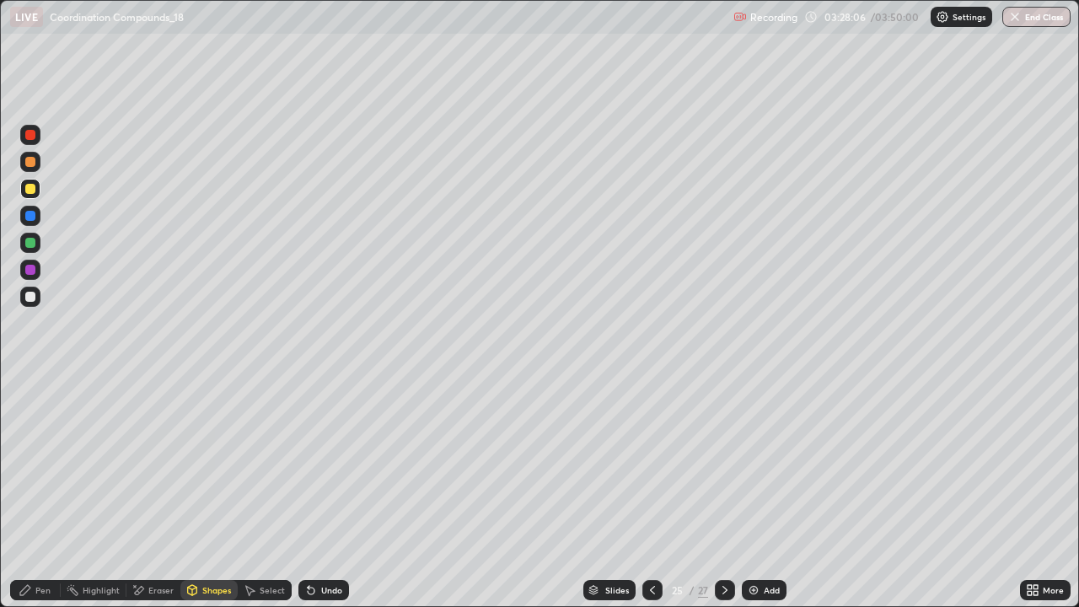
click at [50, 492] on div "Pen" at bounding box center [42, 590] width 15 height 8
click at [763, 492] on div "Add" at bounding box center [771, 590] width 16 height 8
click at [322, 492] on div "Undo" at bounding box center [323, 590] width 51 height 20
click at [324, 492] on div "Undo" at bounding box center [323, 590] width 51 height 20
click at [324, 492] on div "Undo" at bounding box center [331, 590] width 21 height 8
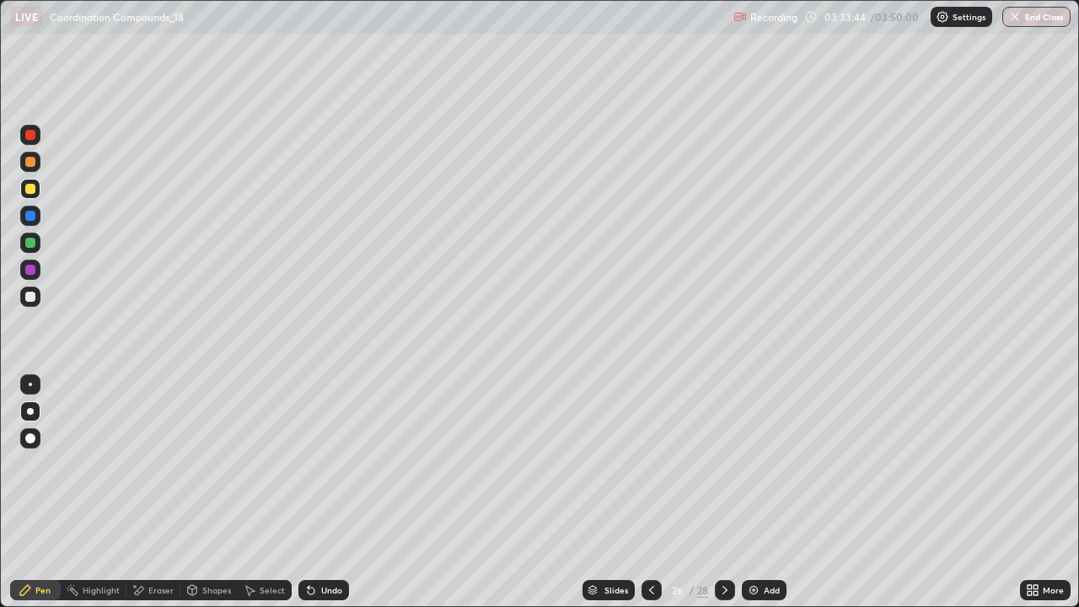
click at [317, 492] on div "Undo" at bounding box center [323, 590] width 51 height 20
click at [315, 492] on icon at bounding box center [310, 589] width 13 height 13
click at [312, 492] on icon at bounding box center [310, 589] width 13 height 13
click at [310, 492] on icon at bounding box center [311, 590] width 7 height 7
click at [313, 492] on icon at bounding box center [310, 589] width 13 height 13
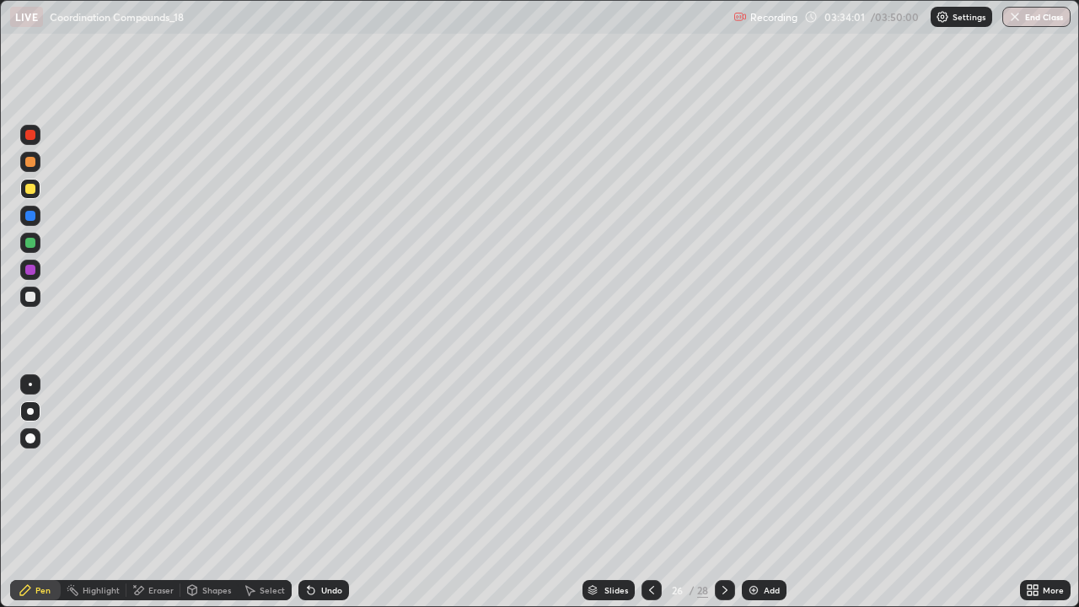
click at [323, 492] on div "Undo" at bounding box center [323, 590] width 51 height 20
click at [324, 492] on div "Undo" at bounding box center [323, 590] width 51 height 20
click at [334, 492] on div "Undo" at bounding box center [323, 590] width 51 height 20
click at [332, 492] on div "Undo" at bounding box center [331, 590] width 21 height 8
click at [38, 222] on div at bounding box center [30, 216] width 20 height 20
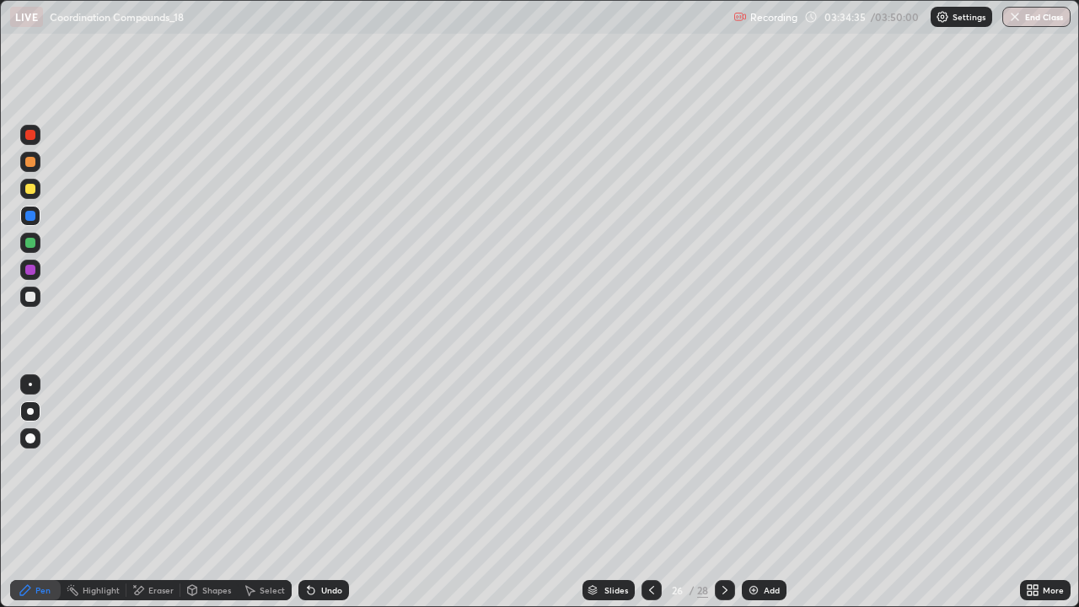
click at [30, 244] on div at bounding box center [30, 243] width 10 height 10
click at [328, 492] on div "Undo" at bounding box center [331, 590] width 21 height 8
click at [265, 492] on div "Select" at bounding box center [265, 590] width 54 height 20
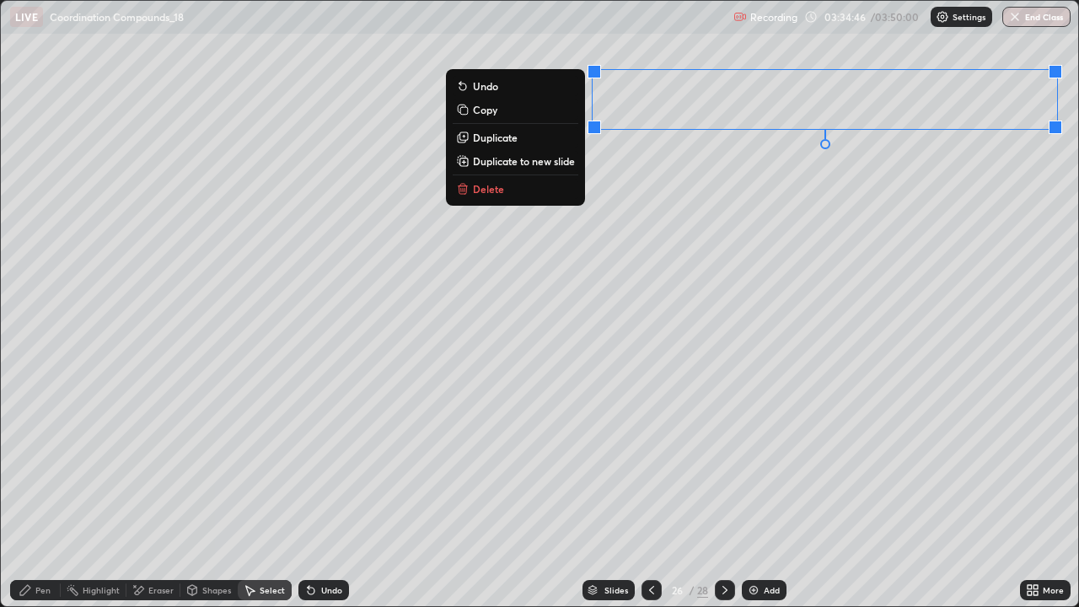
click at [546, 138] on button "Duplicate" at bounding box center [516, 137] width 126 height 20
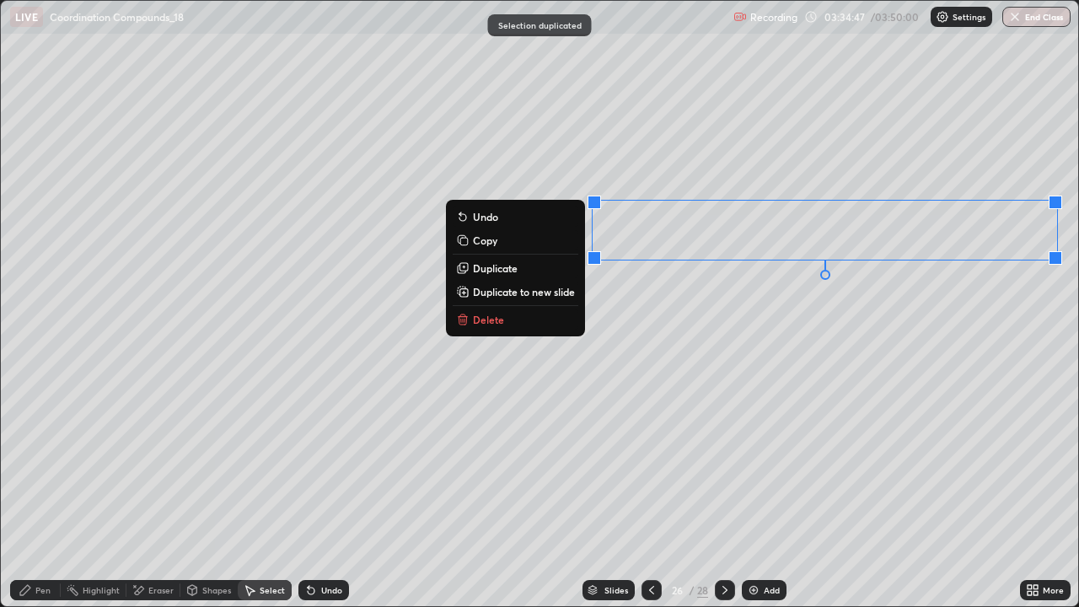
click at [757, 158] on div "0 ° Undo Copy Duplicate Duplicate to new slide Delete" at bounding box center [540, 304] width 1078 height 606
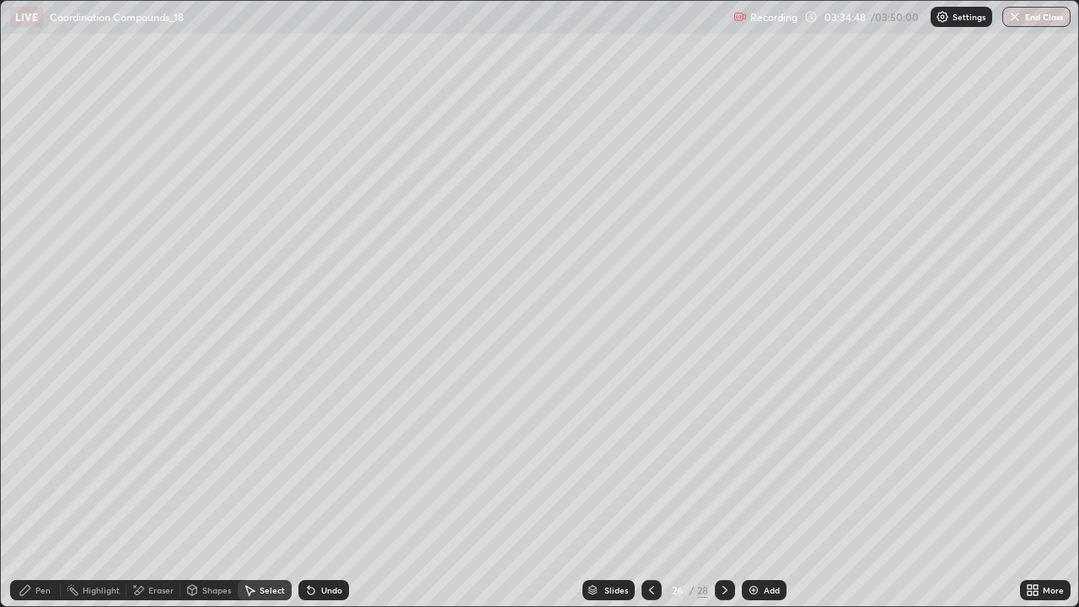
click at [169, 492] on div "Eraser" at bounding box center [160, 590] width 25 height 8
click at [34, 492] on icon at bounding box center [30, 505] width 13 height 13
click at [52, 492] on div "Pen" at bounding box center [35, 590] width 51 height 20
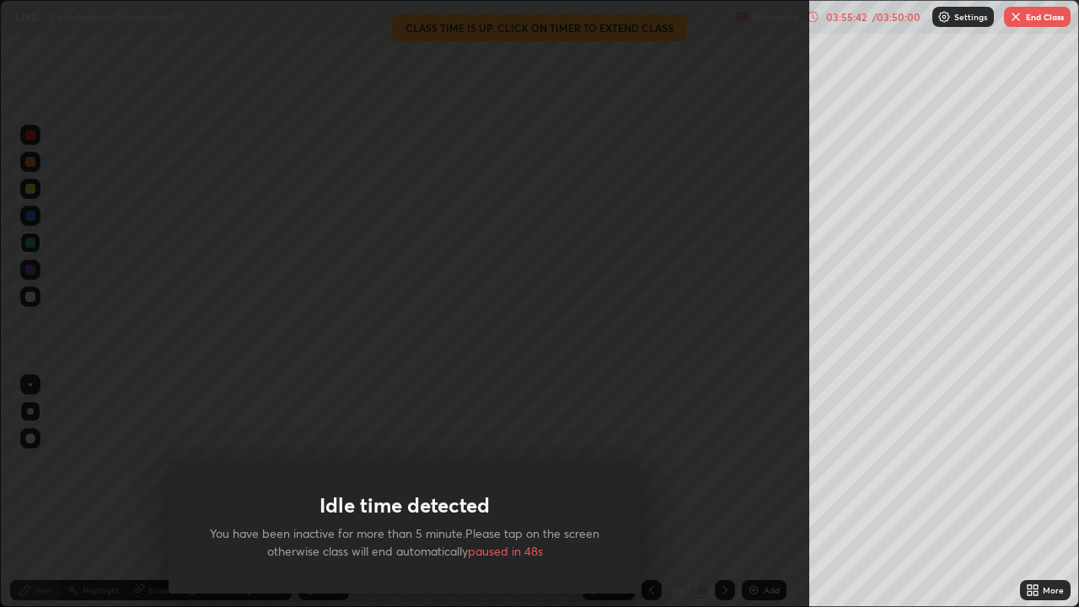
click at [1033, 19] on button "End Class" at bounding box center [1037, 17] width 67 height 20
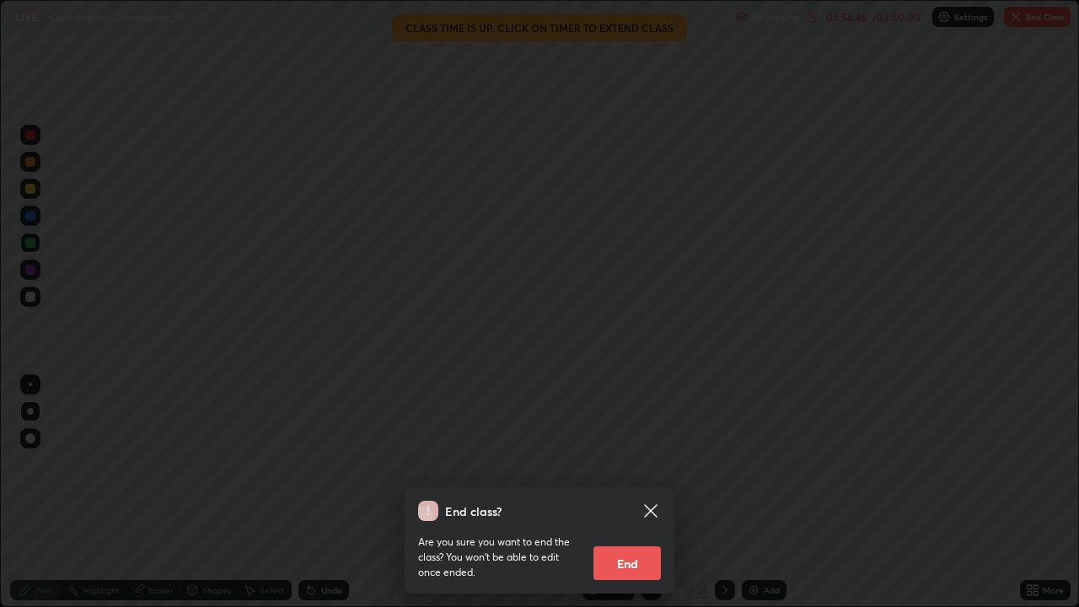
click at [619, 492] on button "End" at bounding box center [626, 563] width 67 height 34
